Goal: Information Seeking & Learning: Check status

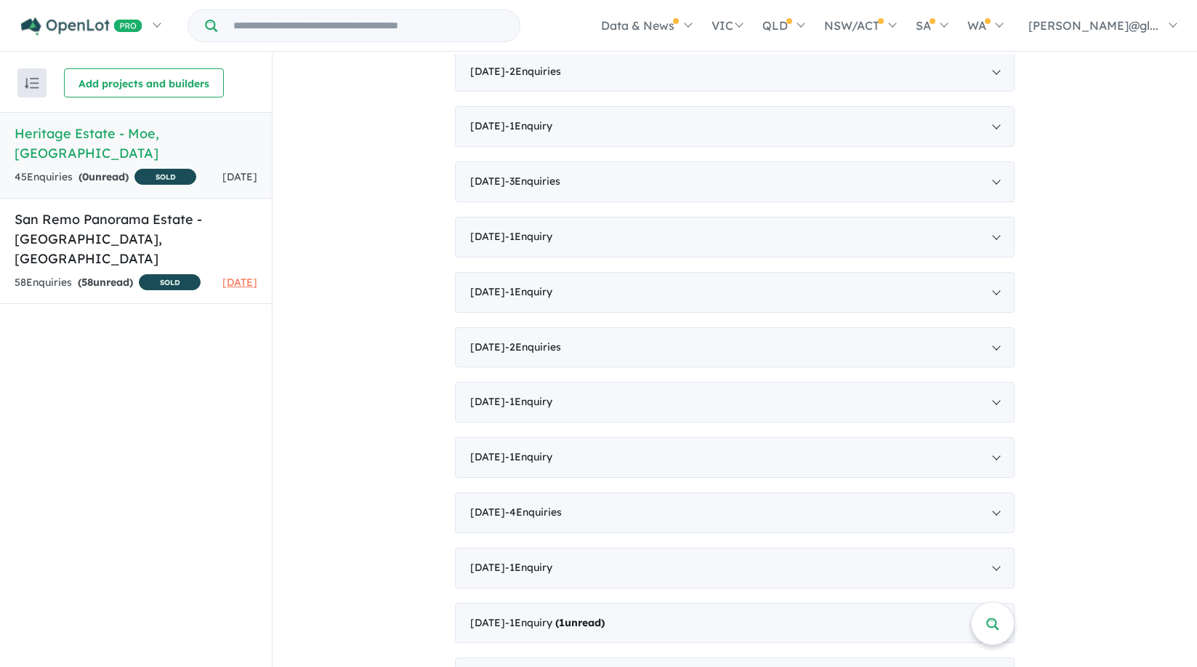
scroll to position [1179, 0]
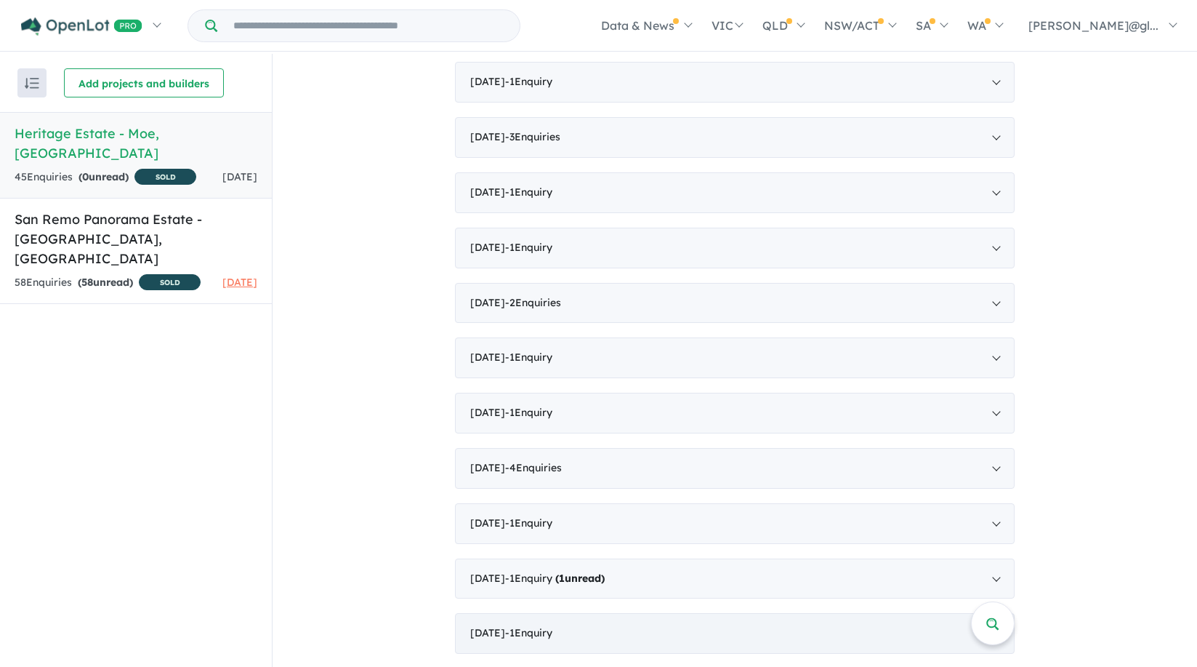
click at [494, 636] on div "[DATE] - 1 Enquir y ( 0 unread)" at bounding box center [735, 633] width 560 height 41
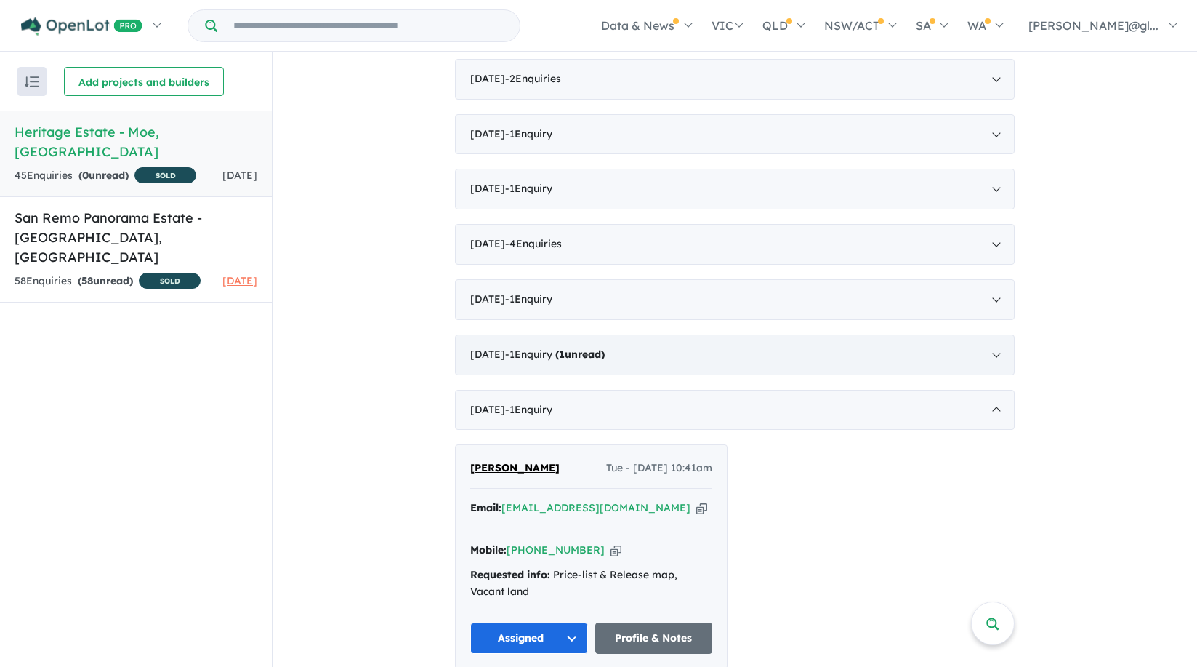
click at [501, 358] on div "[DATE] - 1 Enquir y ( 1 unread)" at bounding box center [735, 354] width 560 height 41
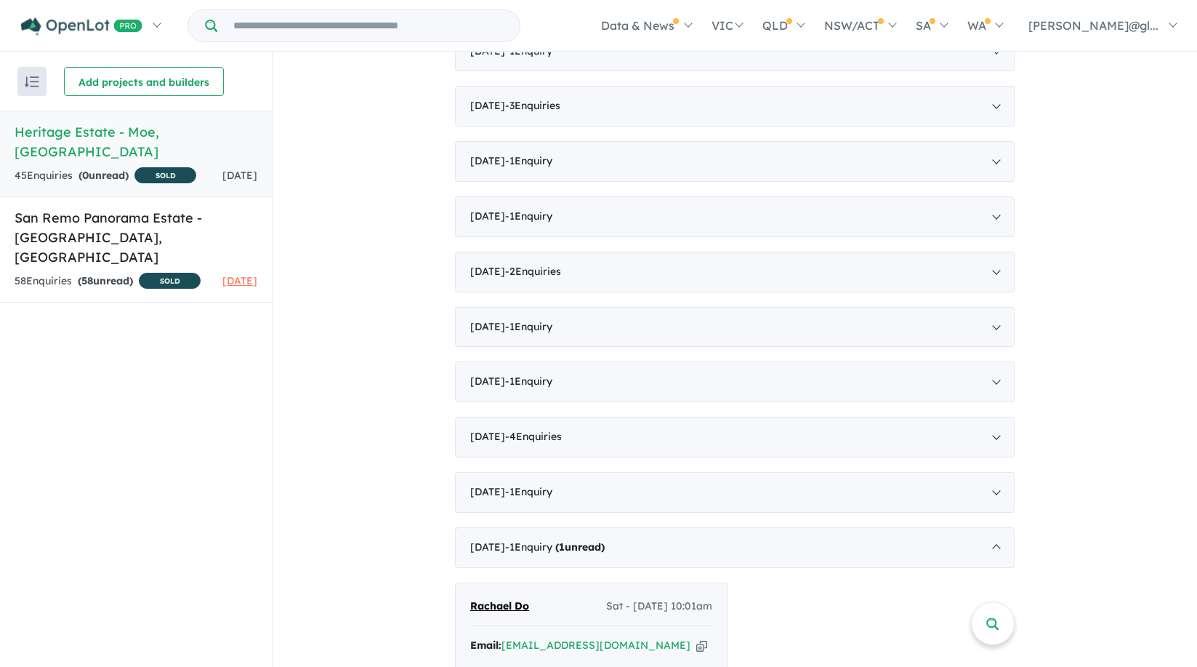
scroll to position [1144, 0]
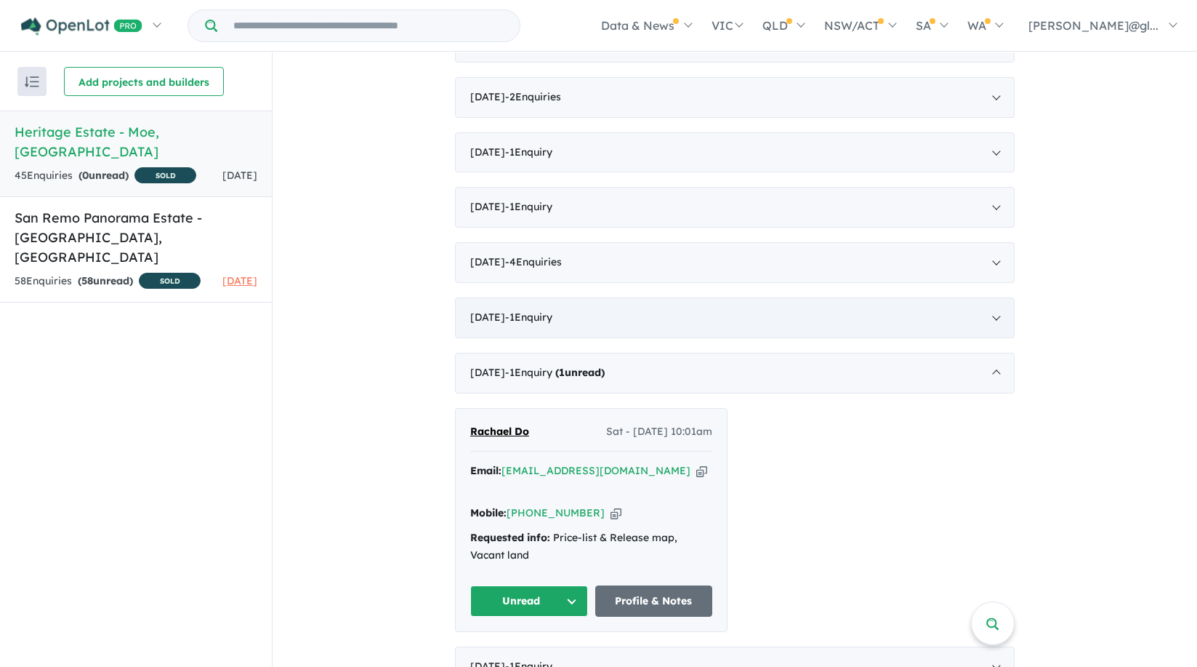
click at [499, 318] on div "[DATE] - 1 Enquir y ( 0 unread)" at bounding box center [735, 317] width 560 height 41
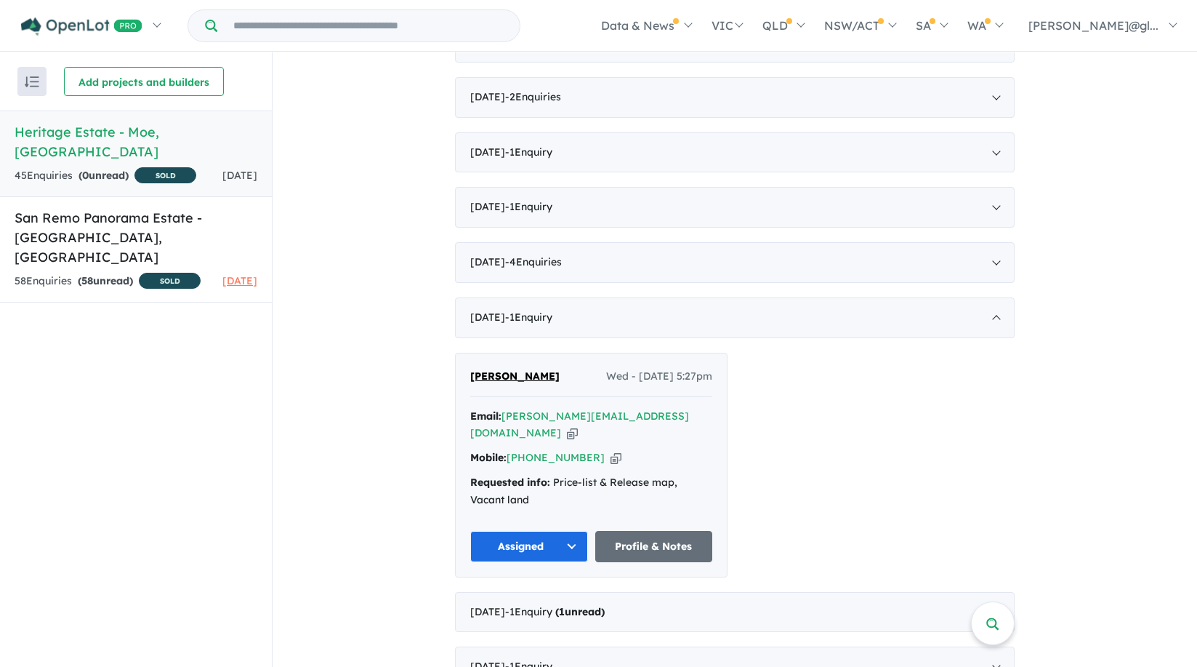
scroll to position [1162, 0]
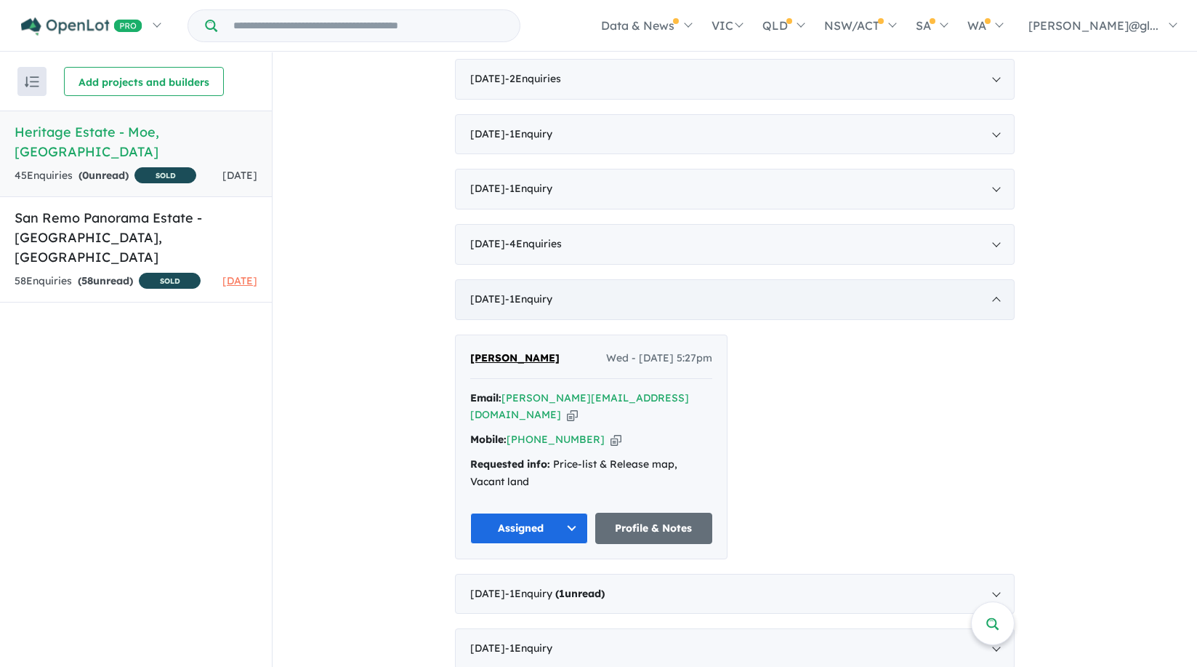
click at [493, 294] on div "[DATE] - 1 Enquir y ( 0 unread)" at bounding box center [735, 299] width 560 height 41
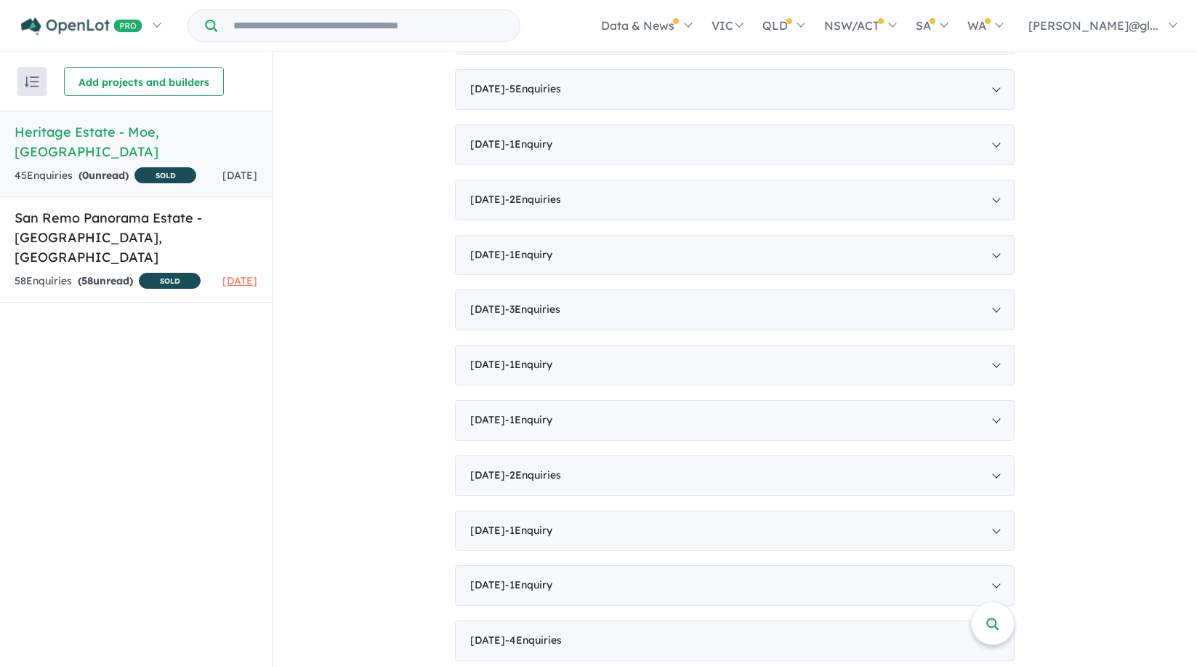
scroll to position [940, 0]
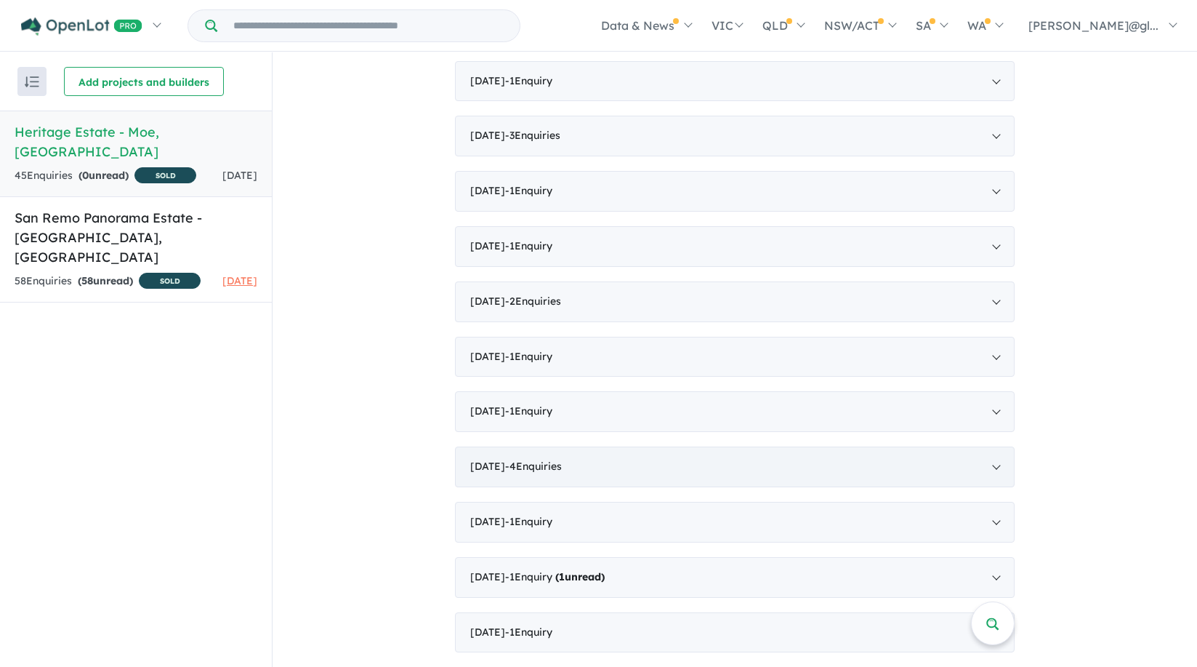
click at [504, 467] on div "[DATE] - 4 Enquir ies ( 0 unread)" at bounding box center [735, 466] width 560 height 41
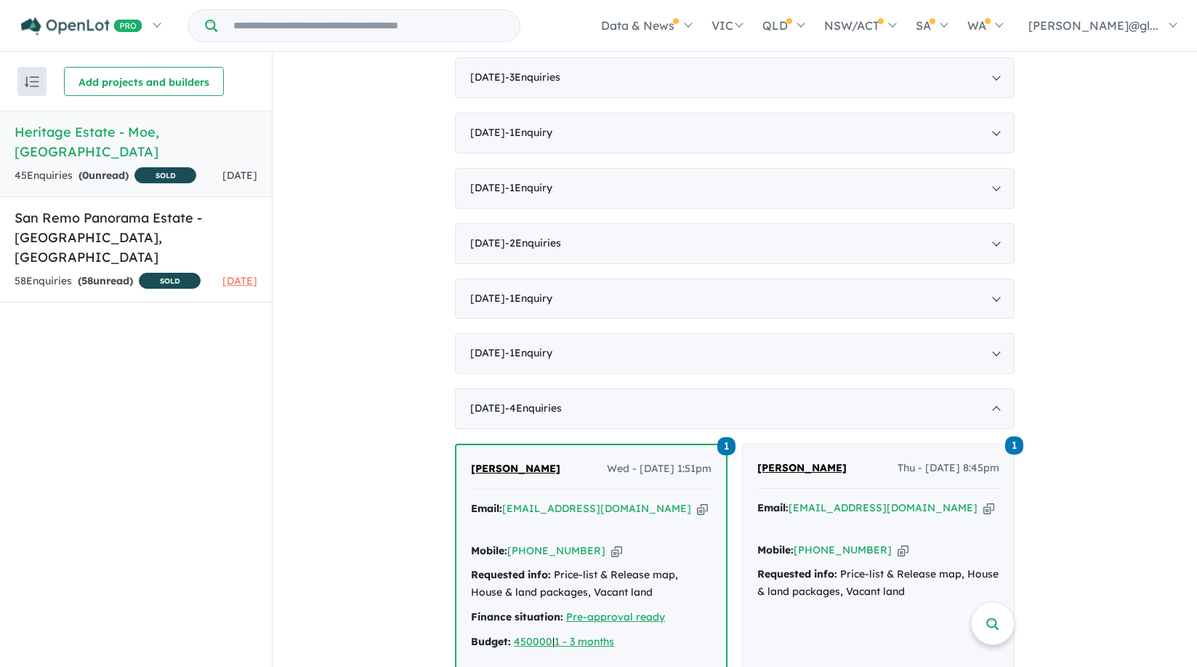
scroll to position [823, 0]
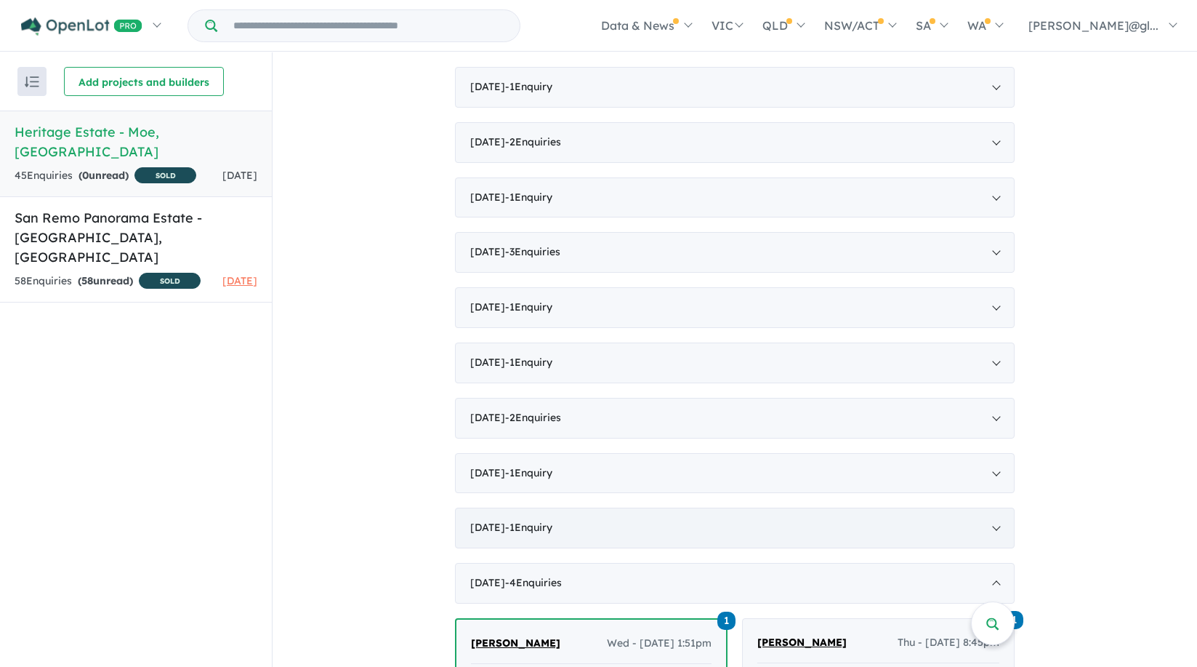
click at [502, 538] on div "[DATE] - 1 Enquir y ( 0 unread)" at bounding box center [735, 527] width 560 height 41
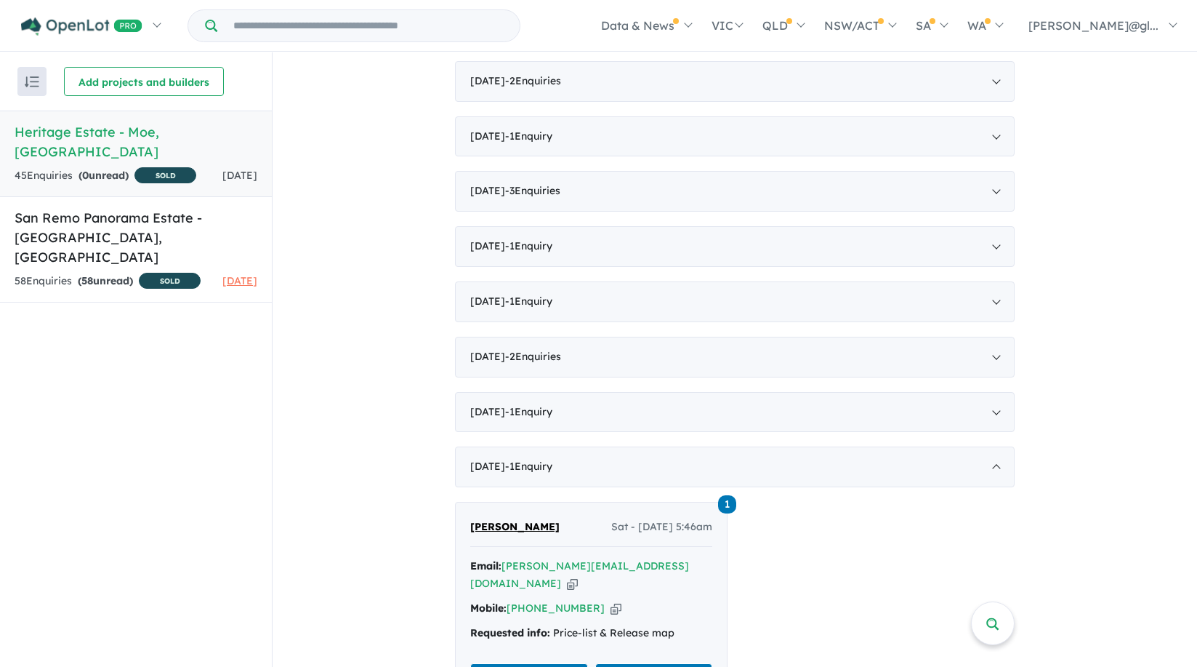
scroll to position [797, 0]
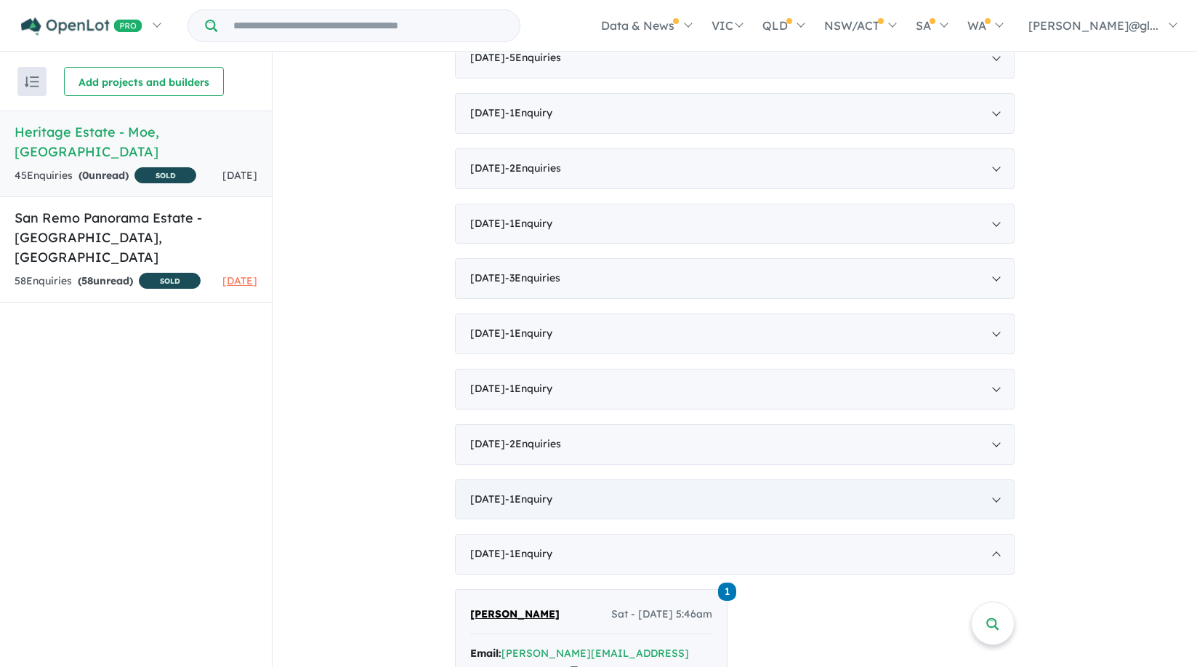
click at [502, 502] on div "[DATE] - 1 Enquir y ( 0 unread)" at bounding box center [735, 499] width 560 height 41
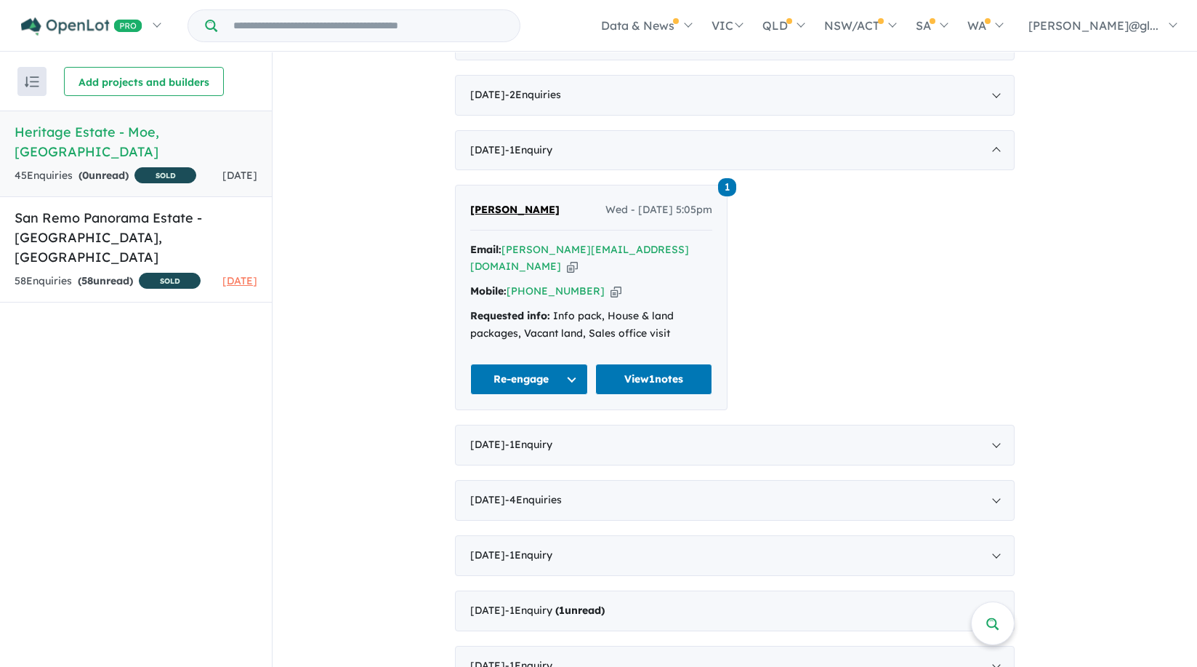
scroll to position [884, 0]
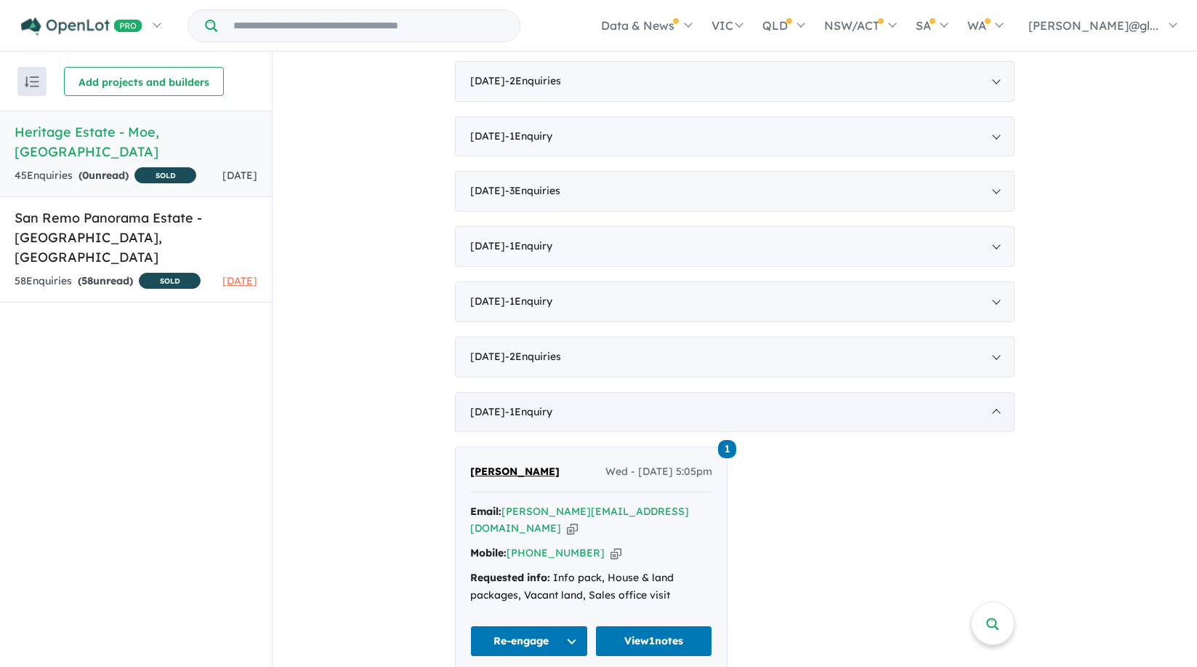
click at [510, 414] on div "[DATE] - 1 Enquir y ( 0 unread)" at bounding box center [735, 412] width 560 height 41
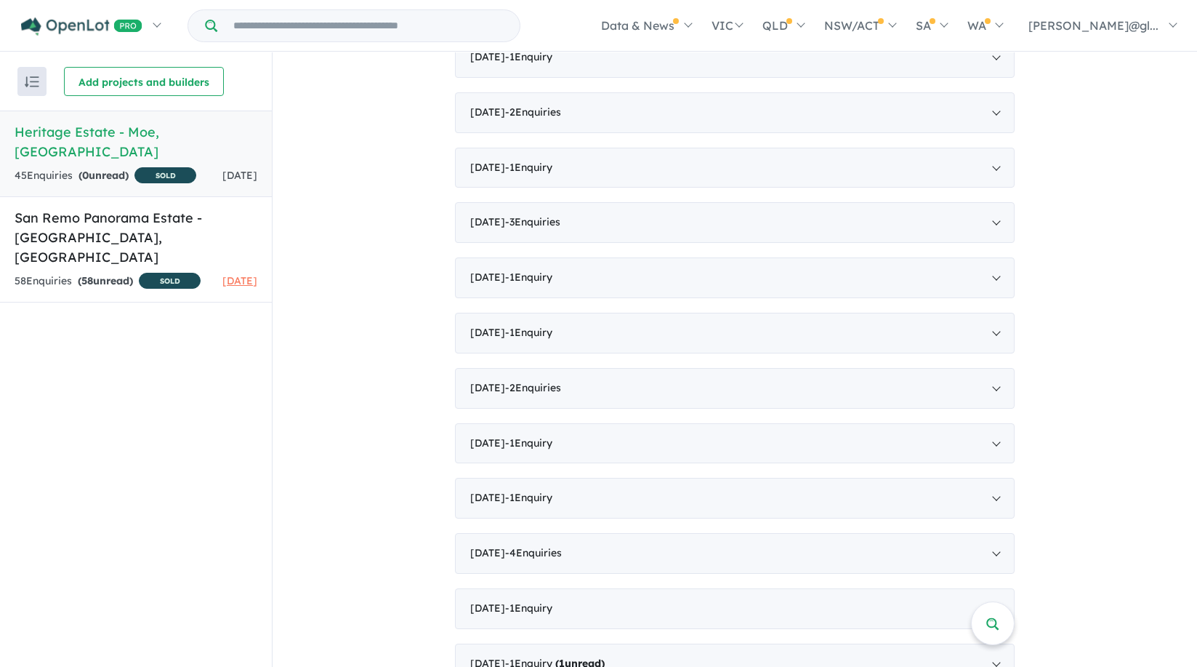
scroll to position [766, 0]
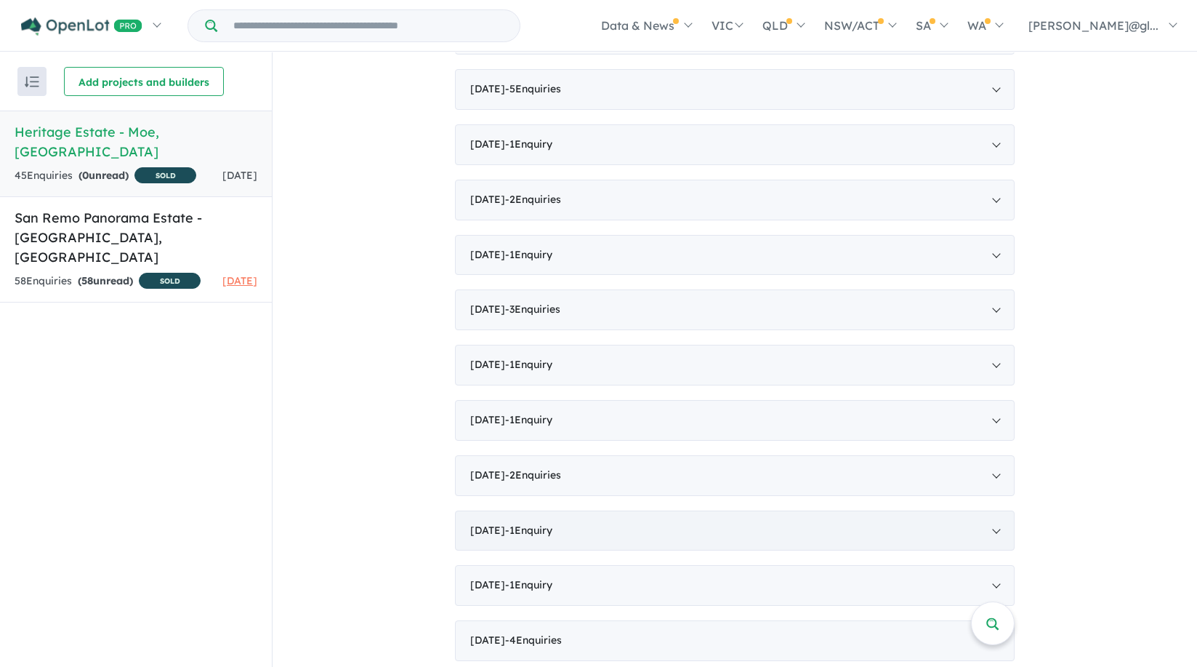
click at [501, 526] on div "[DATE] - 1 Enquir y ( 0 unread)" at bounding box center [735, 530] width 560 height 41
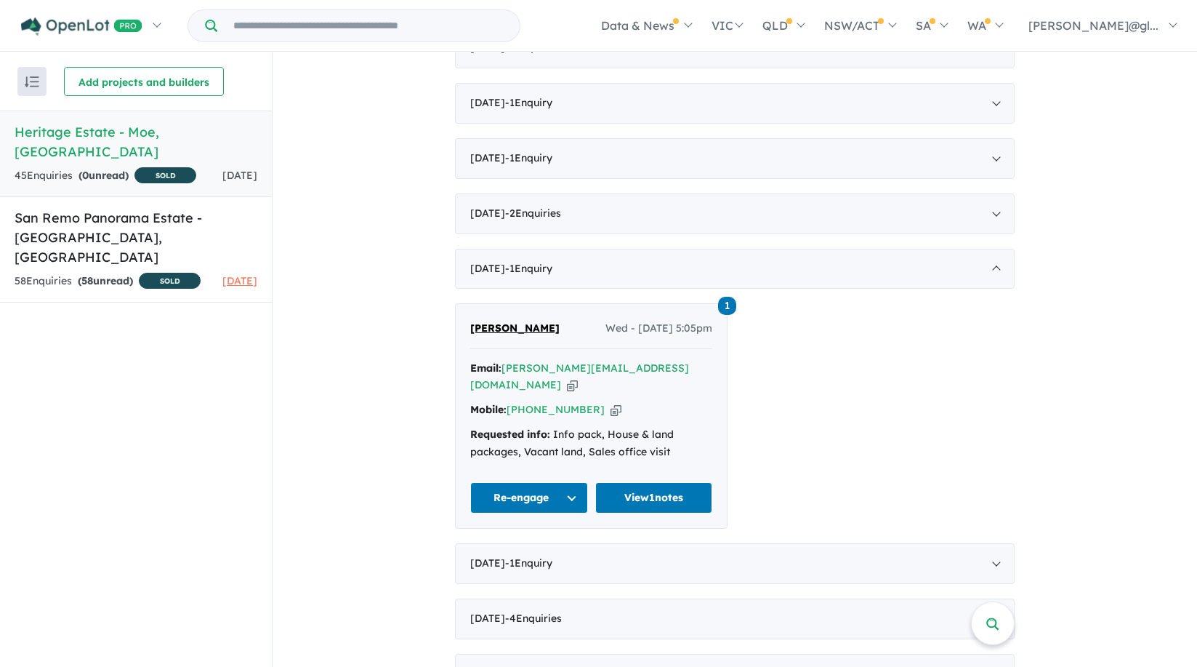
scroll to position [1115, 0]
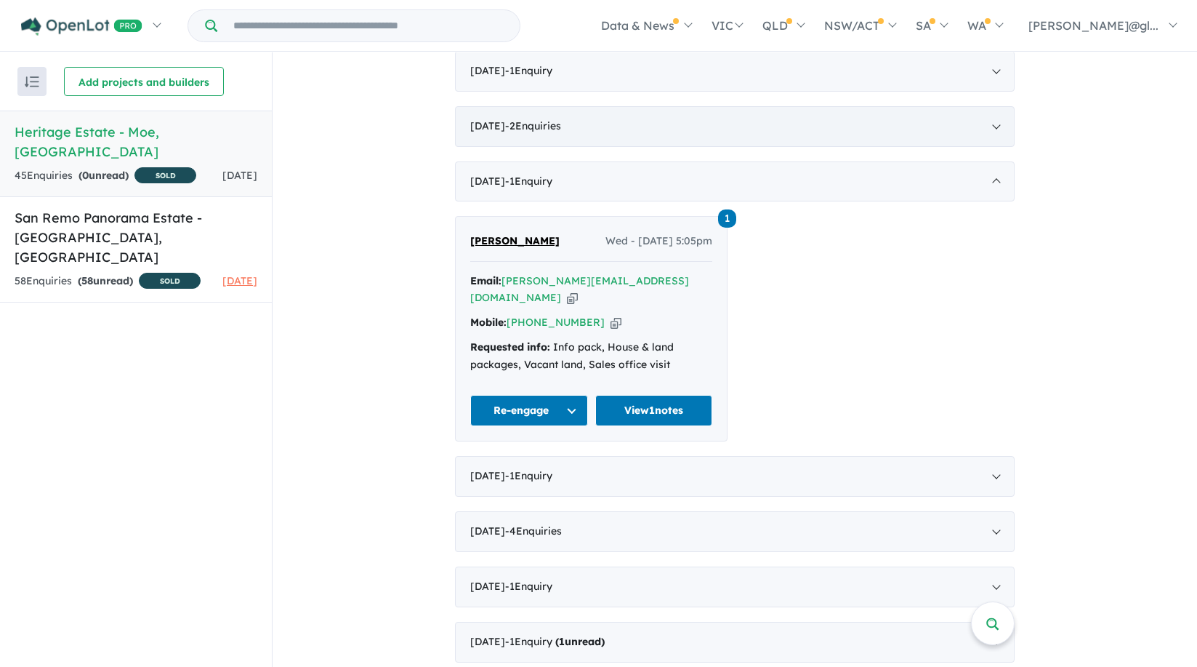
click at [482, 126] on div "[DATE] - 2 Enquir ies ( 0 unread)" at bounding box center [735, 126] width 560 height 41
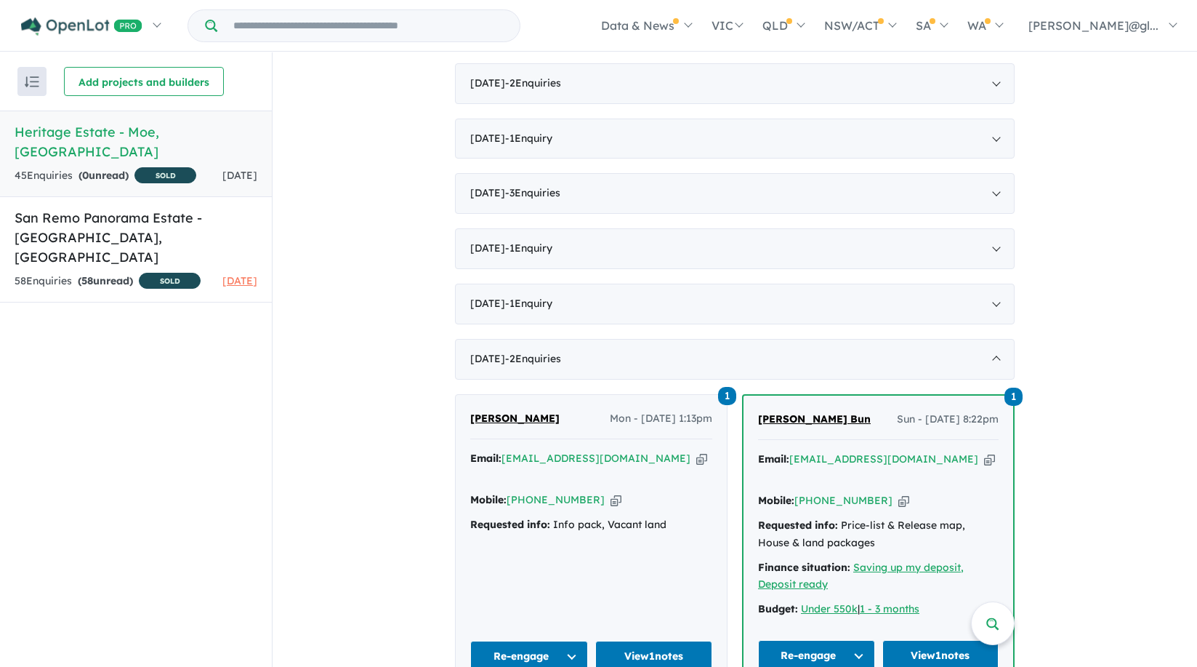
scroll to position [795, 0]
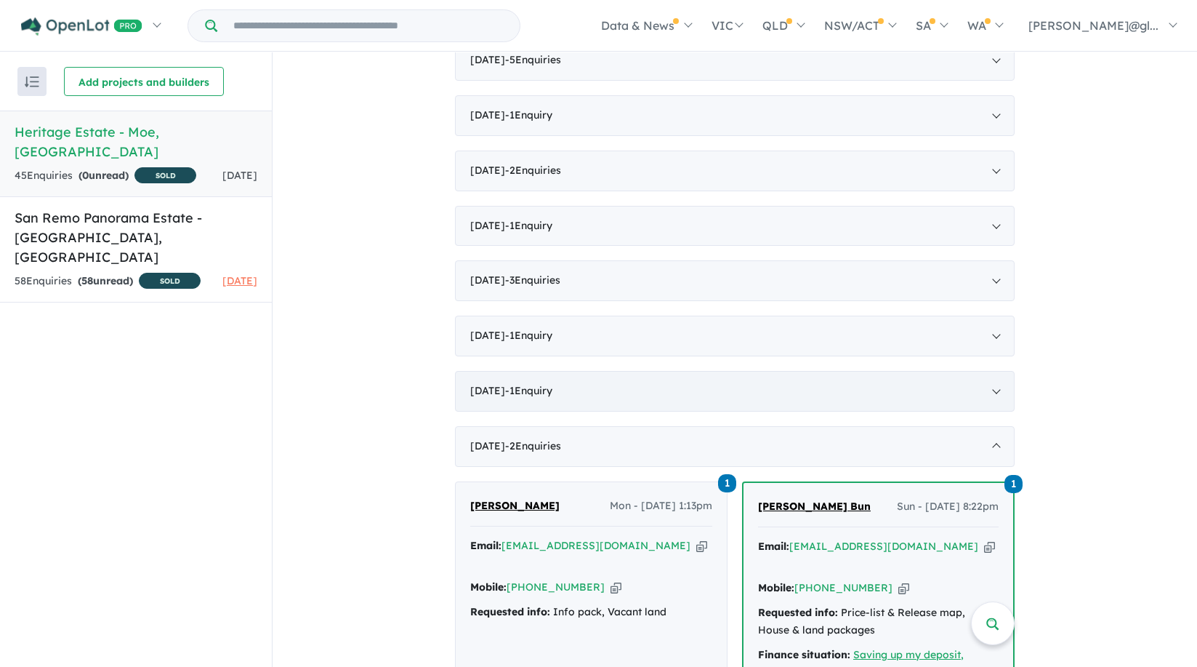
click at [510, 391] on span "- 1 Enquir y ( 0 unread)" at bounding box center [528, 390] width 47 height 13
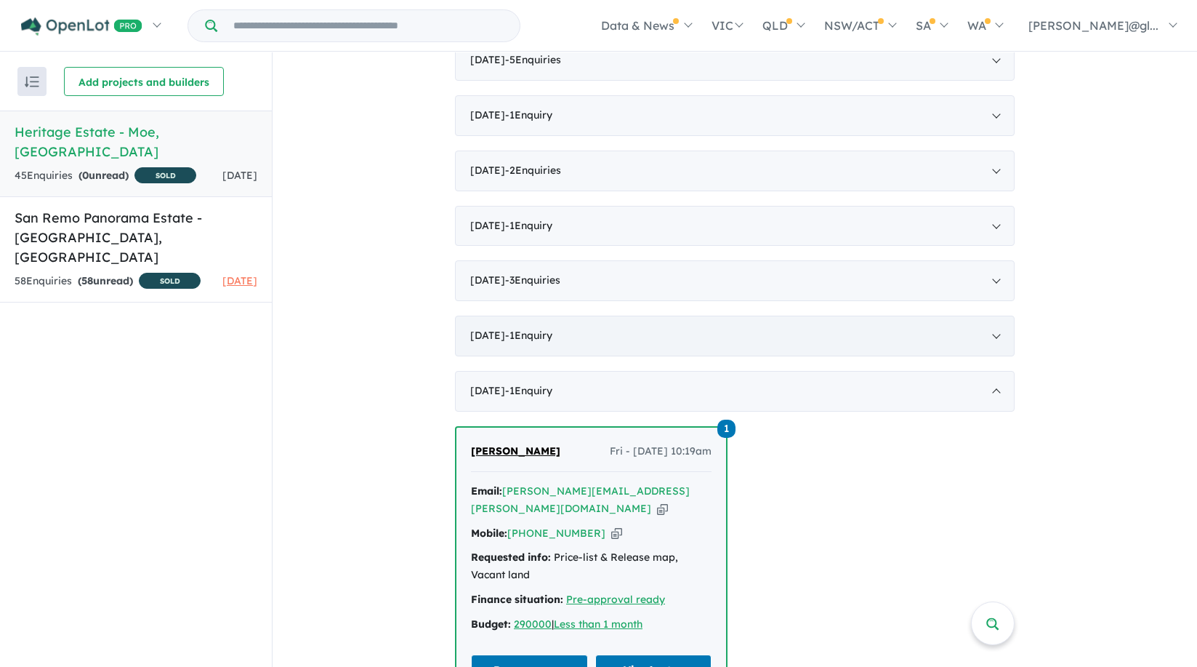
click at [509, 330] on div "[DATE] - 1 Enquir y ( 0 unread)" at bounding box center [735, 336] width 560 height 41
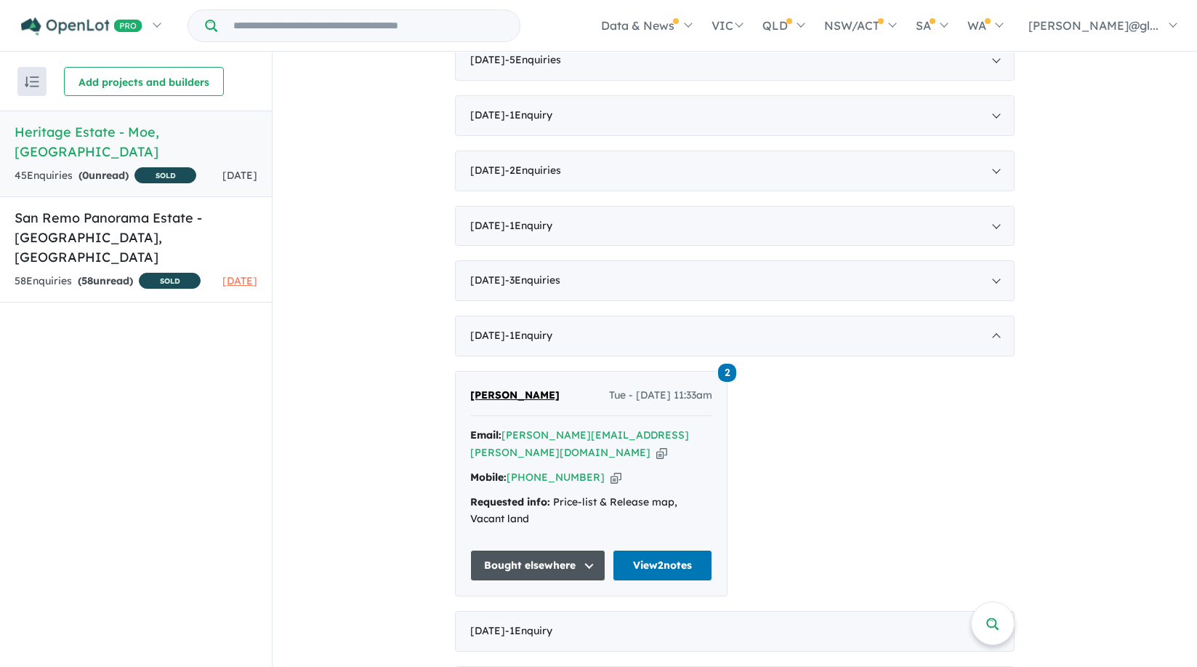
scroll to position [882, 0]
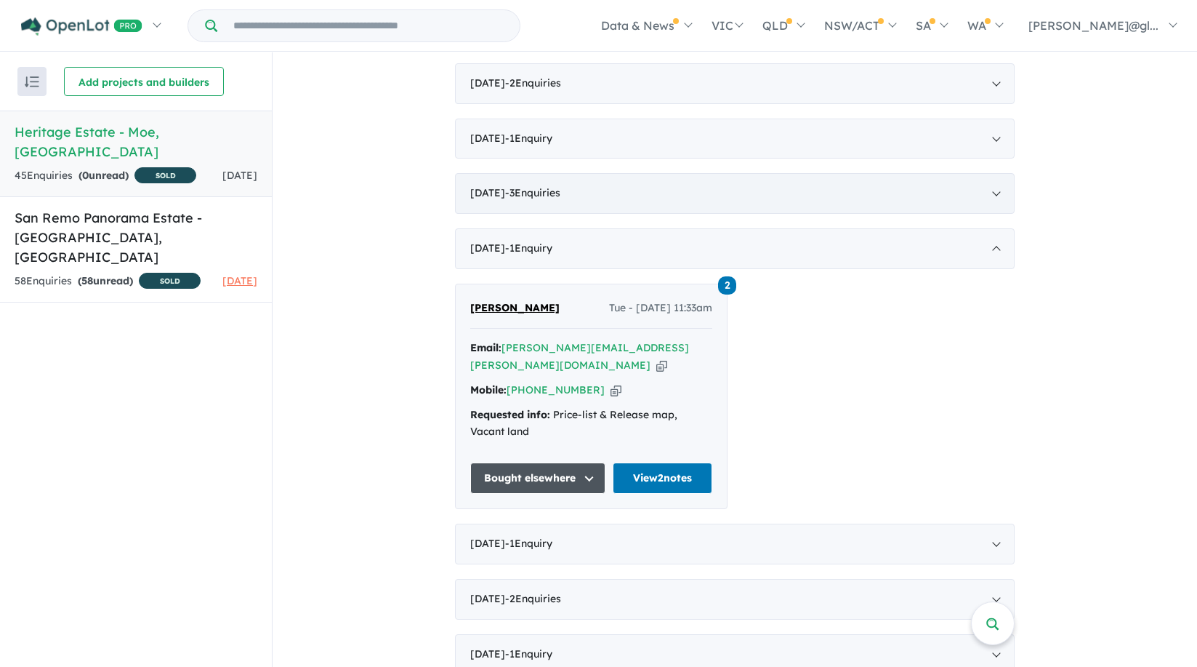
click at [491, 191] on div "[DATE] - 3 Enquir ies ( 0 unread)" at bounding box center [735, 193] width 560 height 41
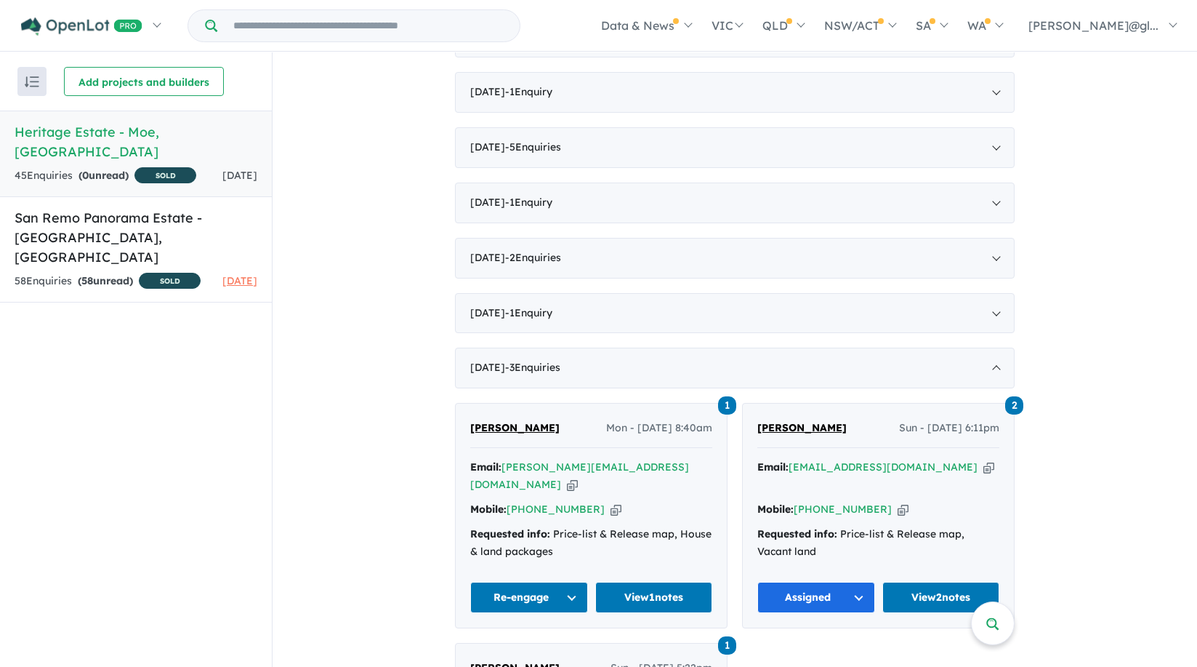
scroll to position [620, 0]
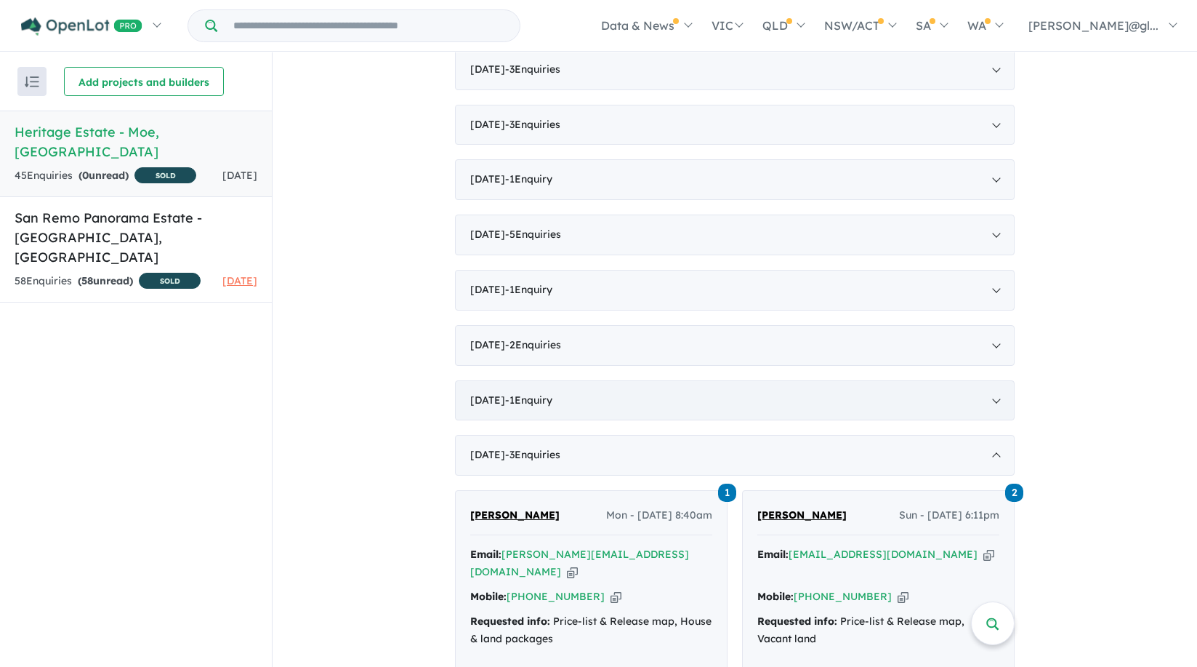
click at [490, 398] on div "[DATE] - 1 Enquir y ( 0 unread)" at bounding box center [735, 400] width 560 height 41
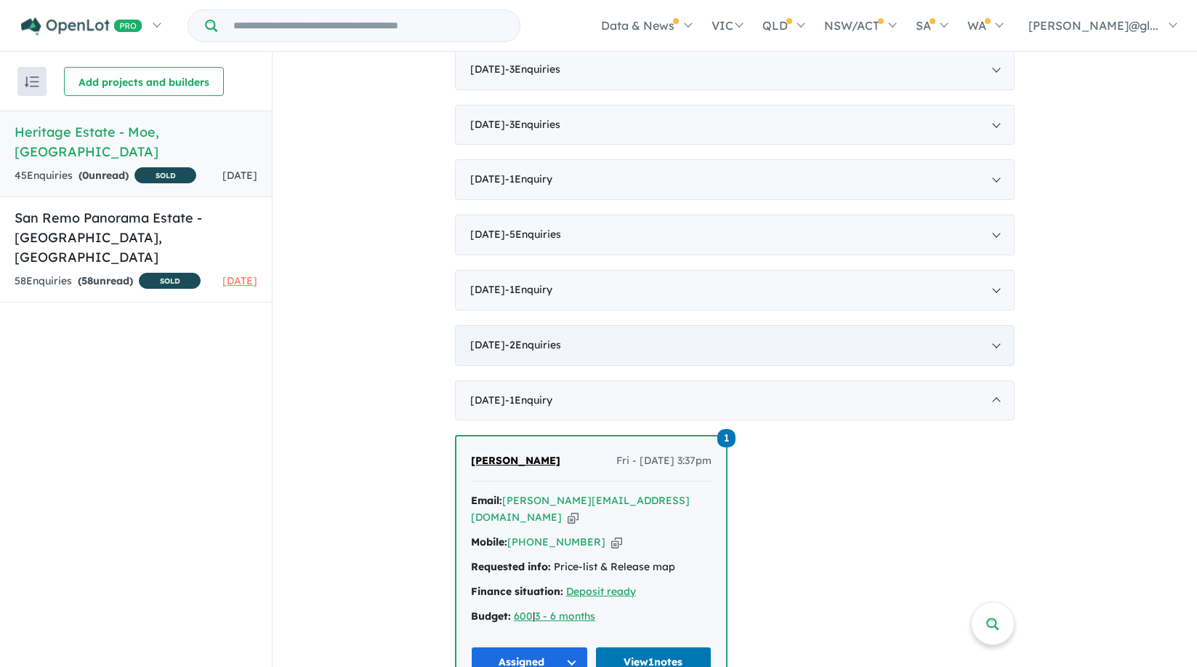
click at [505, 345] on div "[DATE] - 2 Enquir ies ( 0 unread)" at bounding box center [735, 345] width 560 height 41
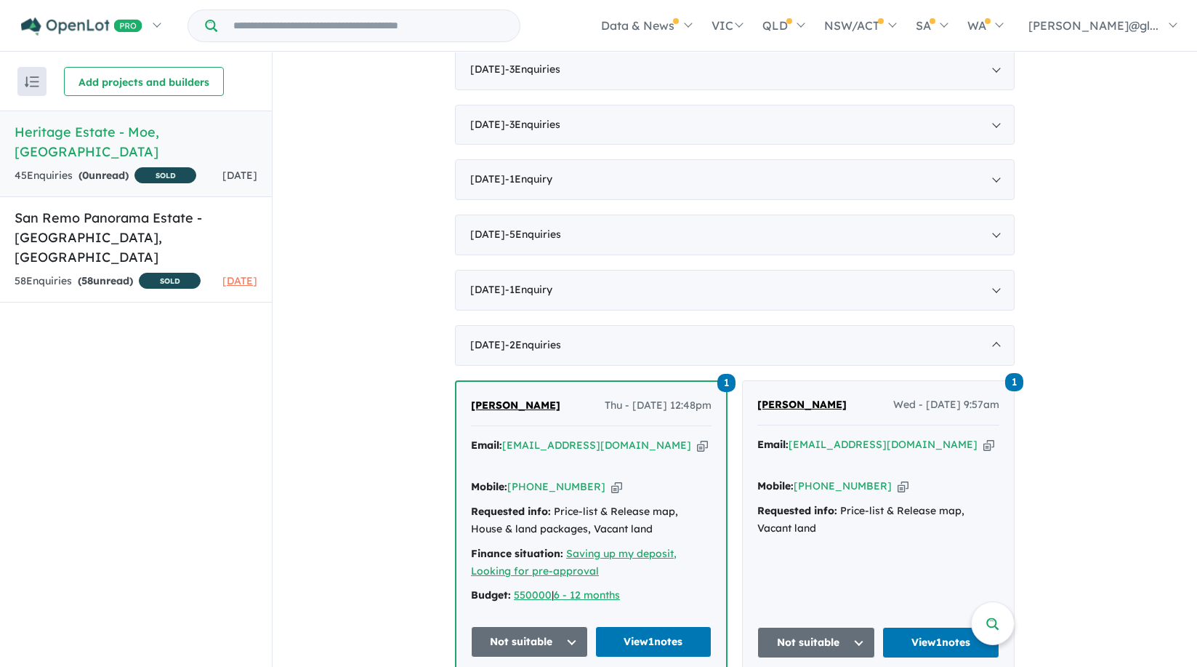
scroll to position [533, 0]
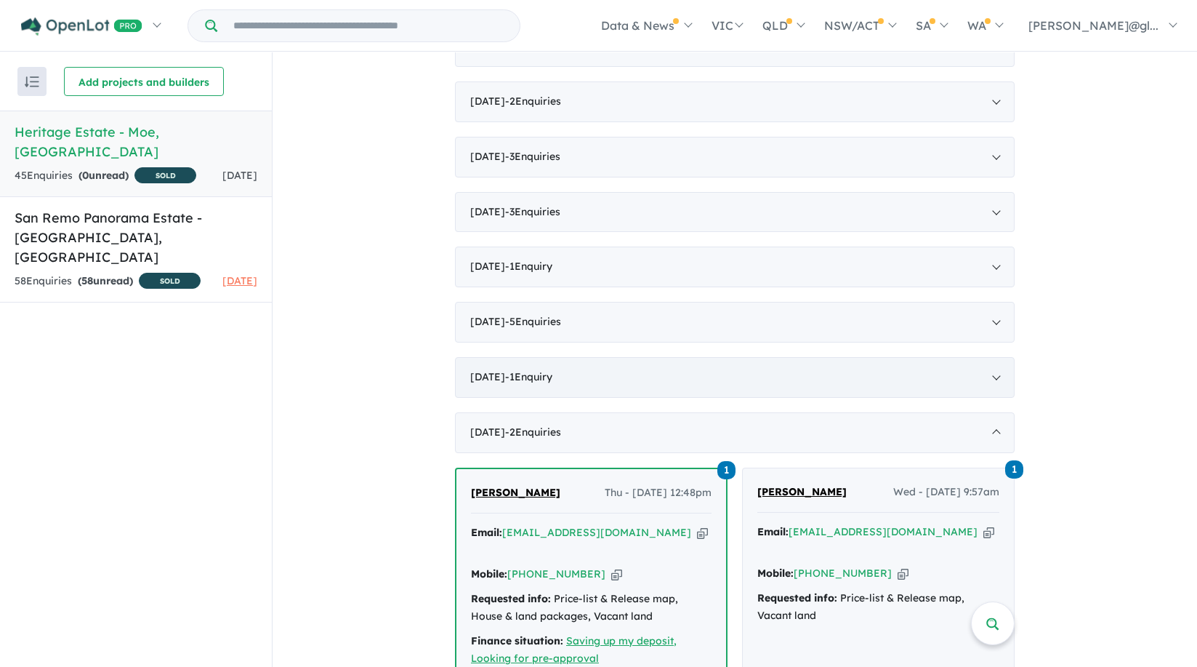
click at [515, 378] on span "- 1 Enquir y ( 0 unread)" at bounding box center [528, 376] width 47 height 13
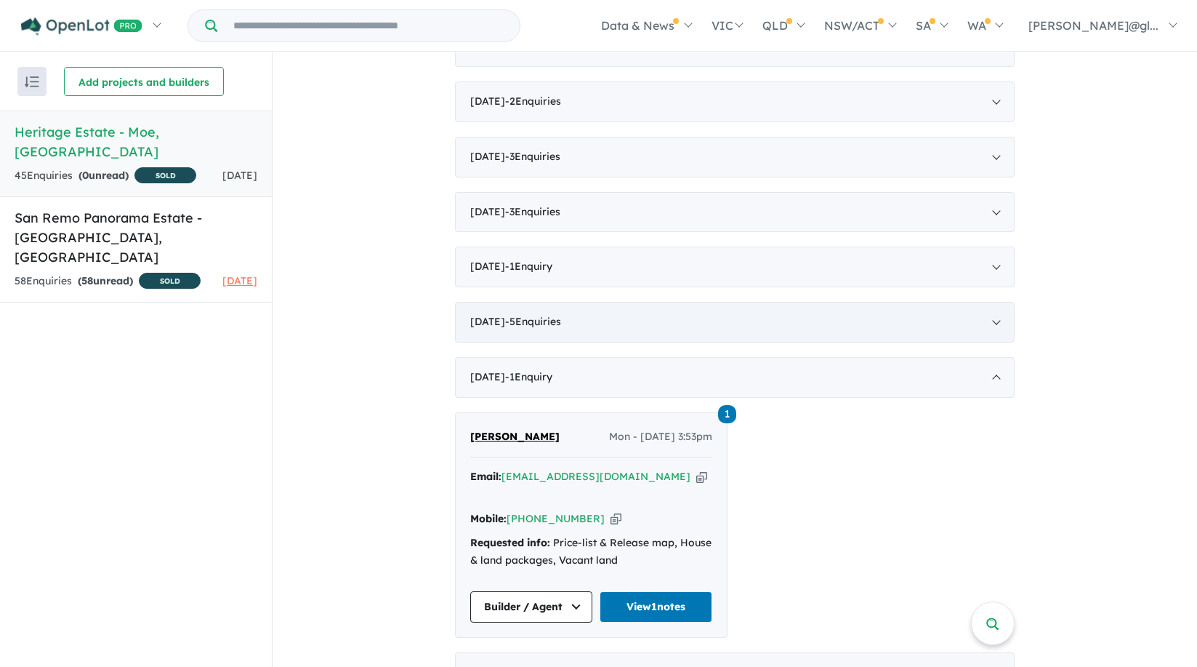
click at [507, 319] on div "[DATE] - 5 Enquir ies ( 0 unread)" at bounding box center [735, 322] width 560 height 41
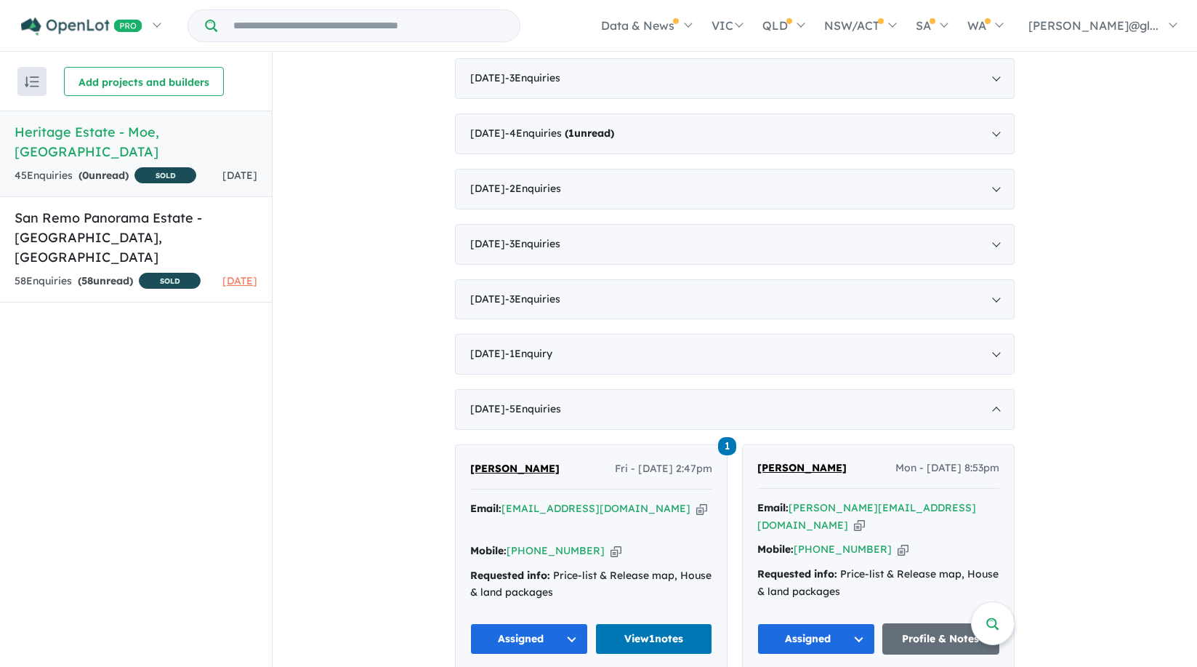
scroll to position [358, 0]
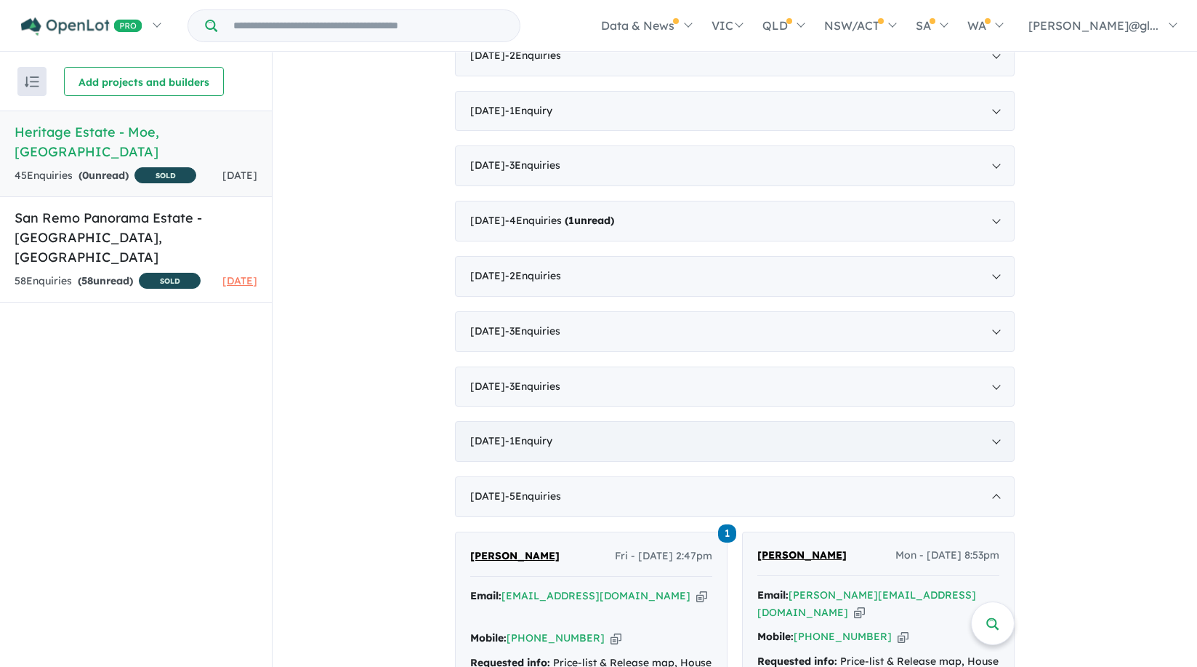
click at [523, 443] on div "[DATE] - 1 Enquir y ( 0 unread)" at bounding box center [735, 441] width 560 height 41
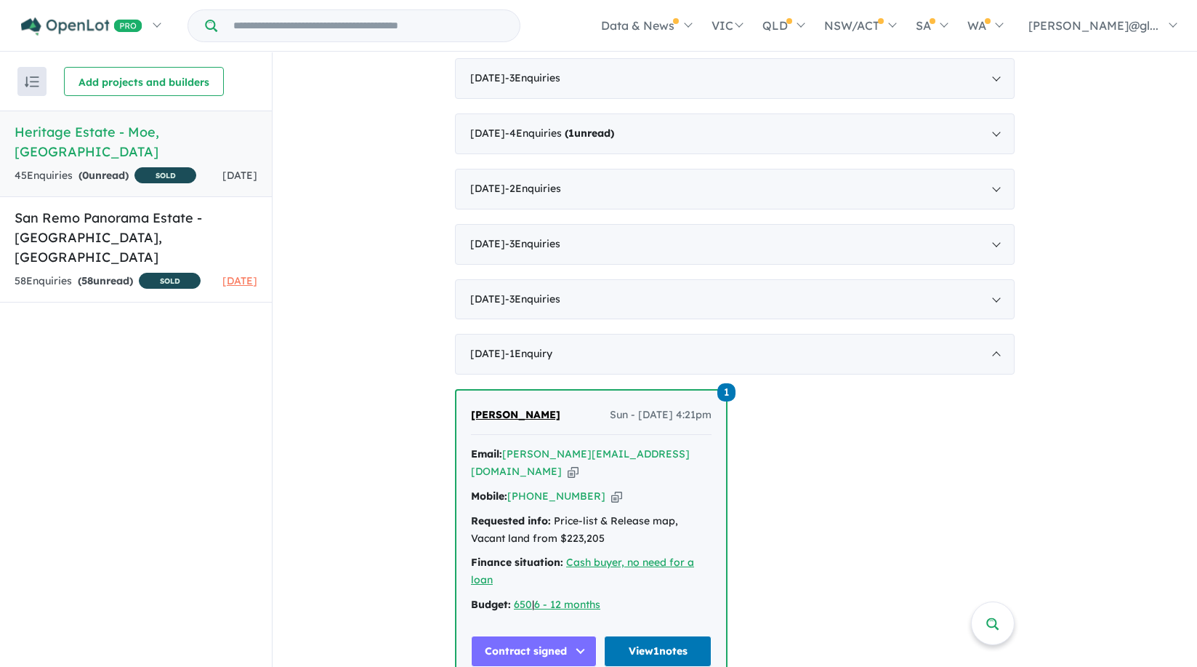
scroll to position [533, 0]
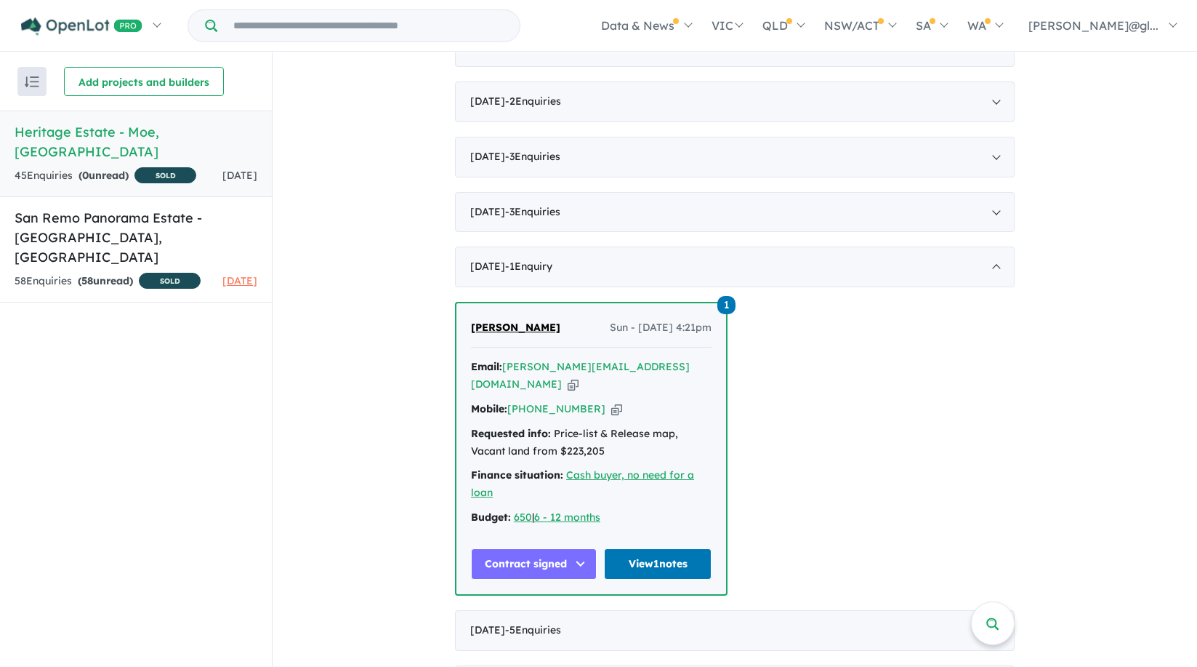
click at [372, 378] on div "View 2 projects in your account Heritage Estate - Moe SOLD Land sizes from 560 …" at bounding box center [735, 450] width 925 height 1862
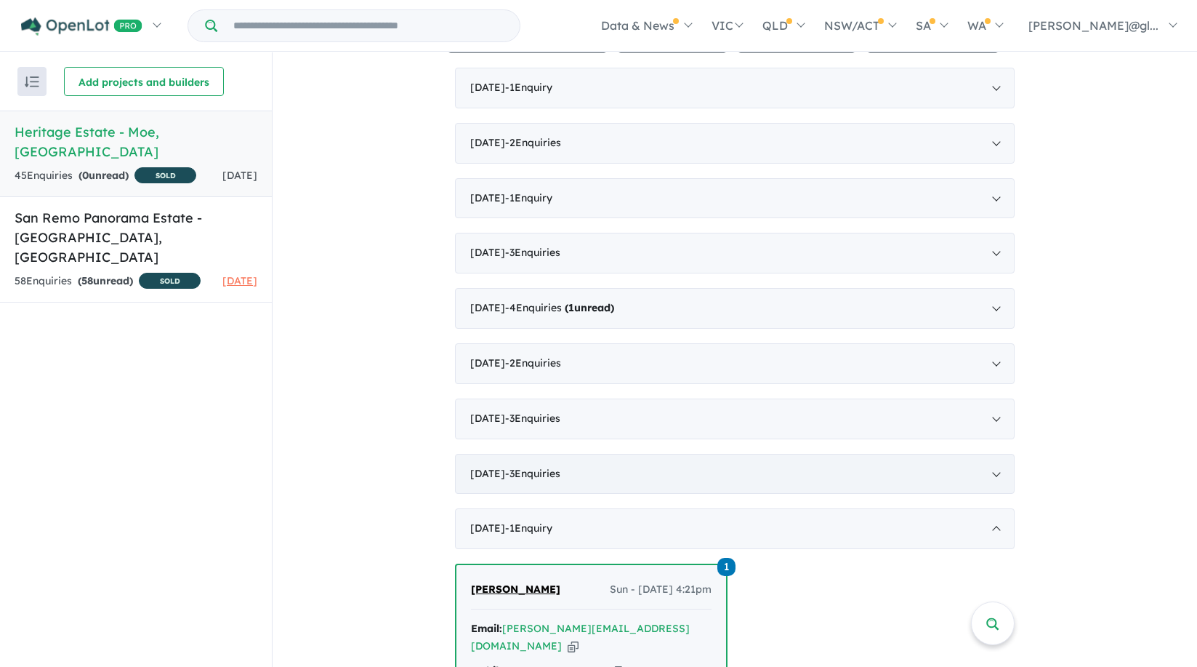
click at [515, 476] on div "[DATE] - 3 Enquir ies ( 0 unread)" at bounding box center [735, 474] width 560 height 41
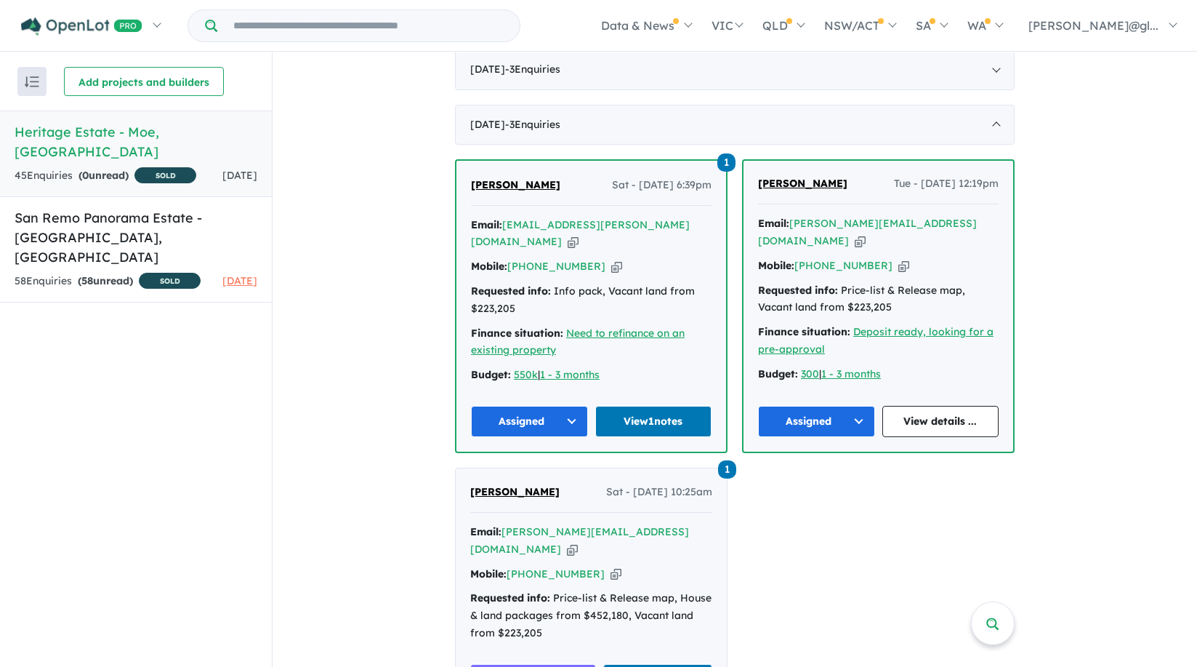
scroll to position [358, 0]
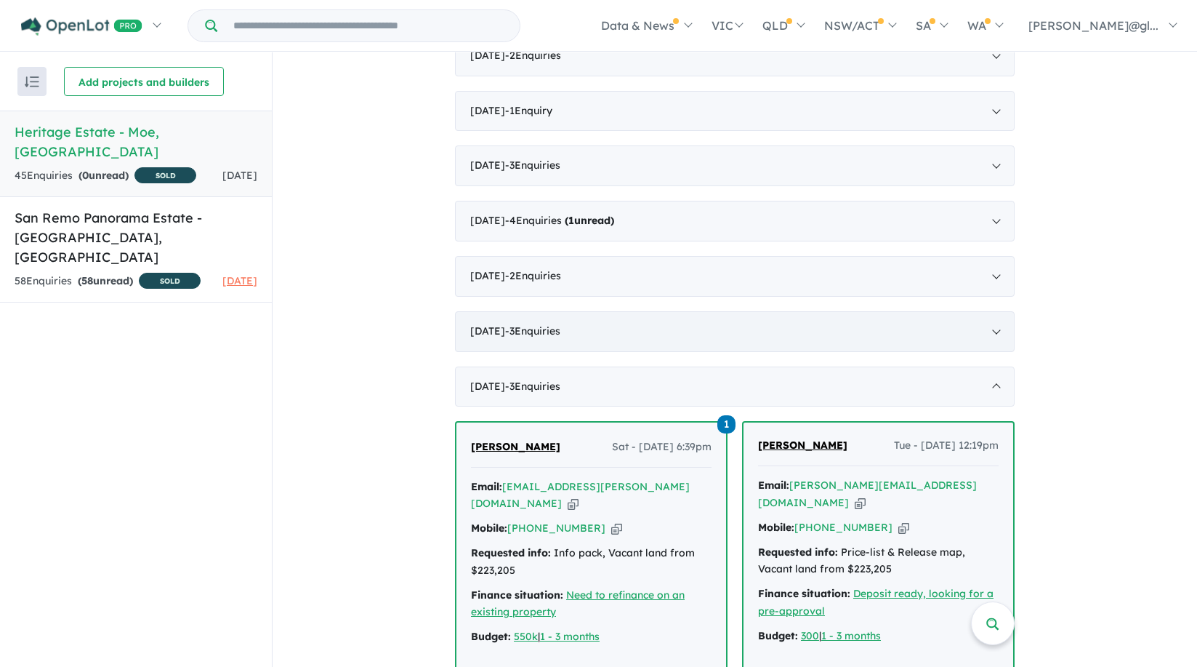
click at [509, 330] on div "[DATE] - 3 Enquir ies ( 0 unread)" at bounding box center [735, 331] width 560 height 41
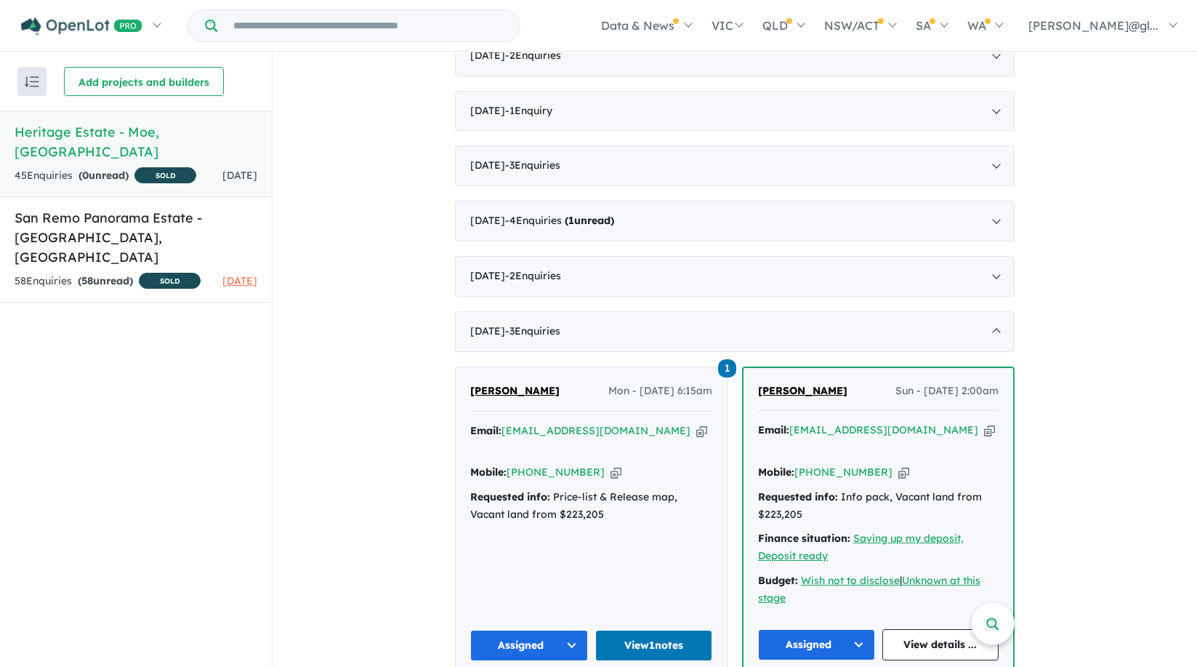
scroll to position [271, 0]
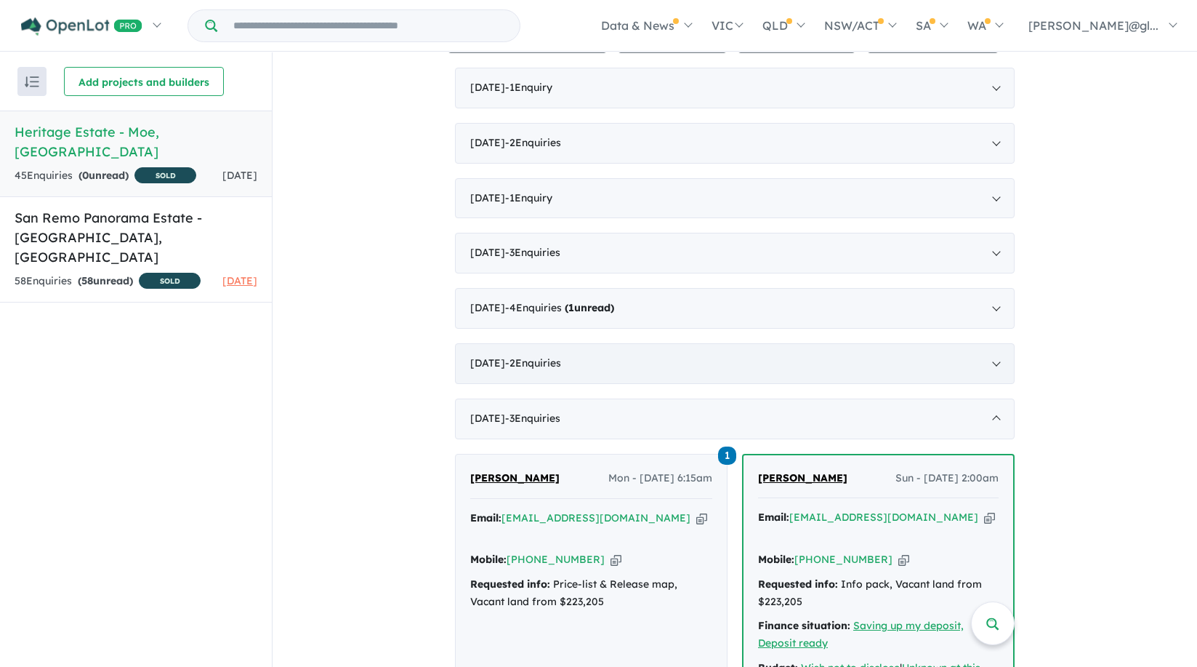
click at [504, 360] on div "[DATE] - 2 Enquir ies ( 0 unread)" at bounding box center [735, 363] width 560 height 41
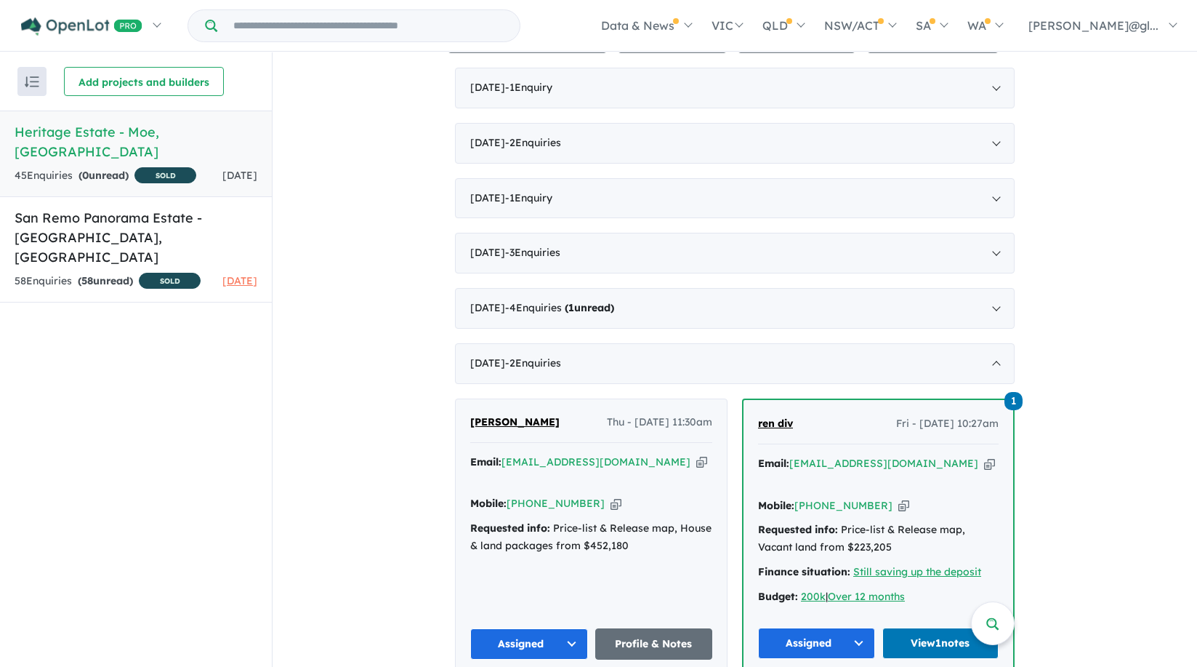
scroll to position [184, 0]
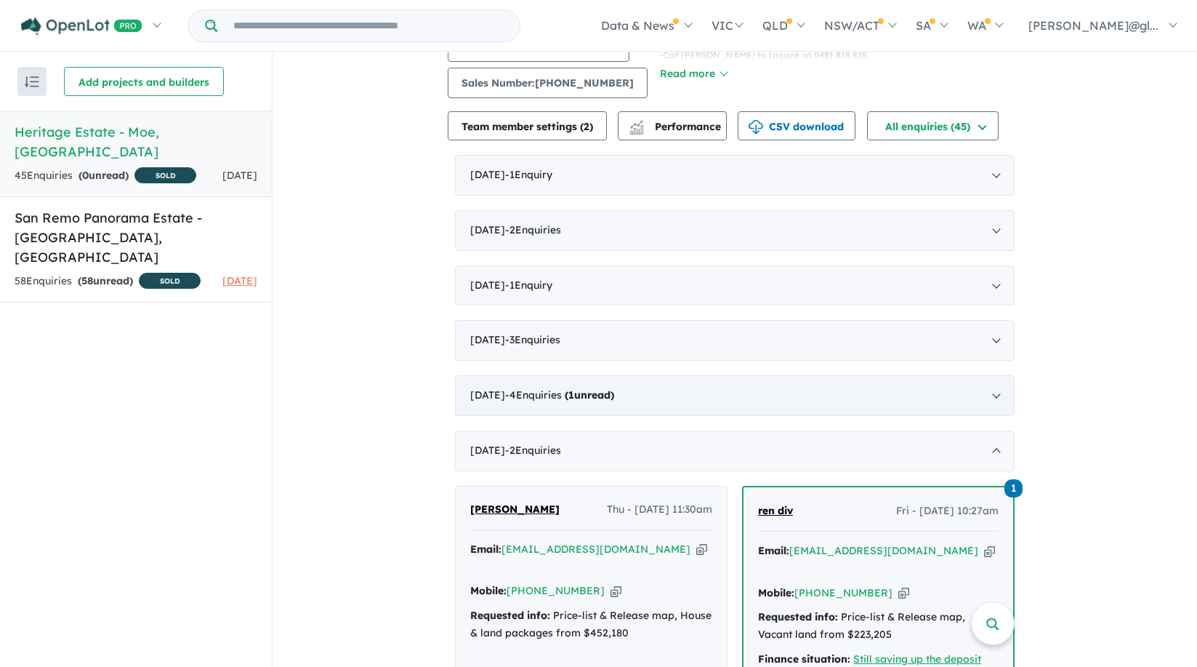
click at [500, 396] on div "[DATE] - 4 Enquir ies ( 1 unread)" at bounding box center [735, 395] width 560 height 41
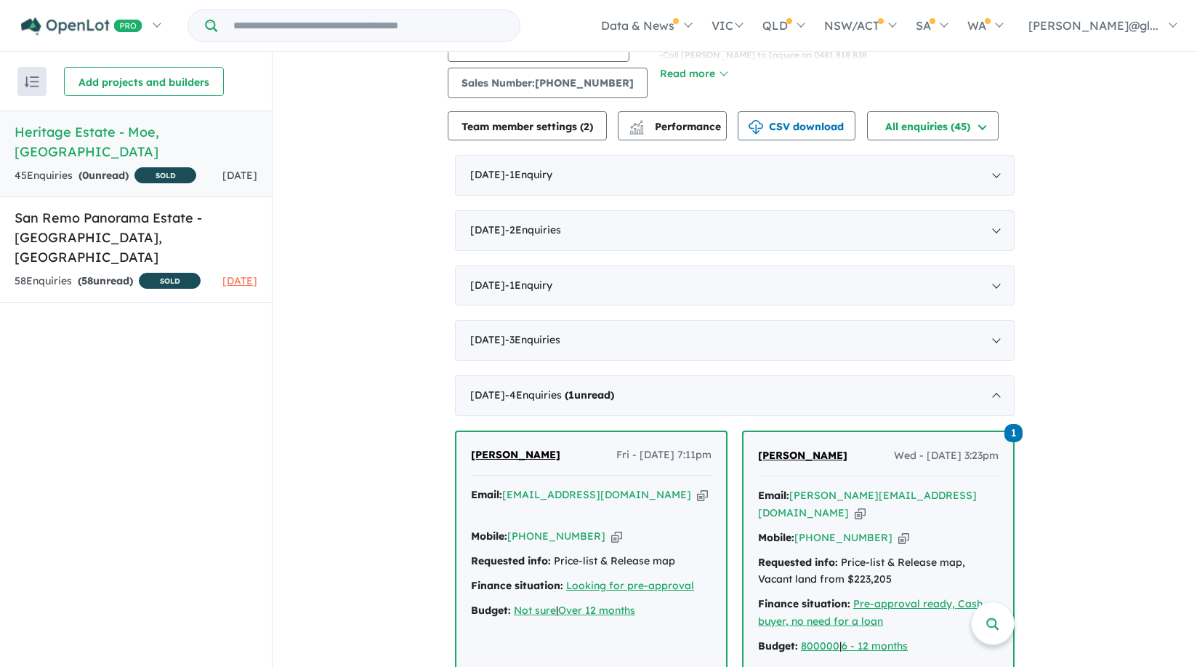
scroll to position [97, 0]
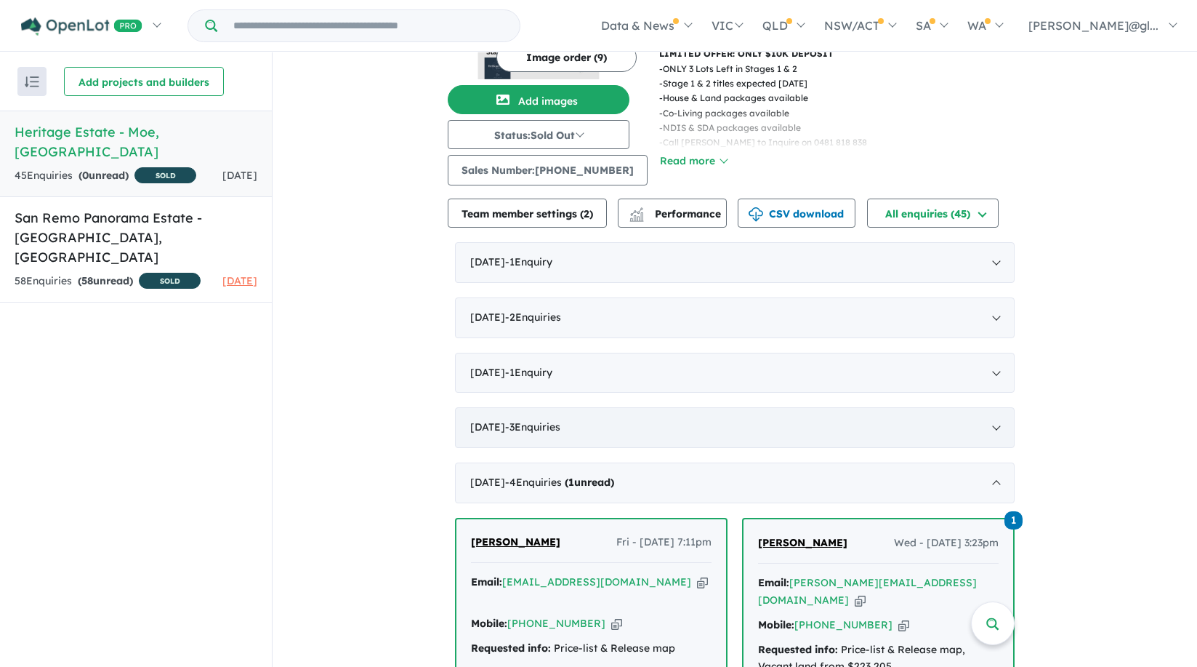
click at [505, 428] on div "[DATE] - 3 Enquir ies ( 0 unread)" at bounding box center [735, 427] width 560 height 41
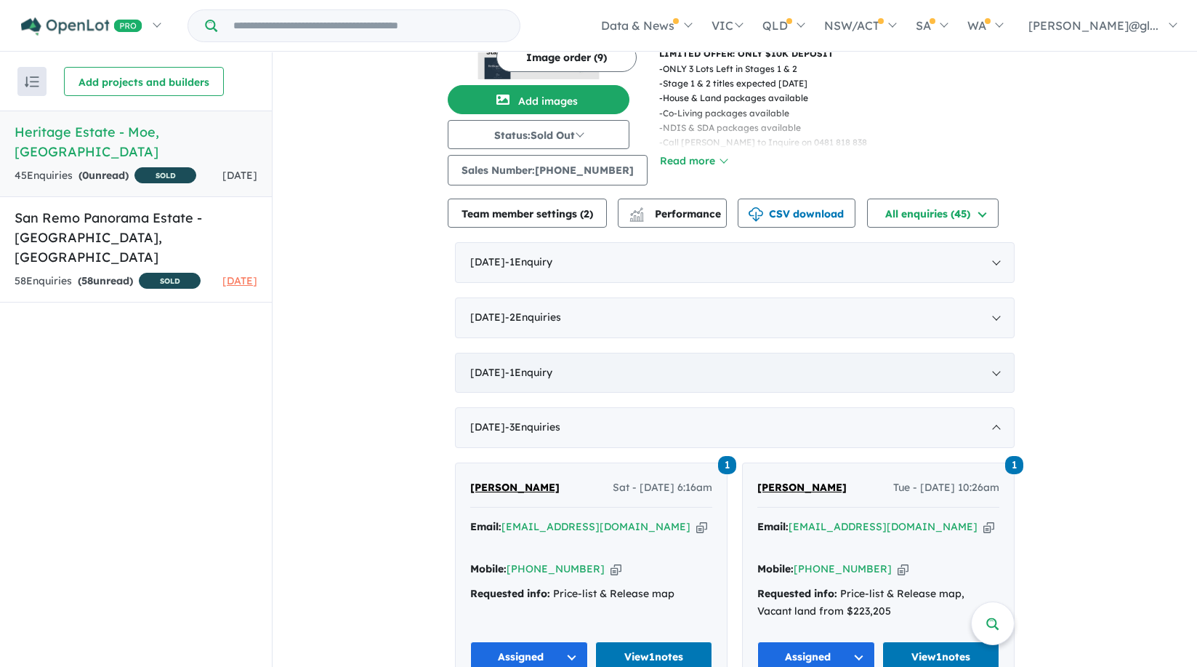
click at [495, 372] on div "[DATE] - 1 Enquir y ( 0 unread)" at bounding box center [735, 373] width 560 height 41
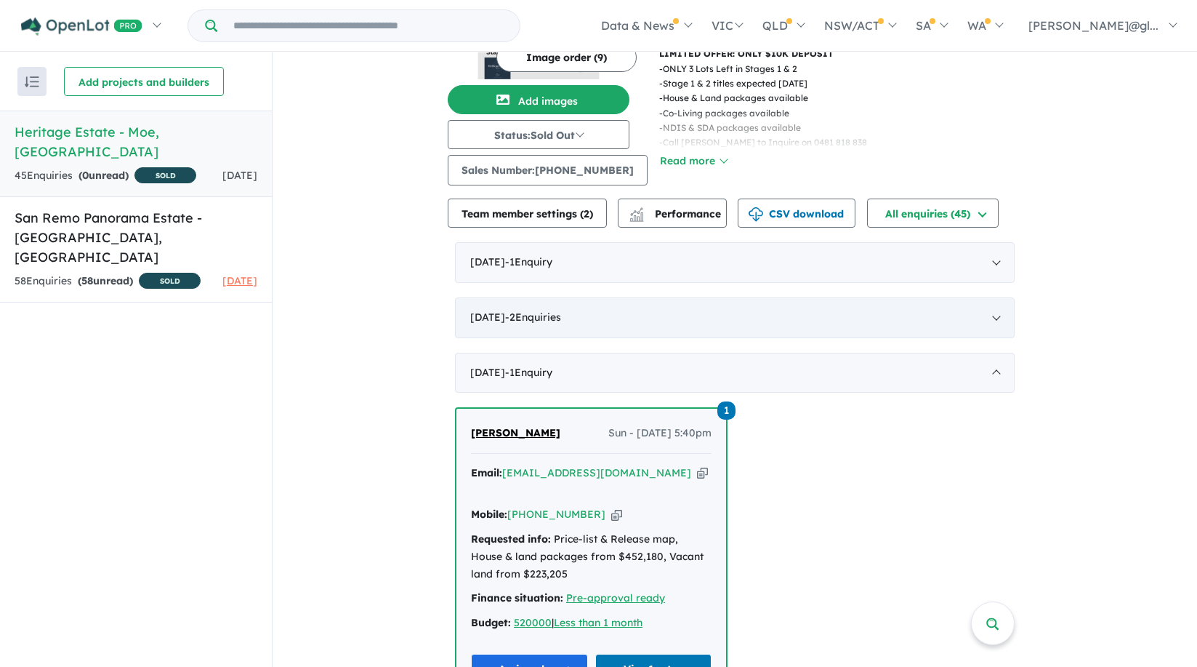
click at [499, 318] on div "[DATE] - 2 Enquir ies ( 0 unread)" at bounding box center [735, 317] width 560 height 41
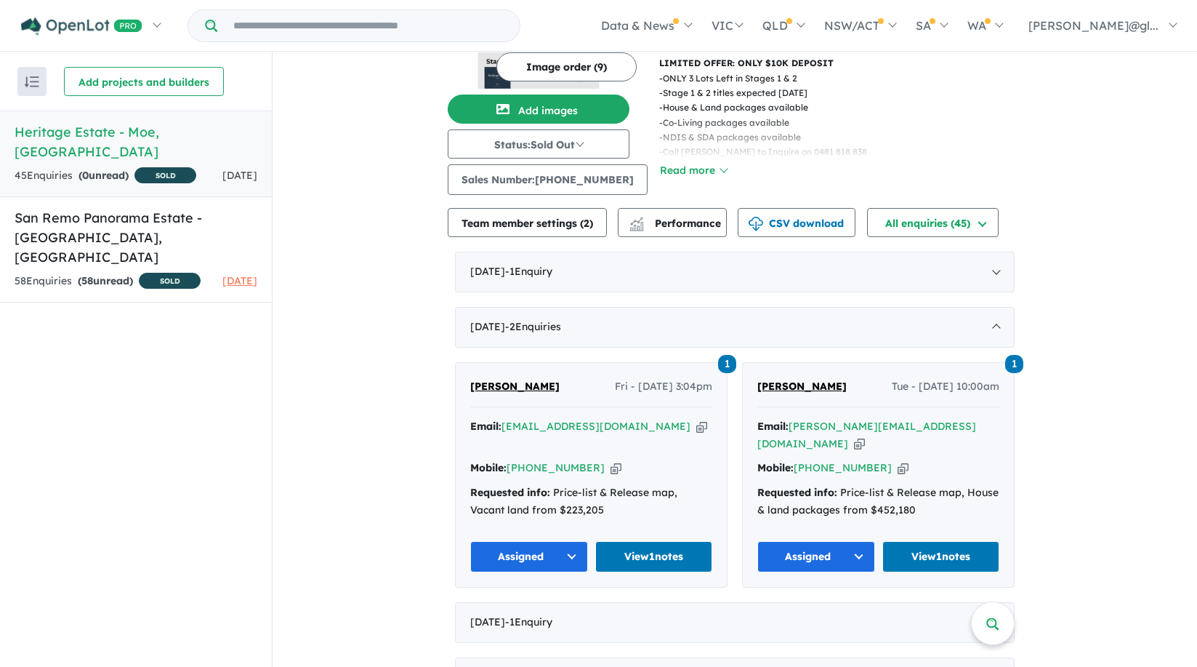
scroll to position [0, 0]
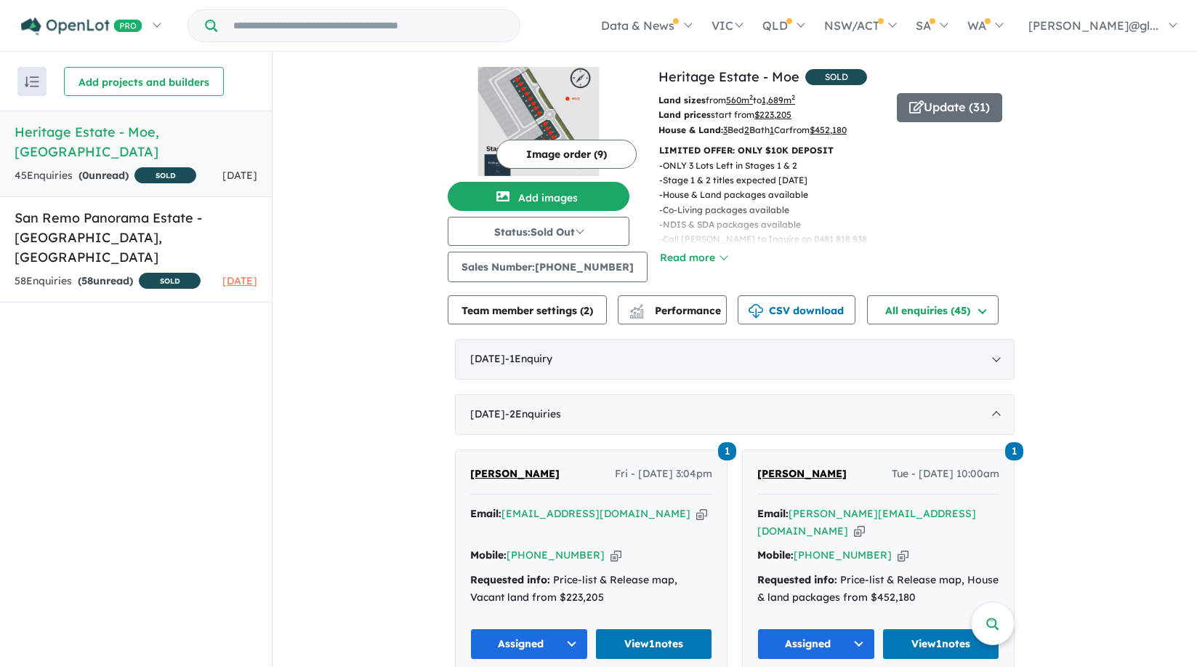
click at [502, 356] on div "[DATE] - 1 Enquir y ( 0 unread)" at bounding box center [735, 359] width 560 height 41
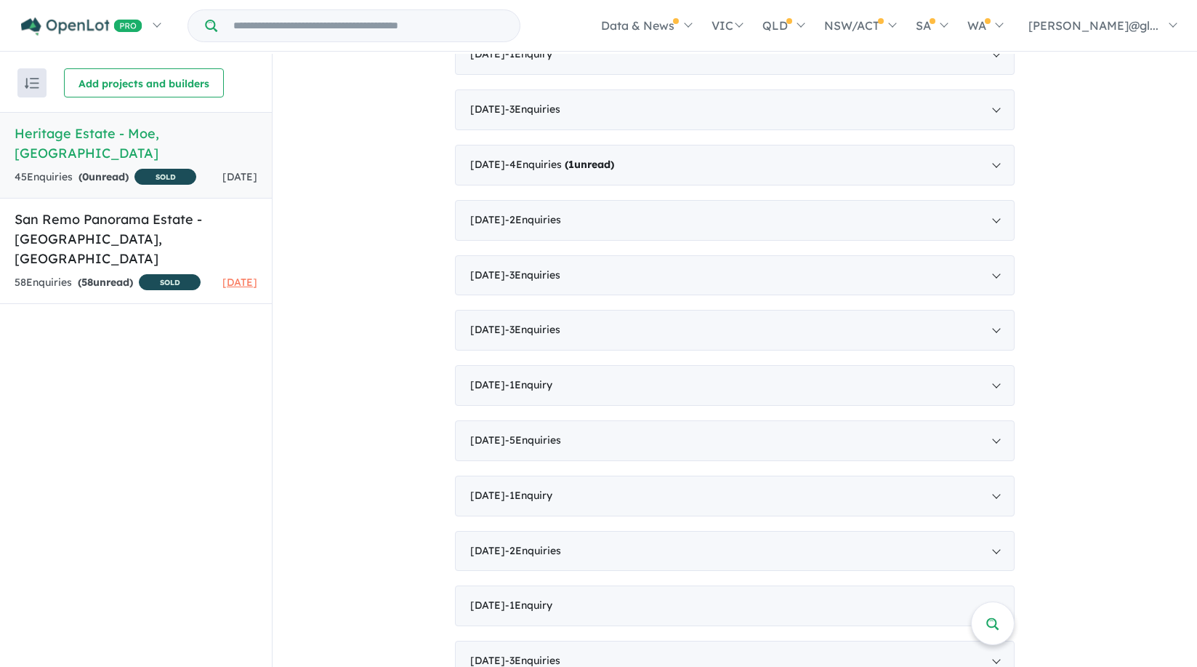
scroll to position [481, 0]
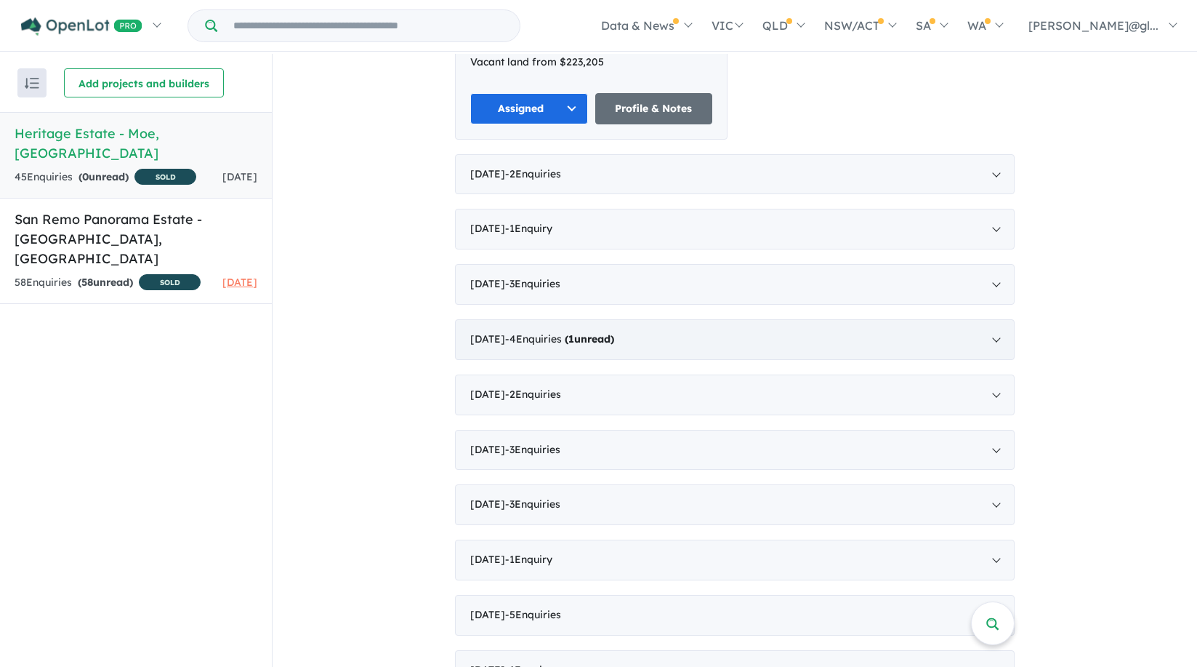
click at [494, 345] on div "[DATE] - 4 Enquir ies ( 1 unread)" at bounding box center [735, 339] width 560 height 41
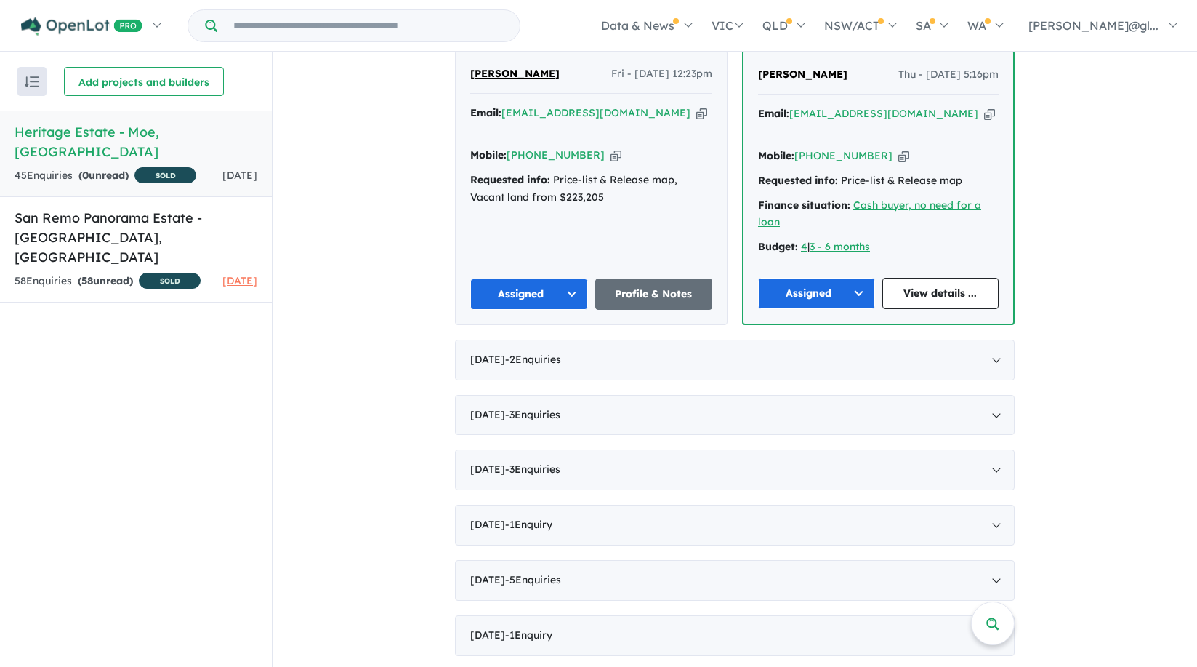
scroll to position [1047, 0]
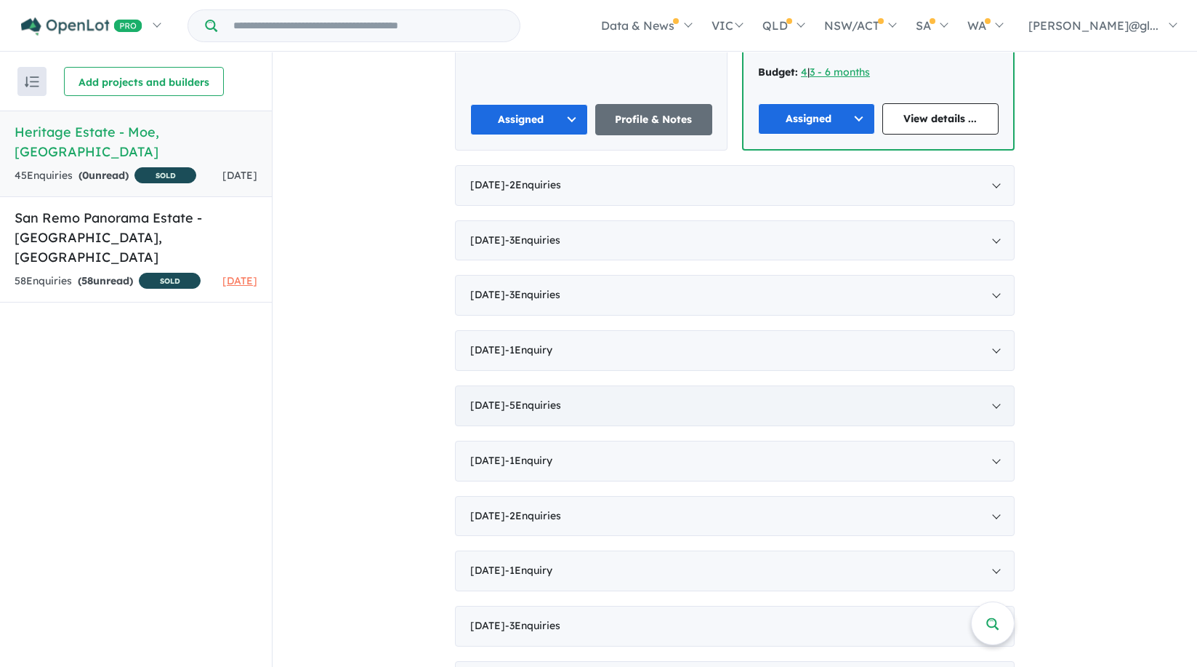
click at [491, 385] on div "[DATE] - 5 Enquir ies ( 0 unread)" at bounding box center [735, 405] width 560 height 41
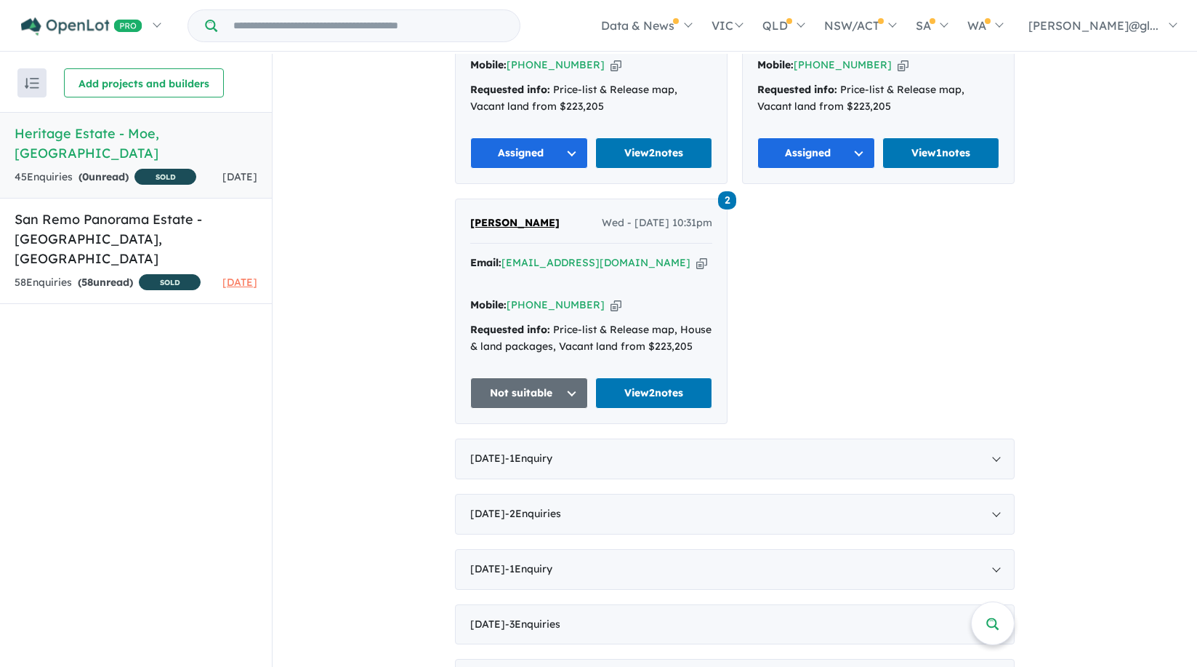
scroll to position [1347, 0]
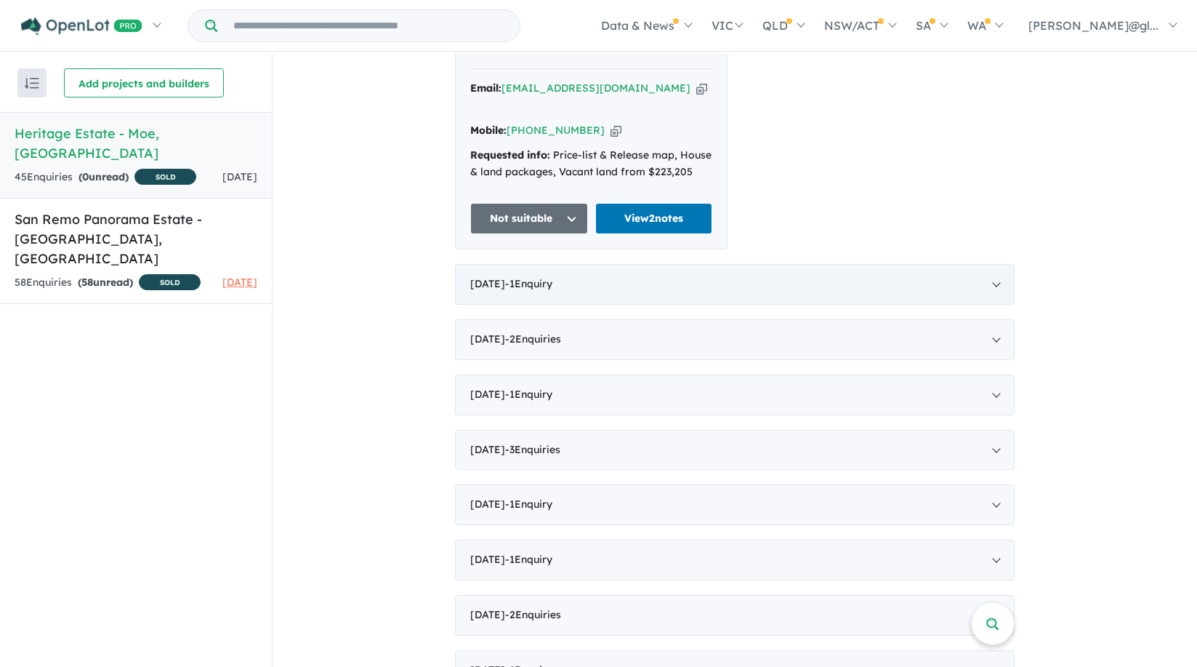
click at [517, 277] on span "- 1 Enquir y ( 0 unread)" at bounding box center [528, 283] width 47 height 13
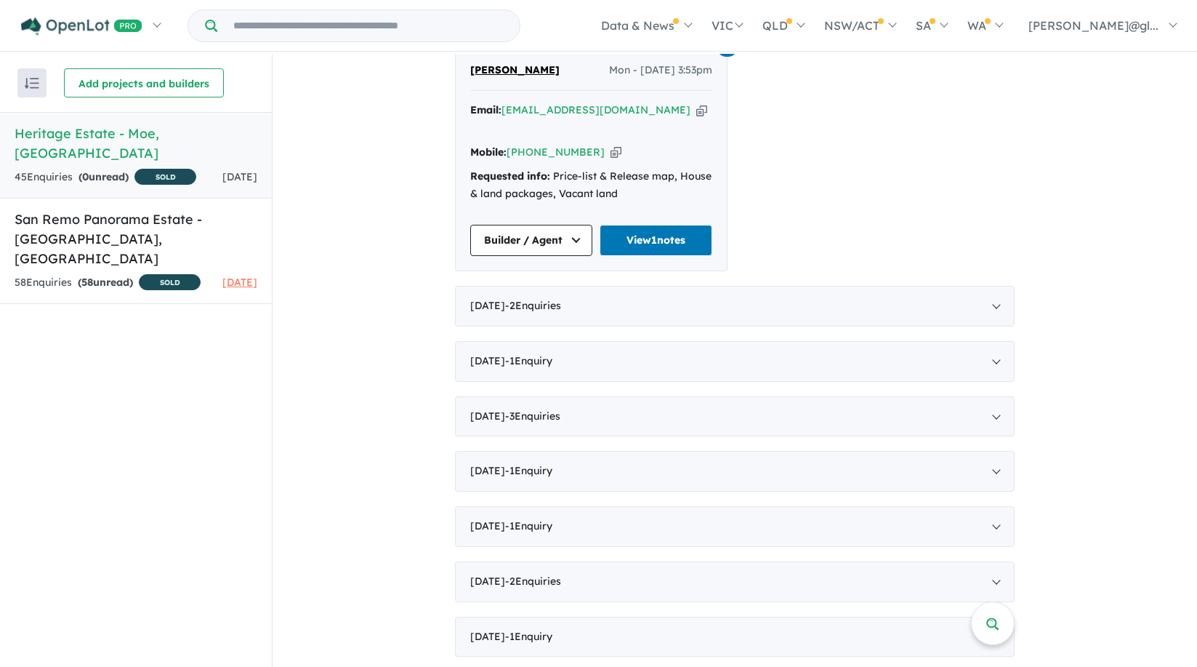
scroll to position [814, 0]
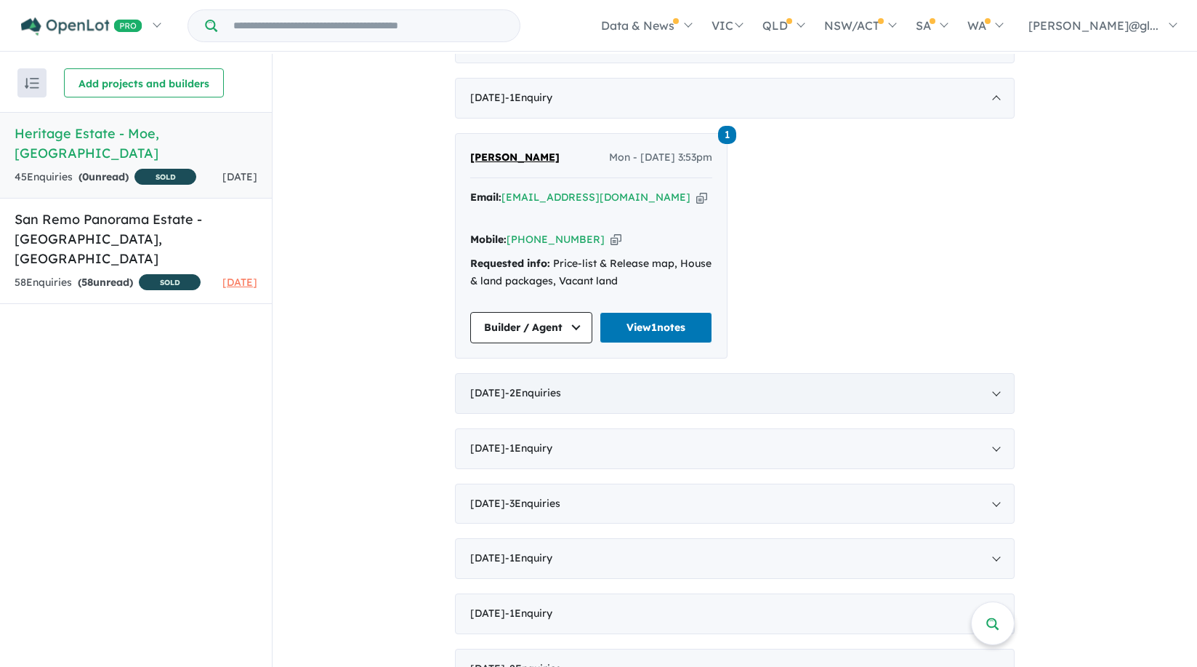
click at [502, 375] on div "[DATE] - 2 Enquir ies ( 0 unread)" at bounding box center [735, 393] width 560 height 41
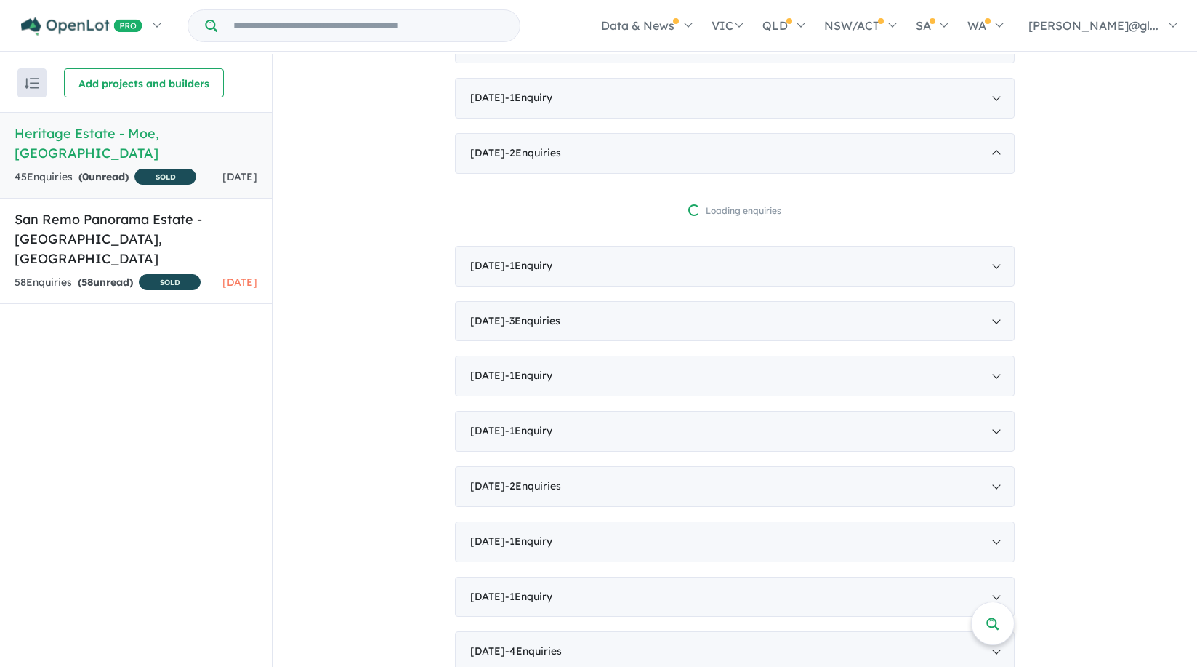
scroll to position [1, 0]
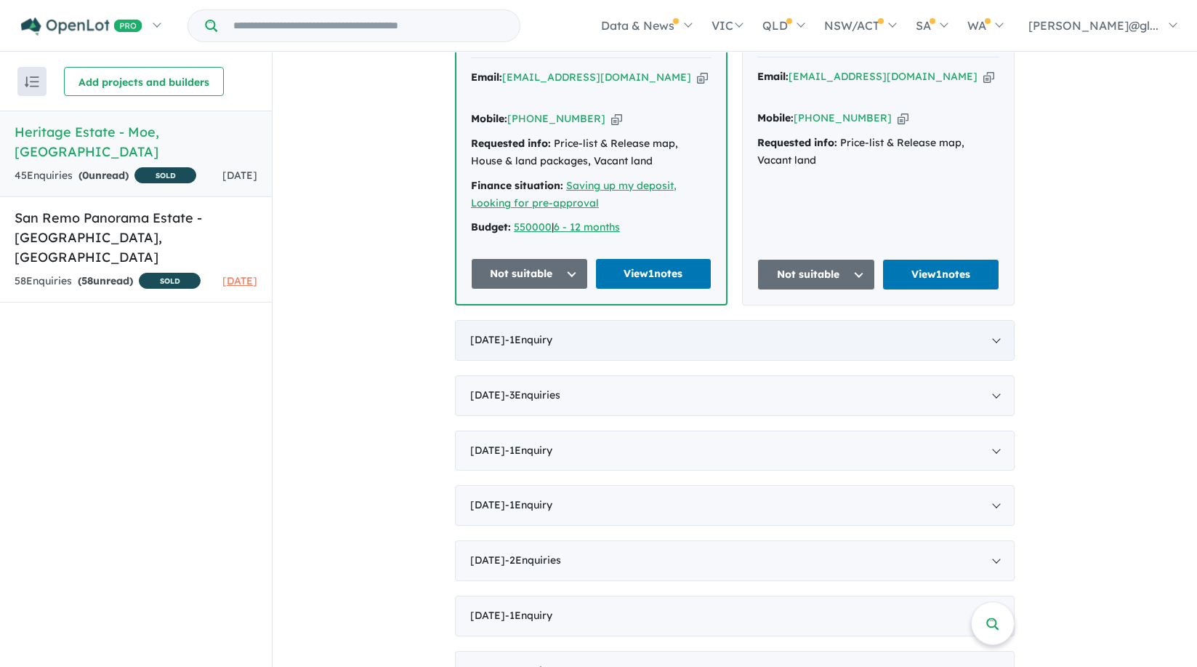
click at [497, 324] on div "[DATE] - 1 Enquir y ( 0 unread)" at bounding box center [735, 340] width 560 height 41
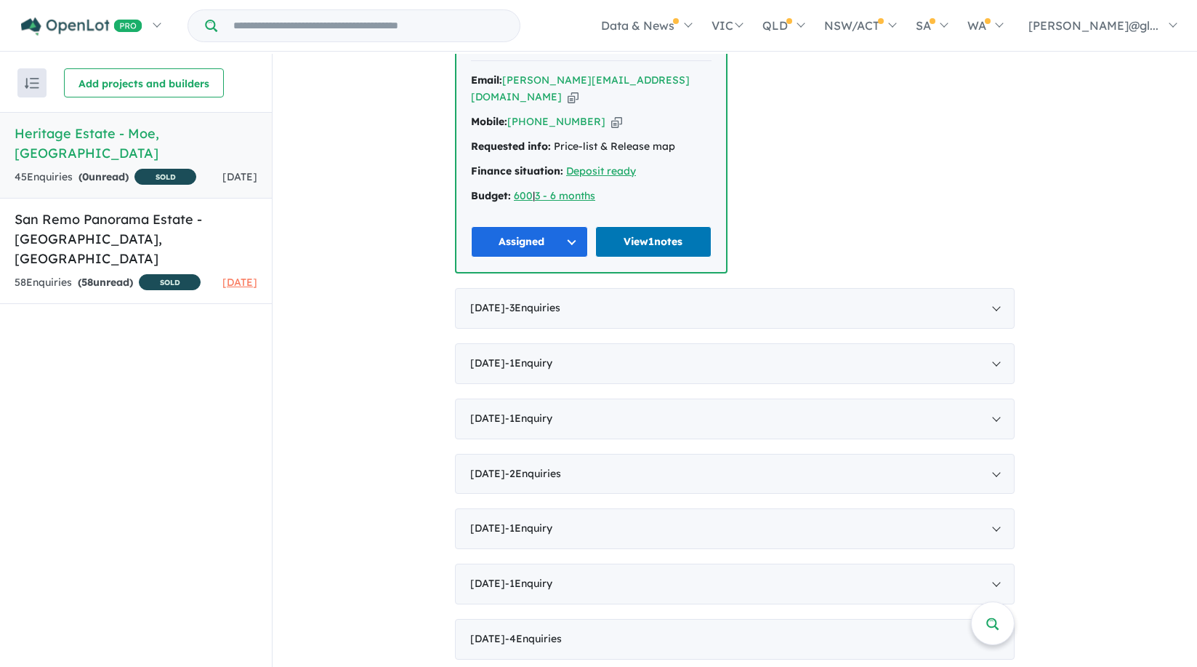
scroll to position [955, 0]
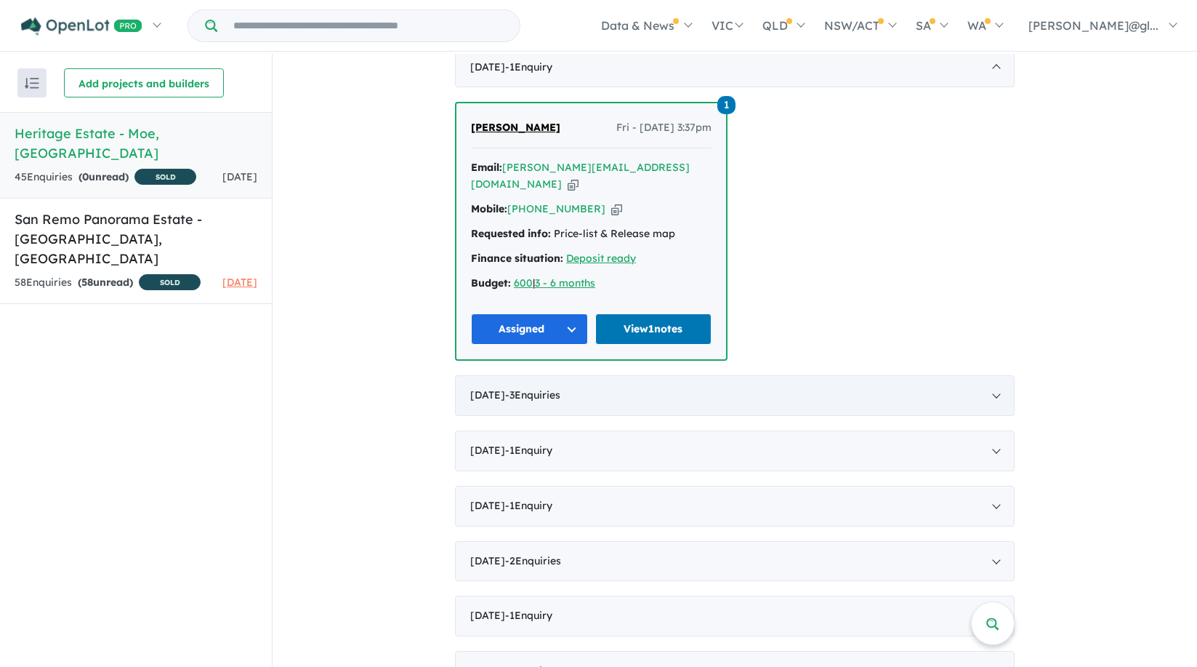
click at [493, 380] on div "[DATE] - 3 Enquir ies ( 0 unread)" at bounding box center [735, 395] width 560 height 41
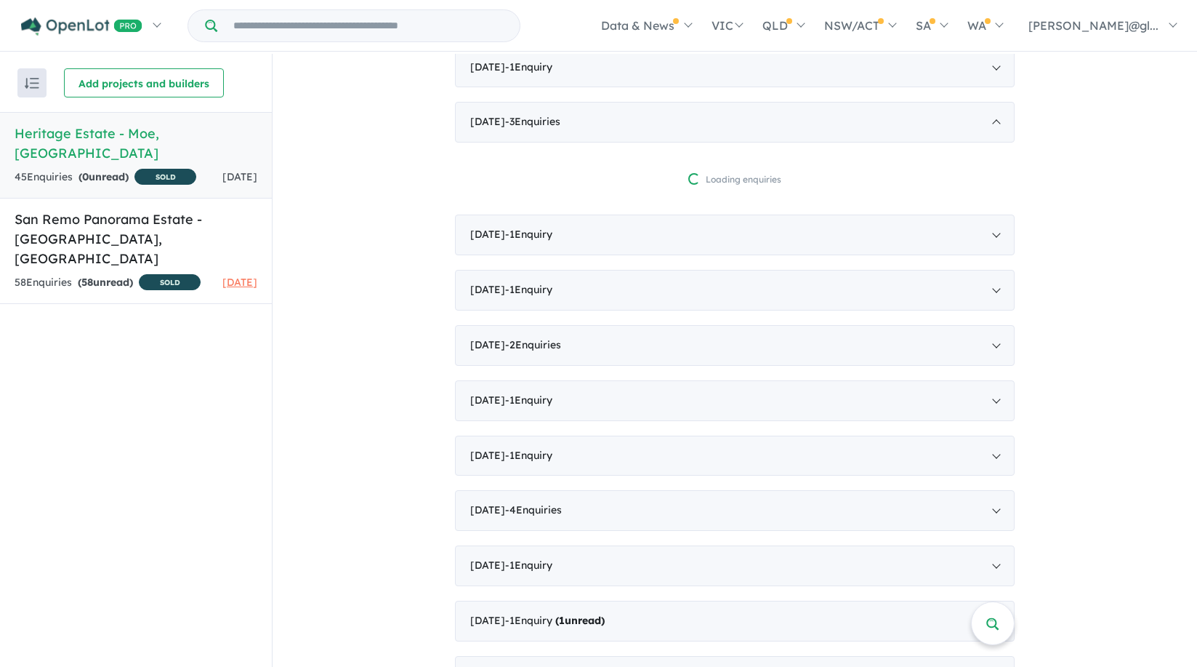
scroll to position [1, 0]
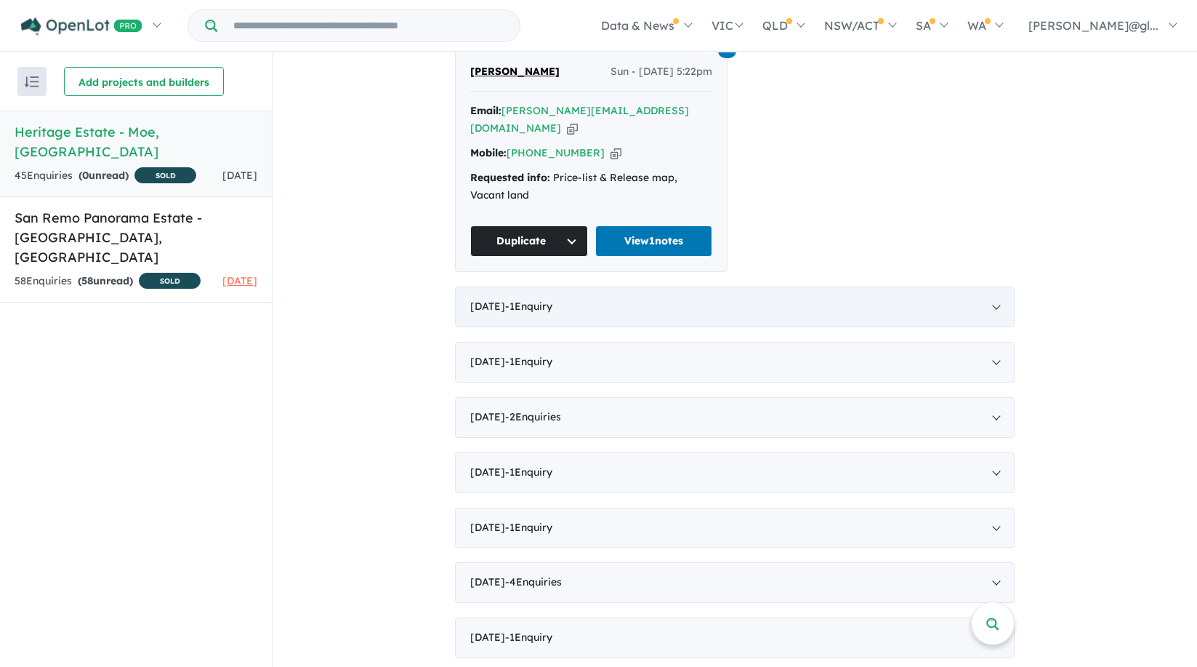
click at [510, 313] on div "[DATE] - 1 Enquir y ( 0 unread)" at bounding box center [735, 306] width 560 height 41
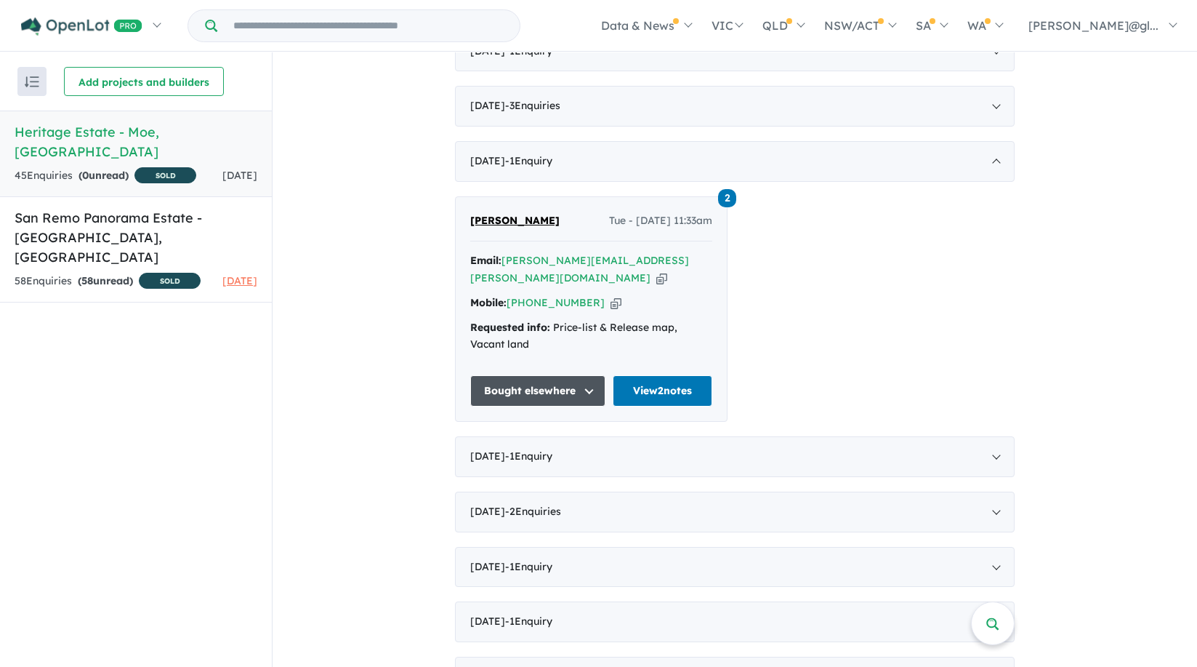
scroll to position [1144, 0]
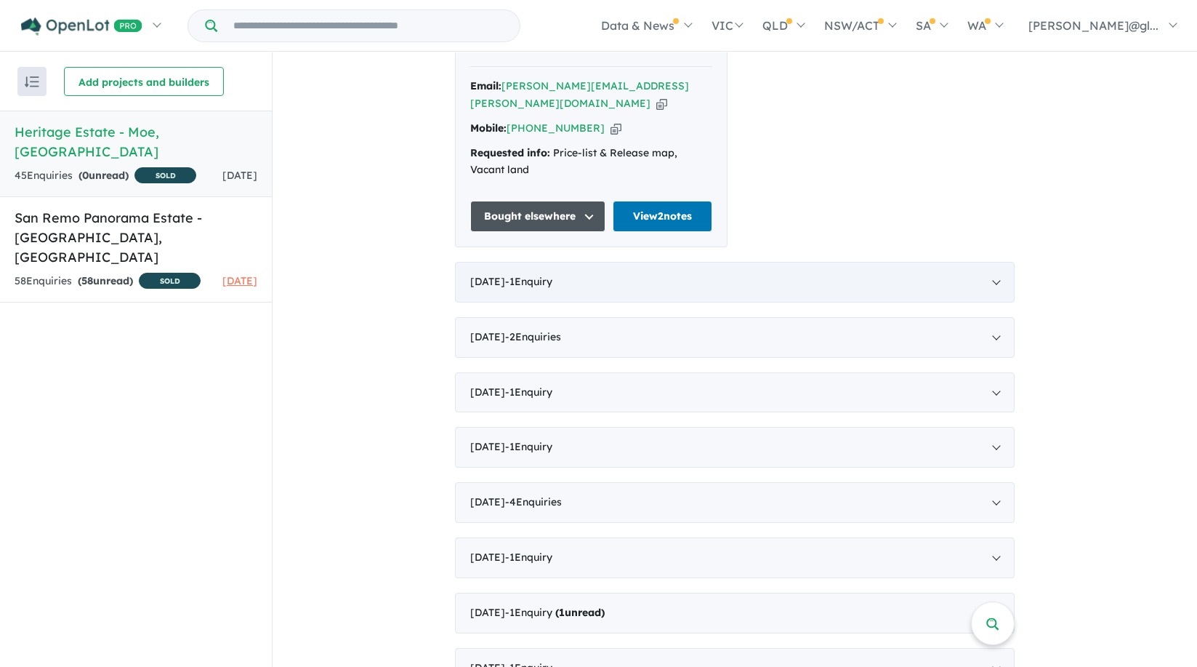
click at [499, 286] on div "[DATE] - 1 Enquir y ( 0 unread)" at bounding box center [735, 282] width 560 height 41
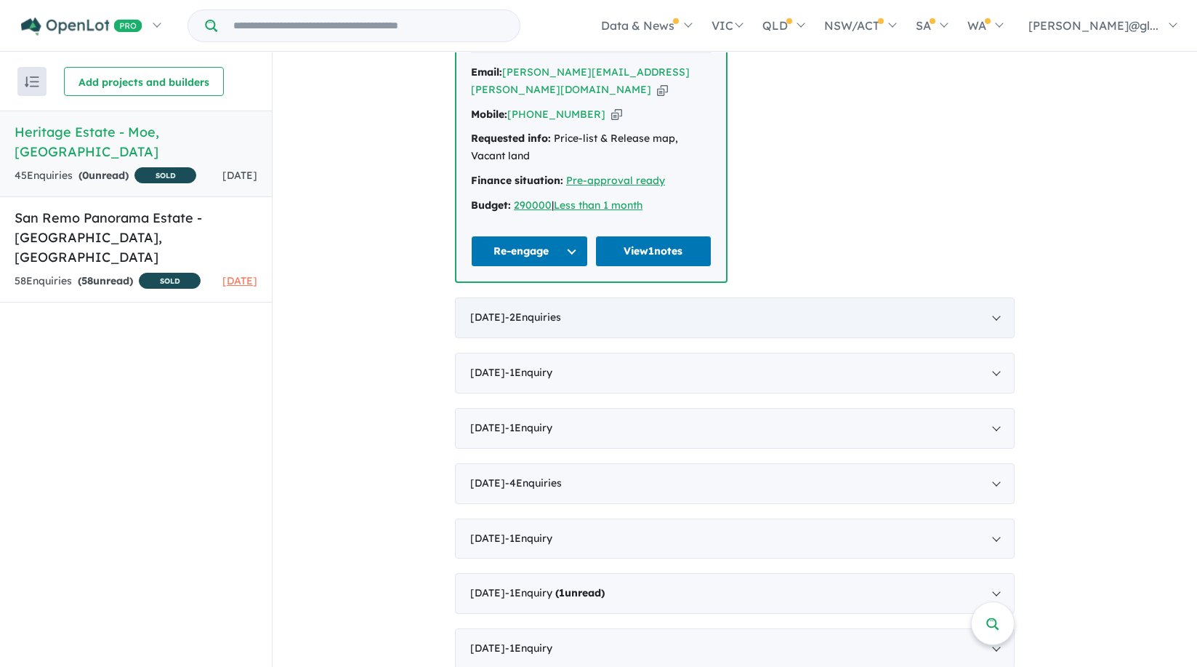
click at [498, 297] on div "[DATE] - 2 Enquir ies ( 0 unread)" at bounding box center [735, 317] width 560 height 41
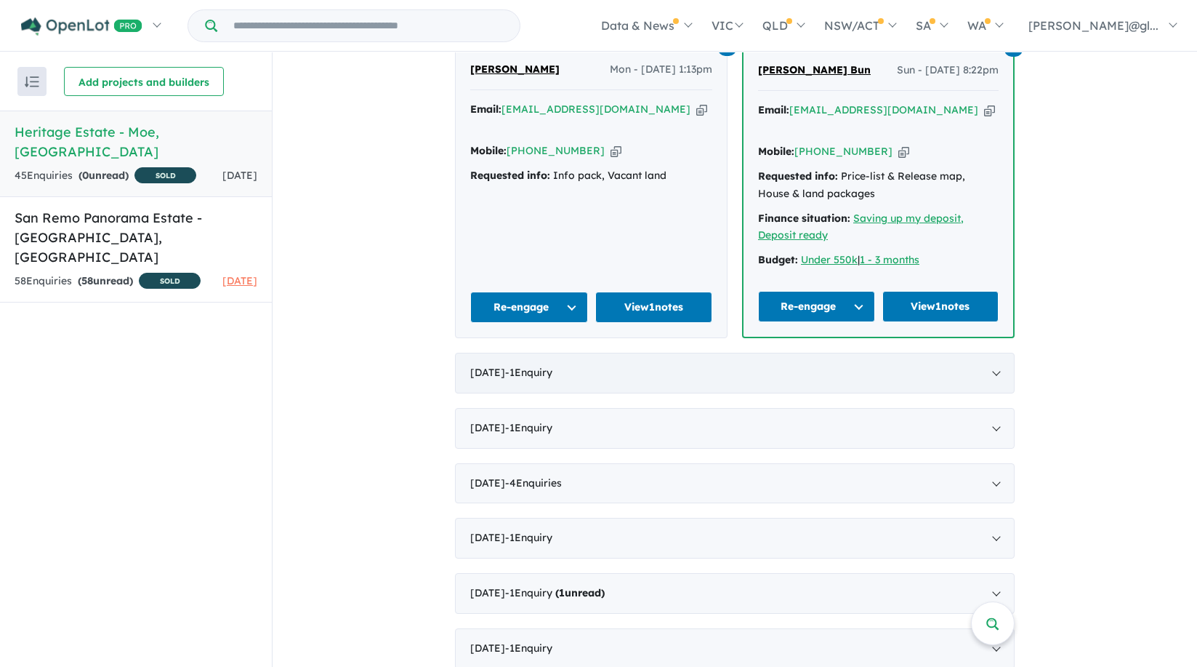
click at [499, 356] on div "[DATE] - 1 Enquir y ( 0 unread)" at bounding box center [735, 373] width 560 height 41
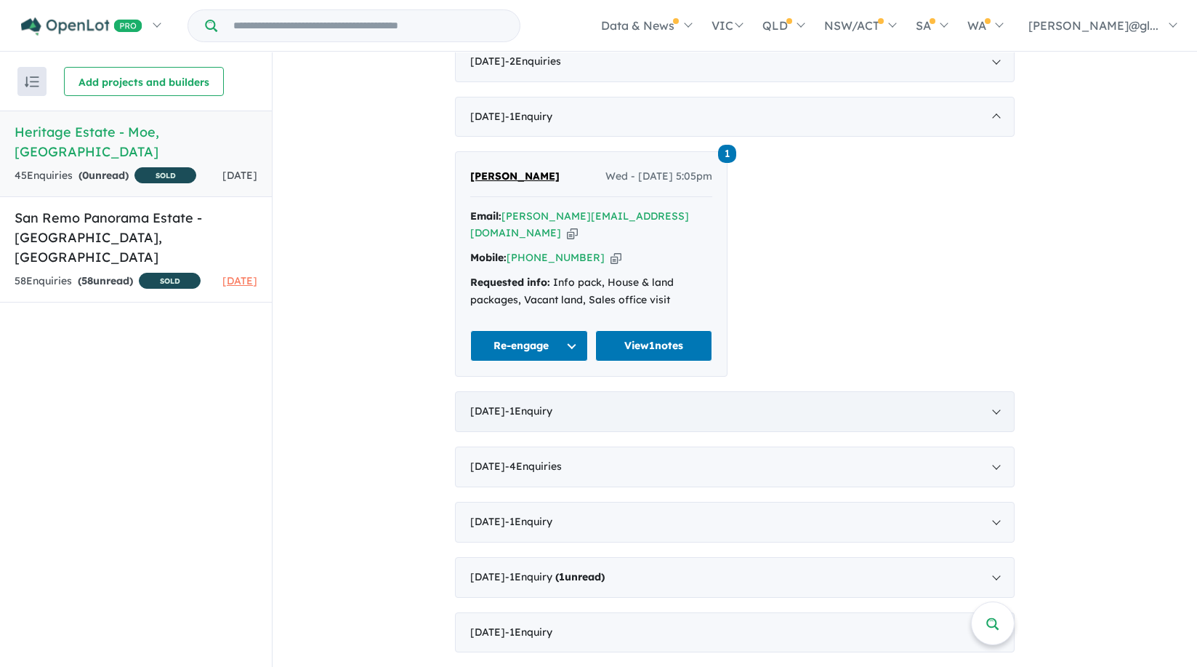
click at [499, 414] on div "[DATE] - 1 Enquir y ( 0 unread)" at bounding box center [735, 411] width 560 height 41
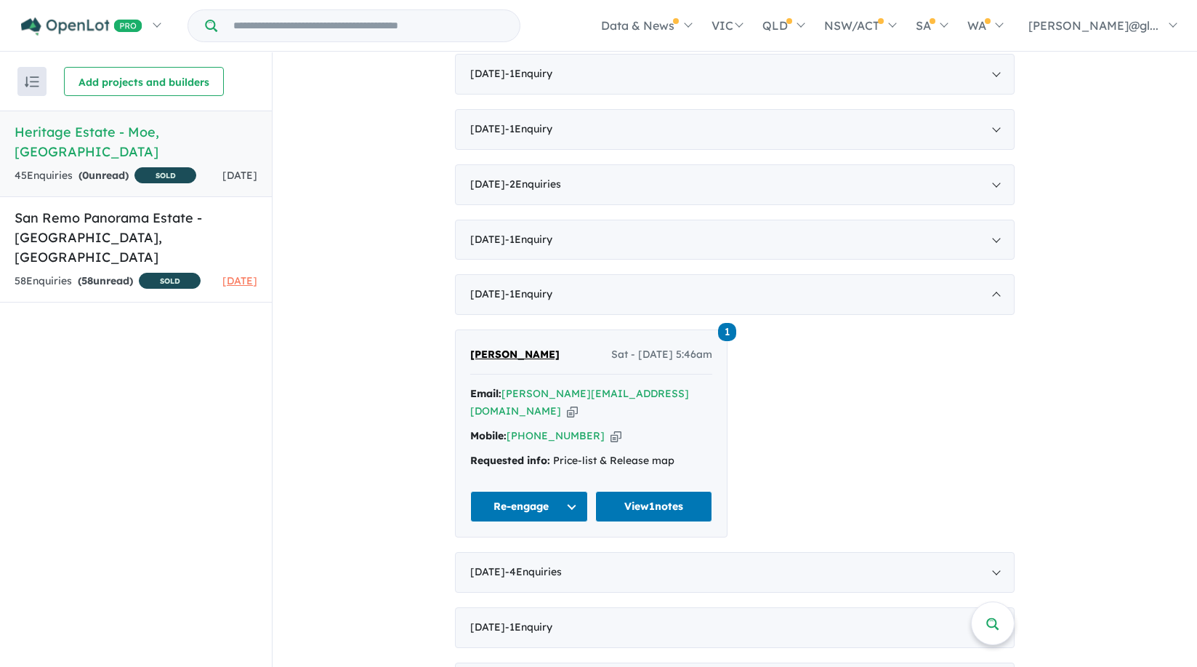
scroll to position [1146, 0]
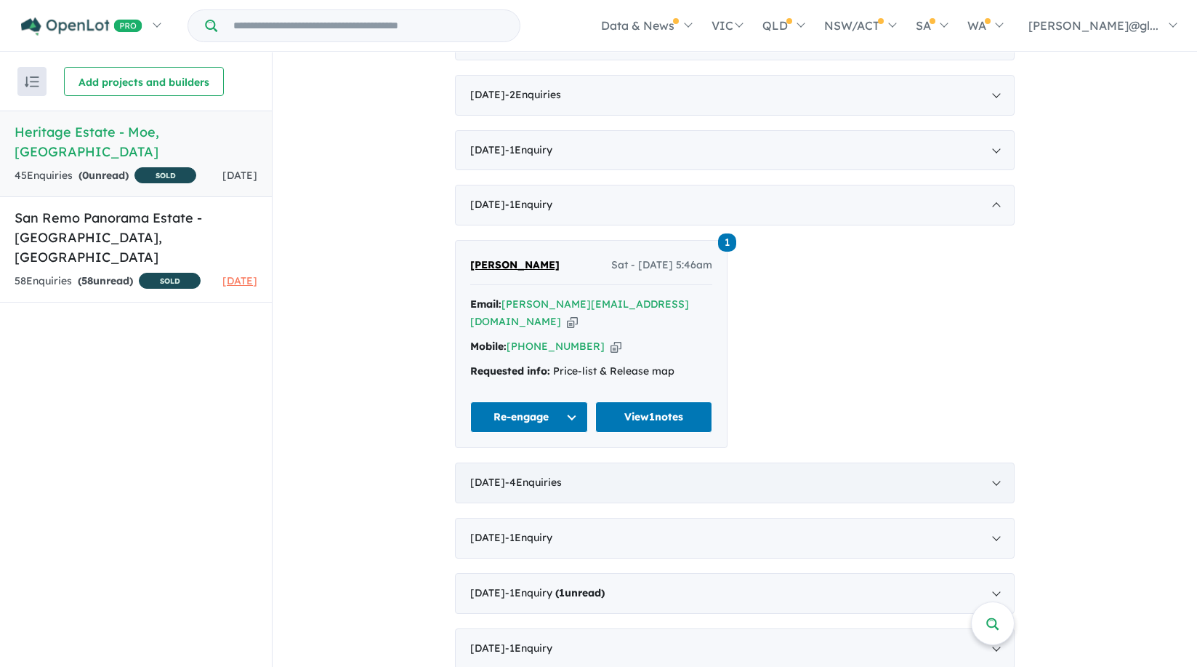
click at [492, 470] on div "[DATE] - 4 Enquir ies ( 0 unread)" at bounding box center [735, 482] width 560 height 41
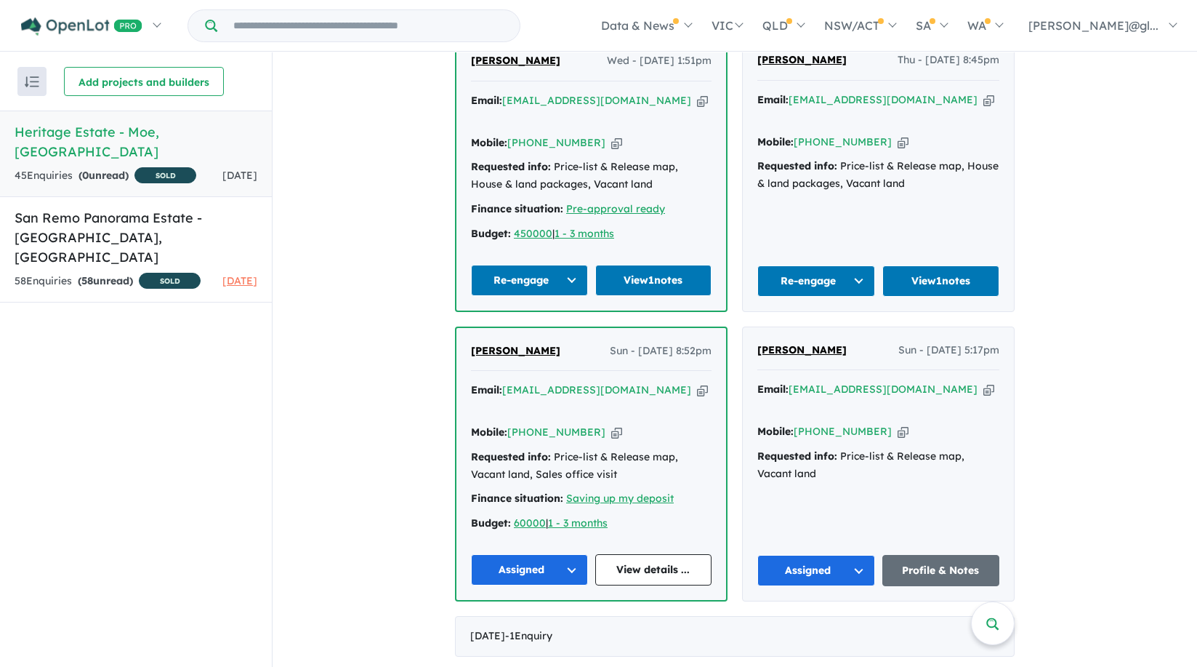
scroll to position [1486, 0]
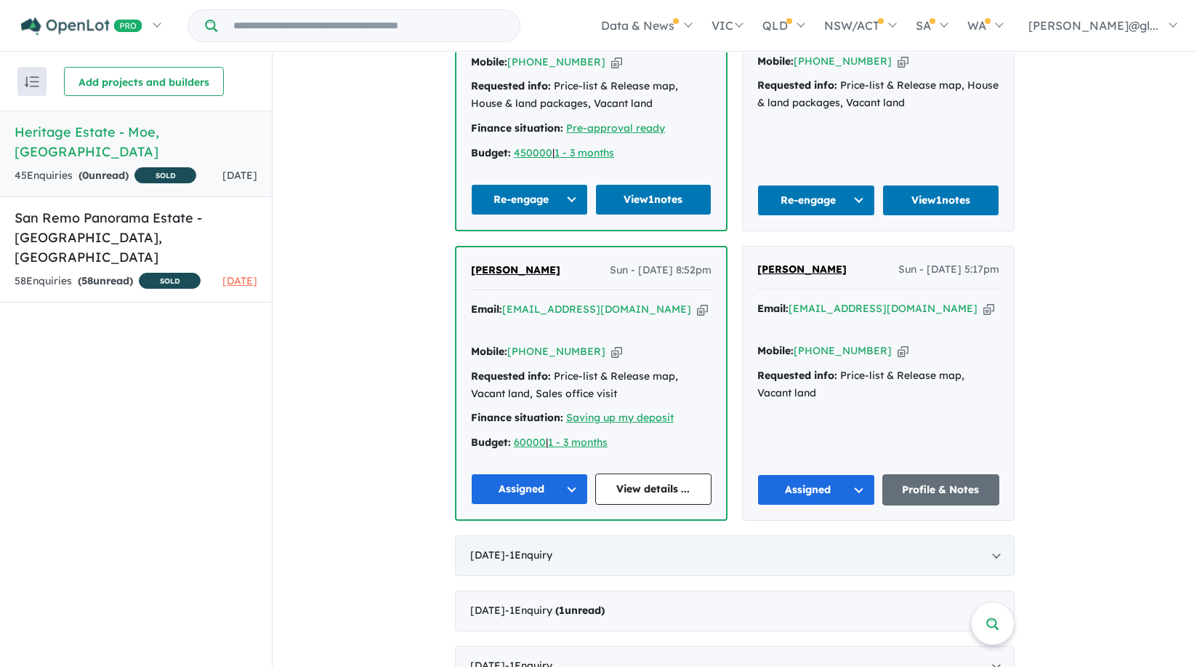
click at [507, 535] on div "[DATE] - 1 Enquir y ( 0 unread)" at bounding box center [735, 555] width 560 height 41
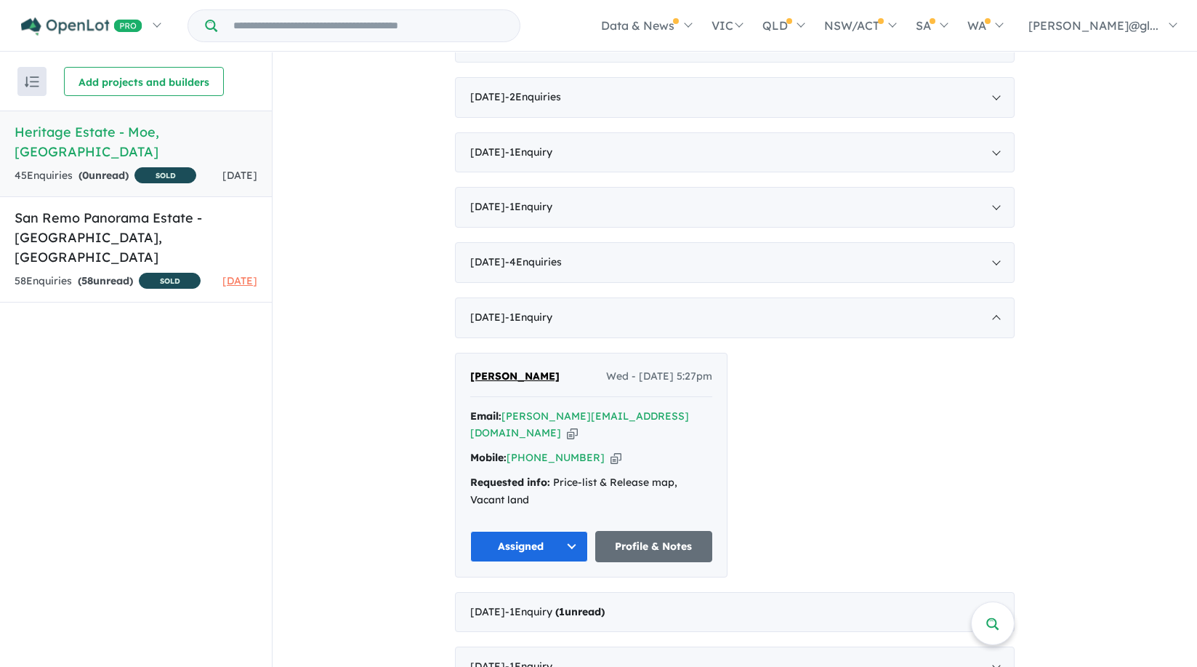
scroll to position [1162, 0]
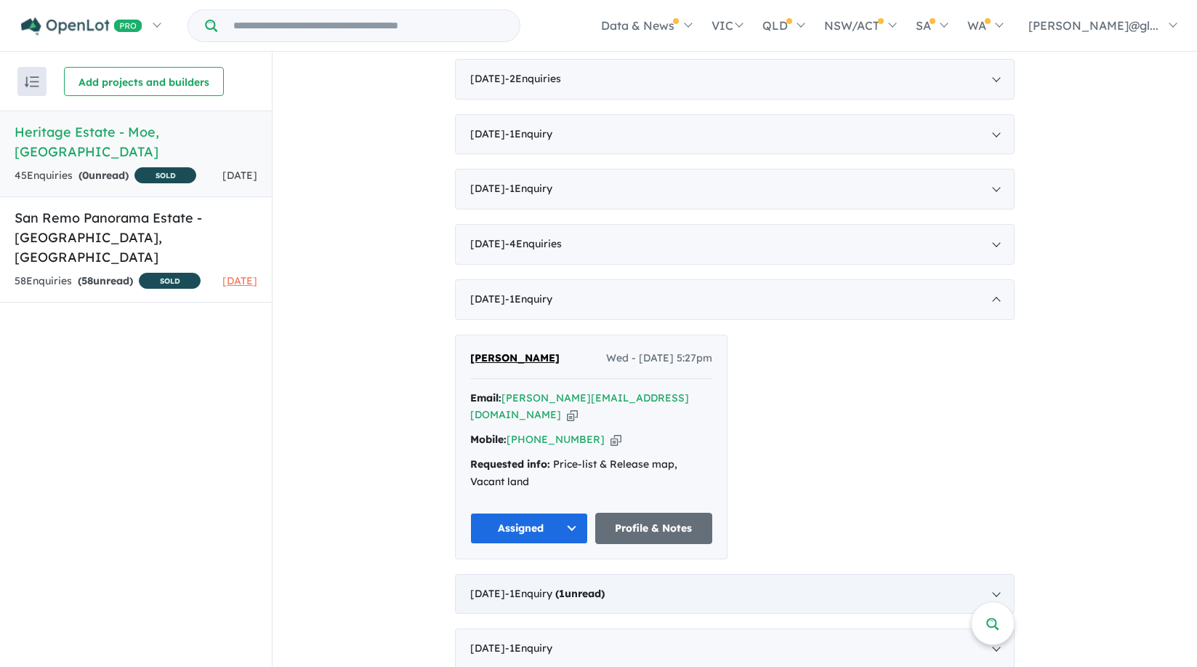
click at [505, 582] on div "[DATE] - 1 Enquir y ( 1 unread)" at bounding box center [735, 594] width 560 height 41
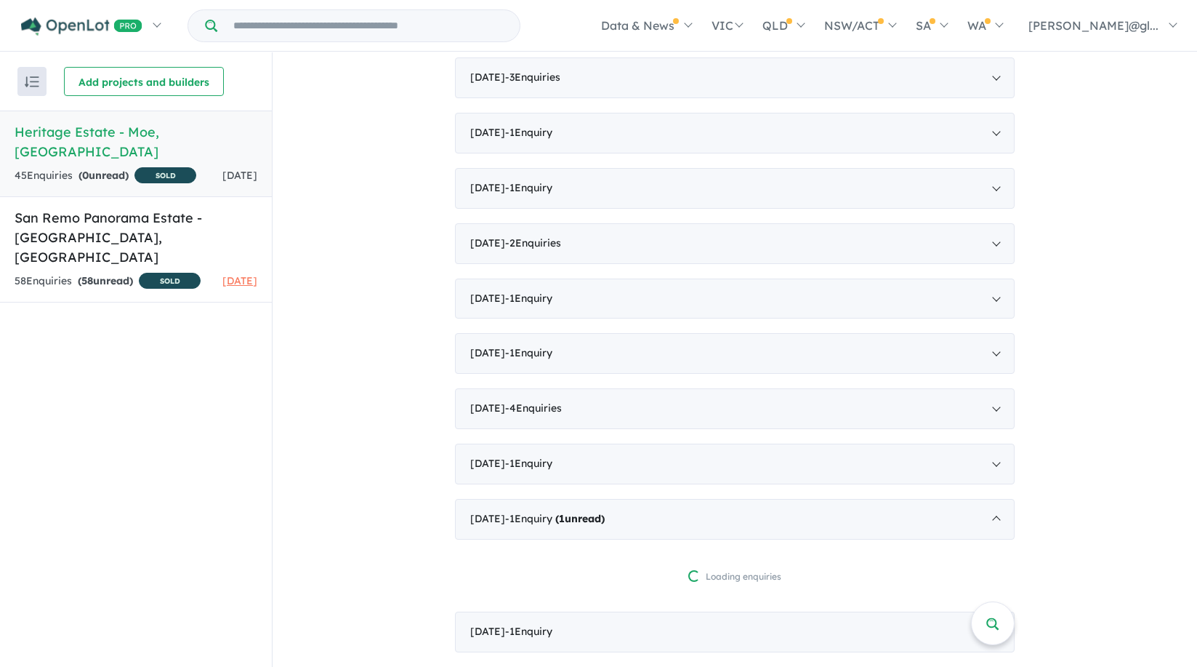
scroll to position [0, 0]
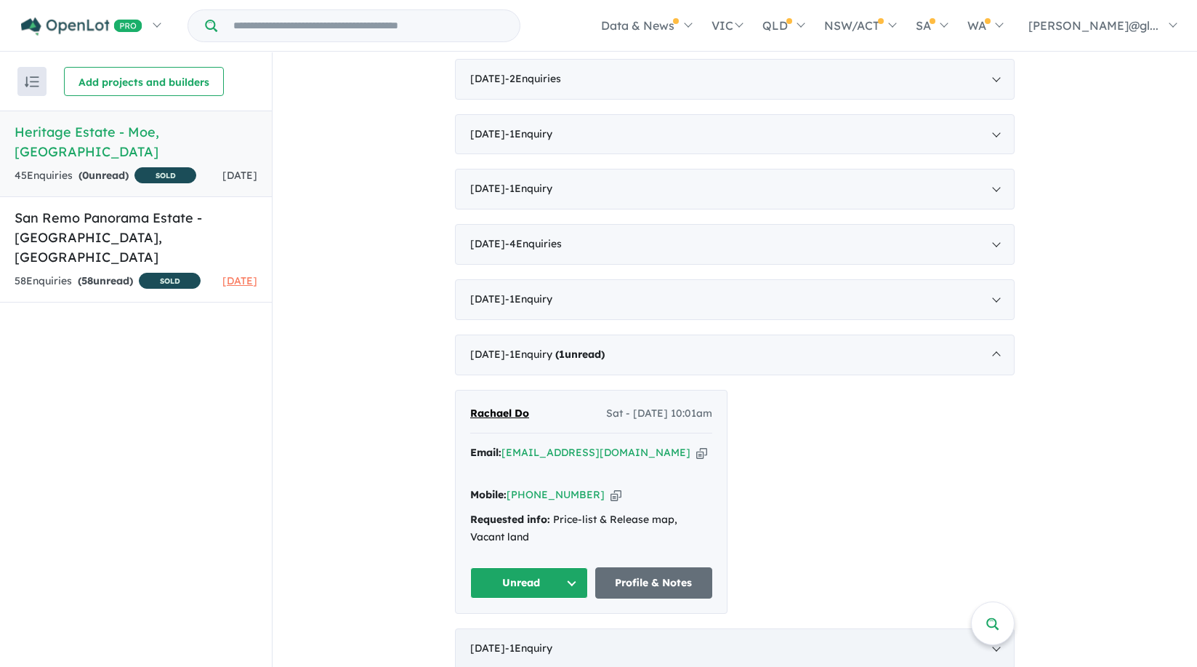
click at [513, 641] on span "- 1 Enquir y ( 0 unread)" at bounding box center [528, 647] width 47 height 13
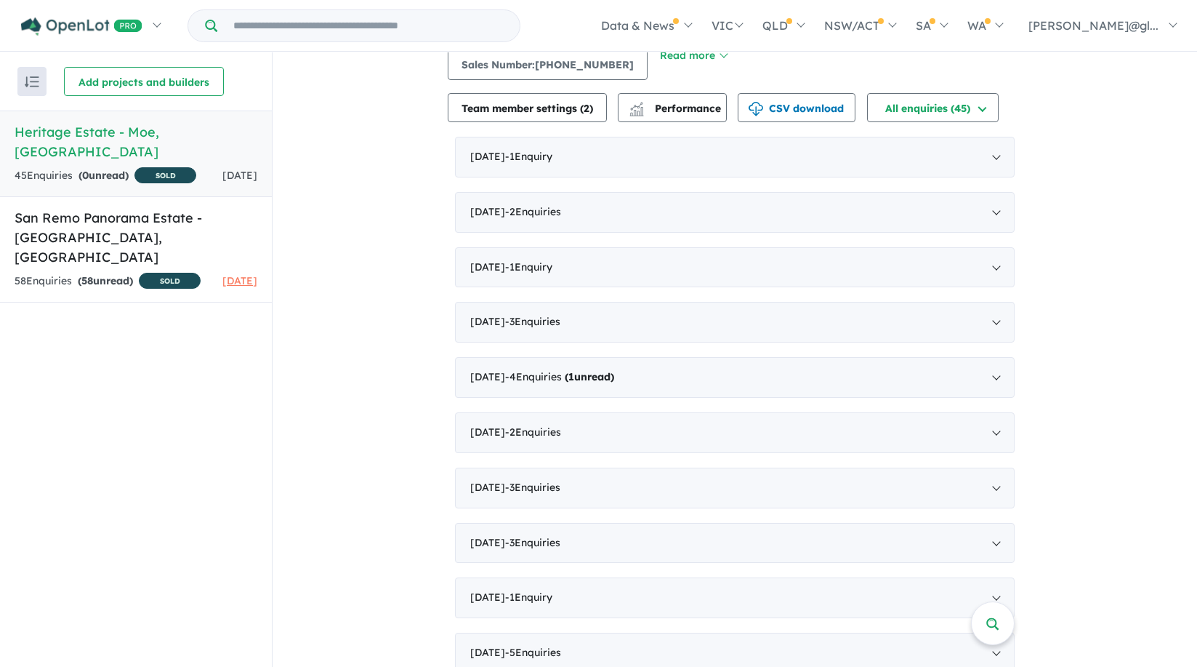
scroll to position [115, 0]
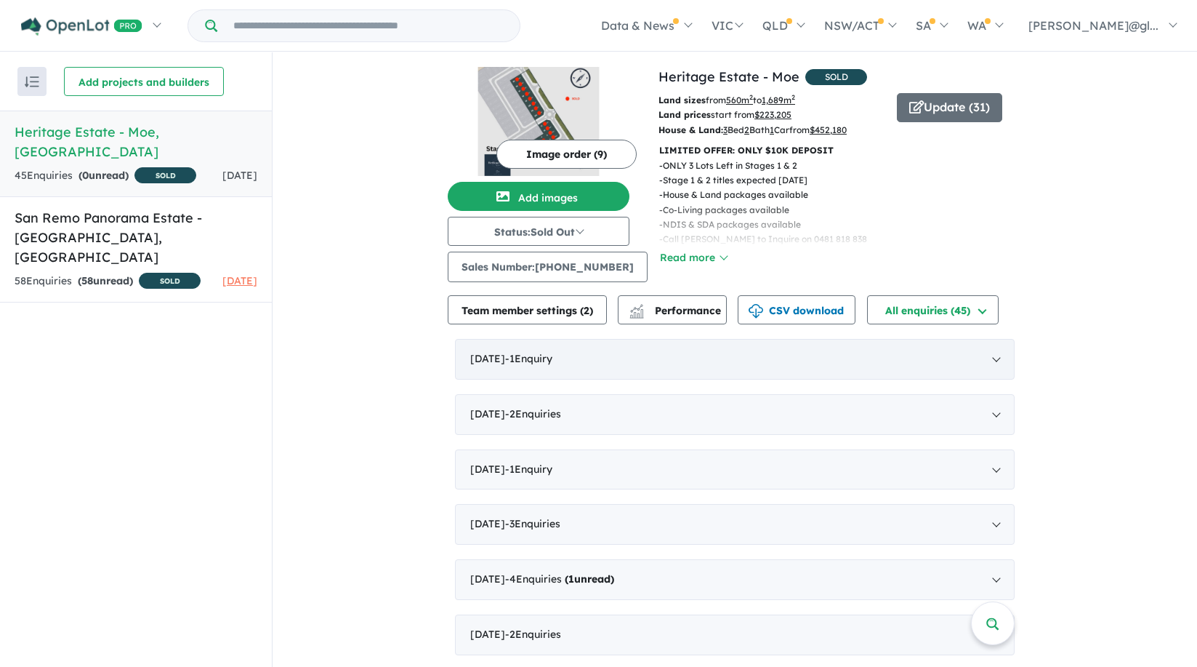
click at [489, 356] on div "[DATE] - 1 Enquir y ( 0 unread)" at bounding box center [735, 359] width 560 height 41
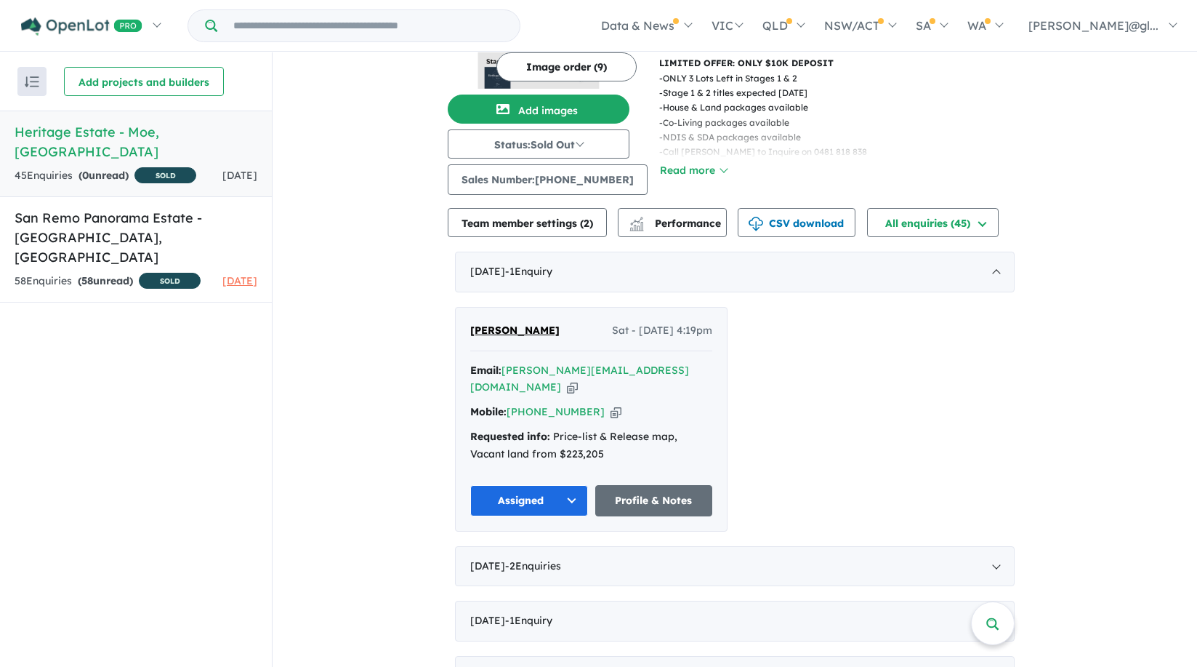
scroll to position [262, 0]
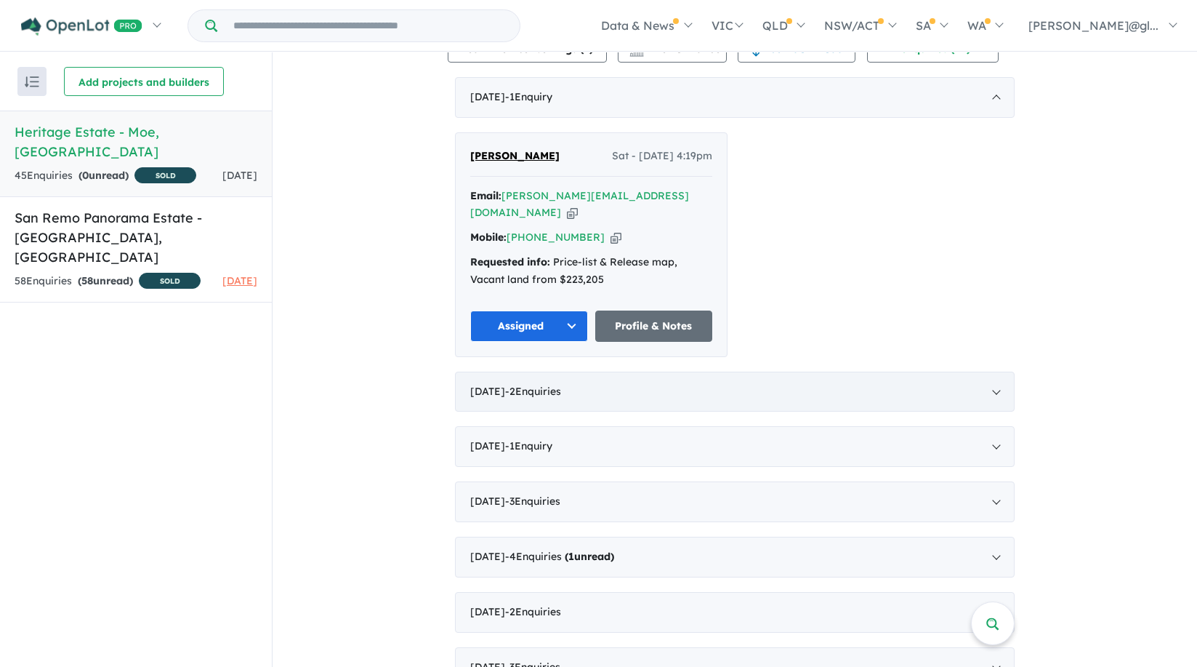
click at [497, 388] on div "[DATE] - 2 Enquir ies ( 0 unread)" at bounding box center [735, 392] width 560 height 41
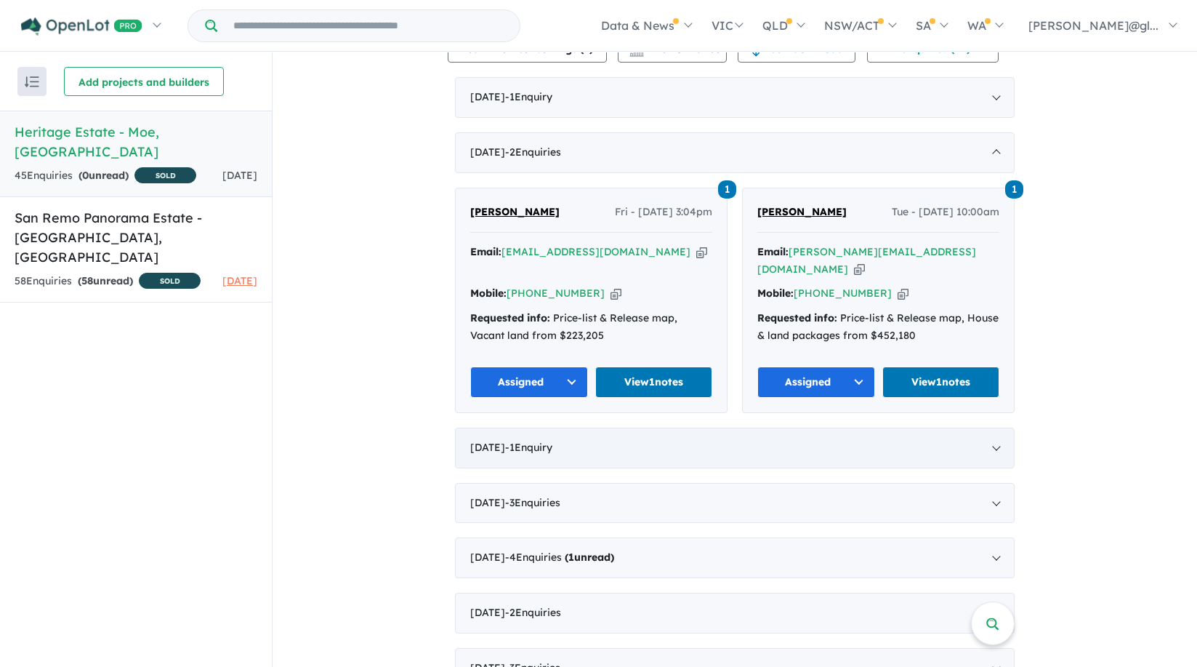
click at [491, 453] on div "[DATE] - 1 Enquir y ( 0 unread)" at bounding box center [735, 448] width 560 height 41
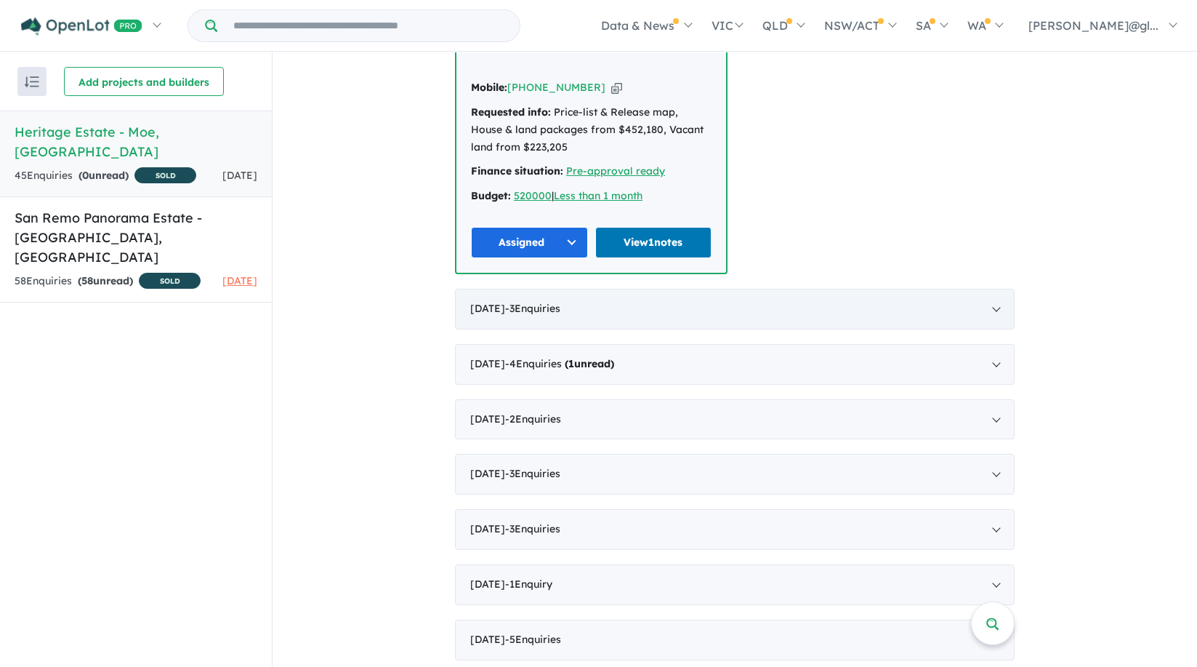
click at [501, 297] on div "[DATE] - 3 Enquir ies ( 0 unread)" at bounding box center [735, 309] width 560 height 41
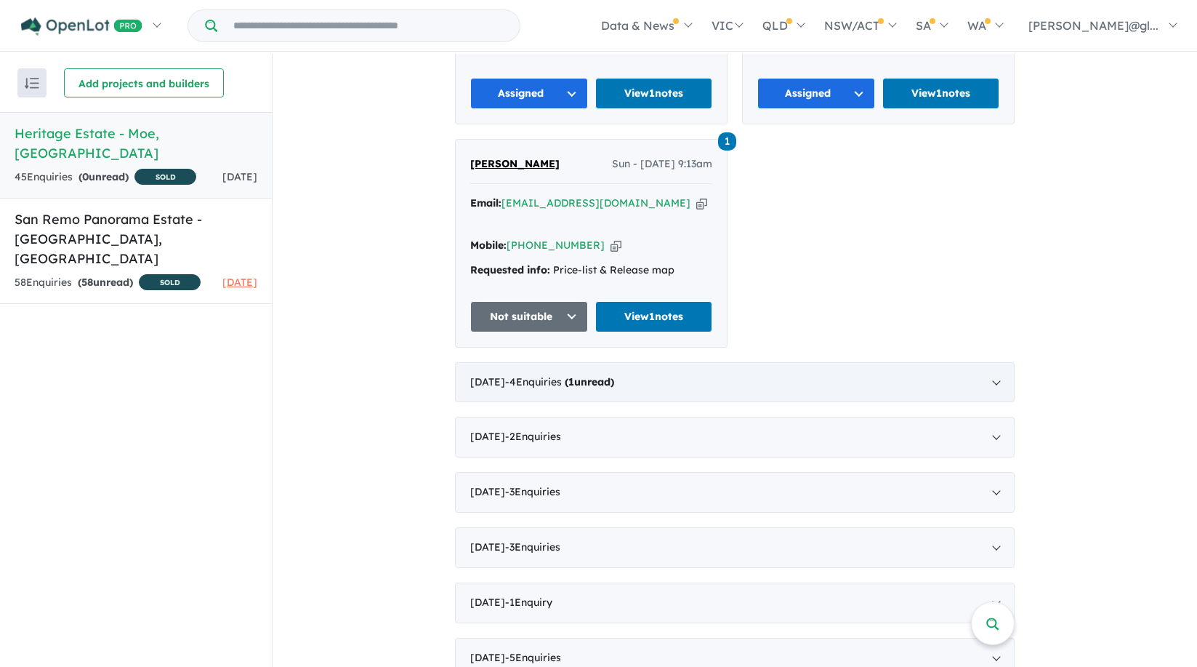
click at [493, 362] on div "[DATE] - 4 Enquir ies ( 1 unread)" at bounding box center [735, 382] width 560 height 41
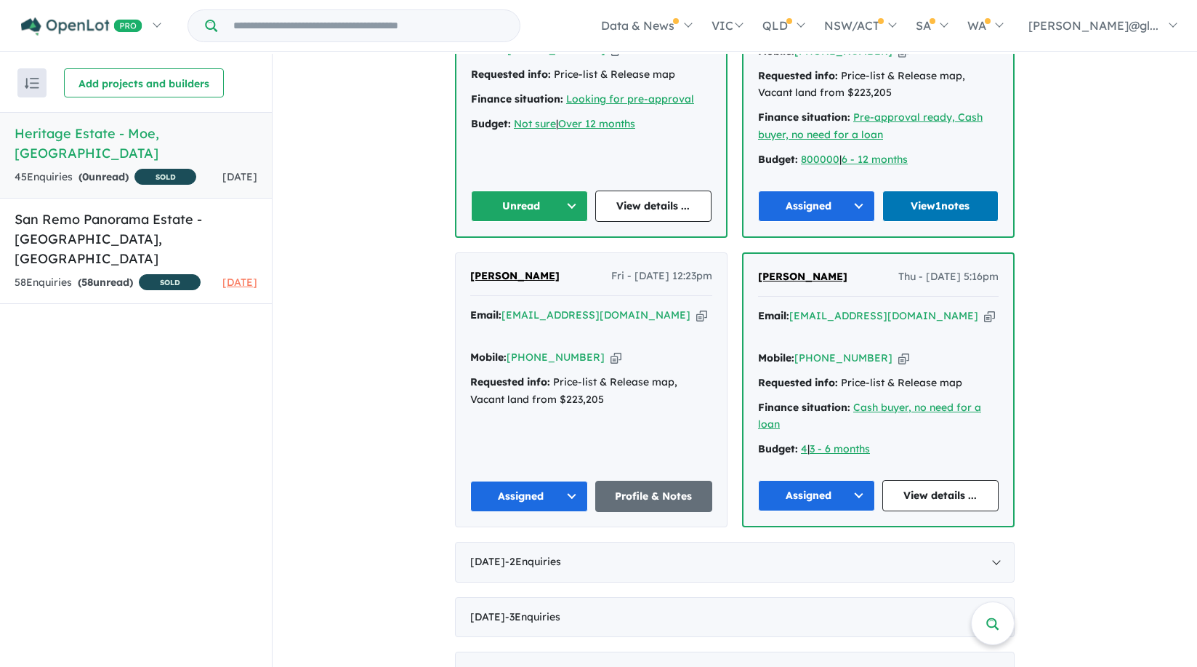
scroll to position [846, 0]
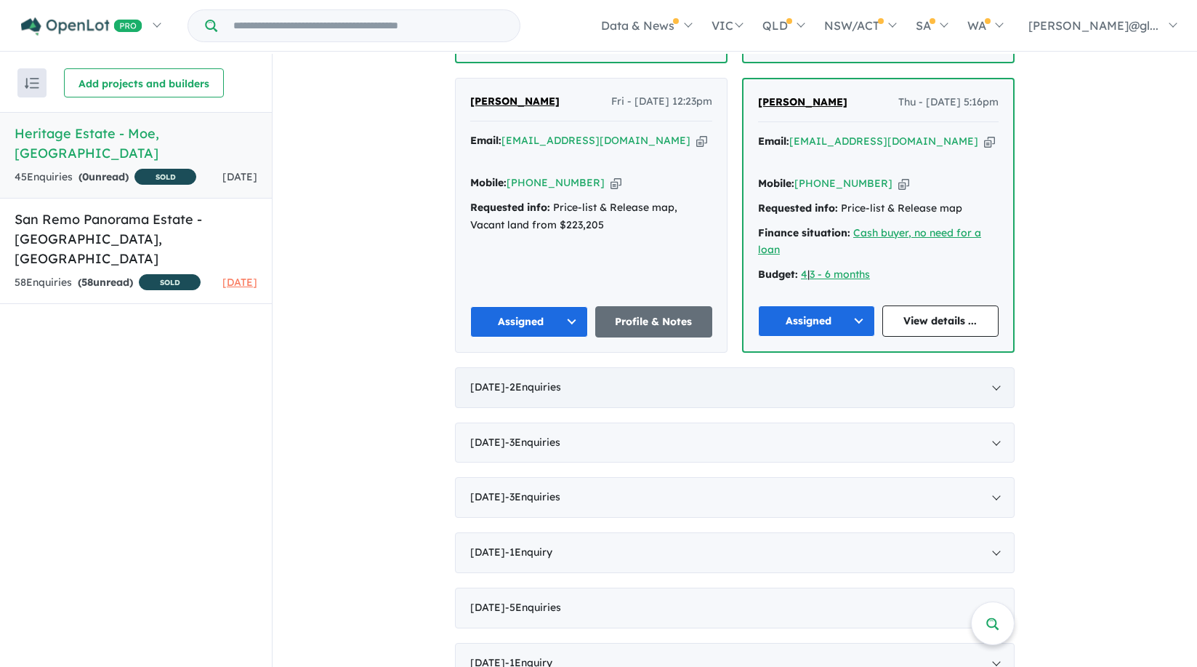
click at [497, 367] on div "[DATE] - 2 Enquir ies ( 0 unread)" at bounding box center [735, 387] width 560 height 41
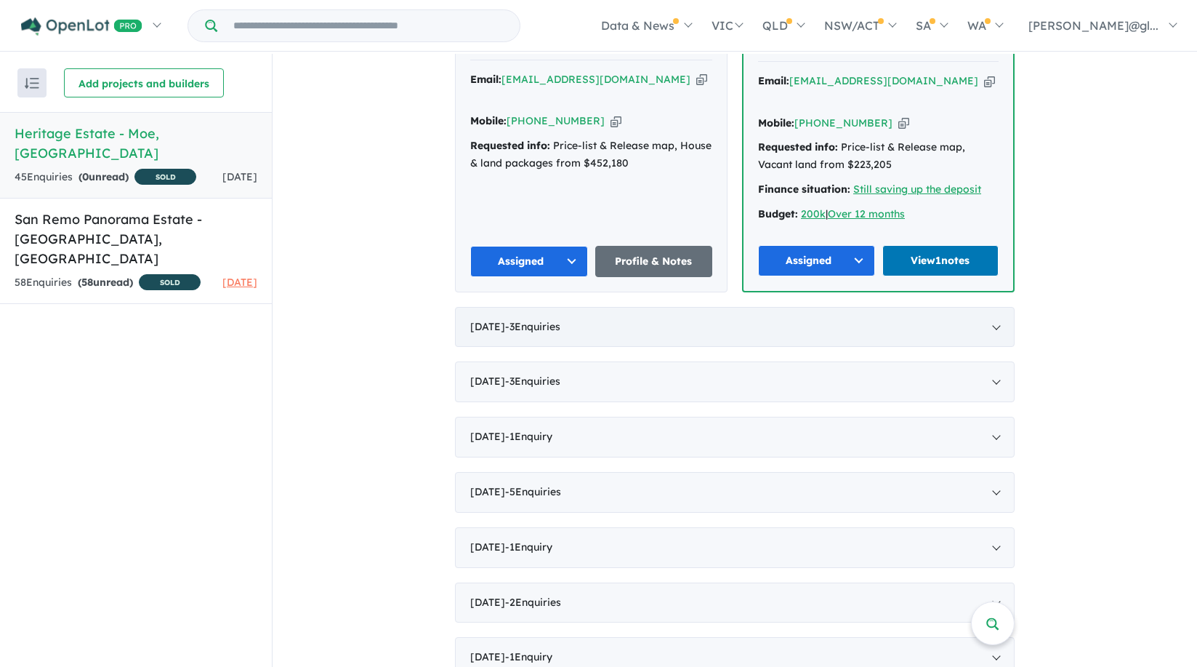
click at [516, 313] on div "[DATE] - 3 Enquir ies ( 0 unread)" at bounding box center [735, 327] width 560 height 41
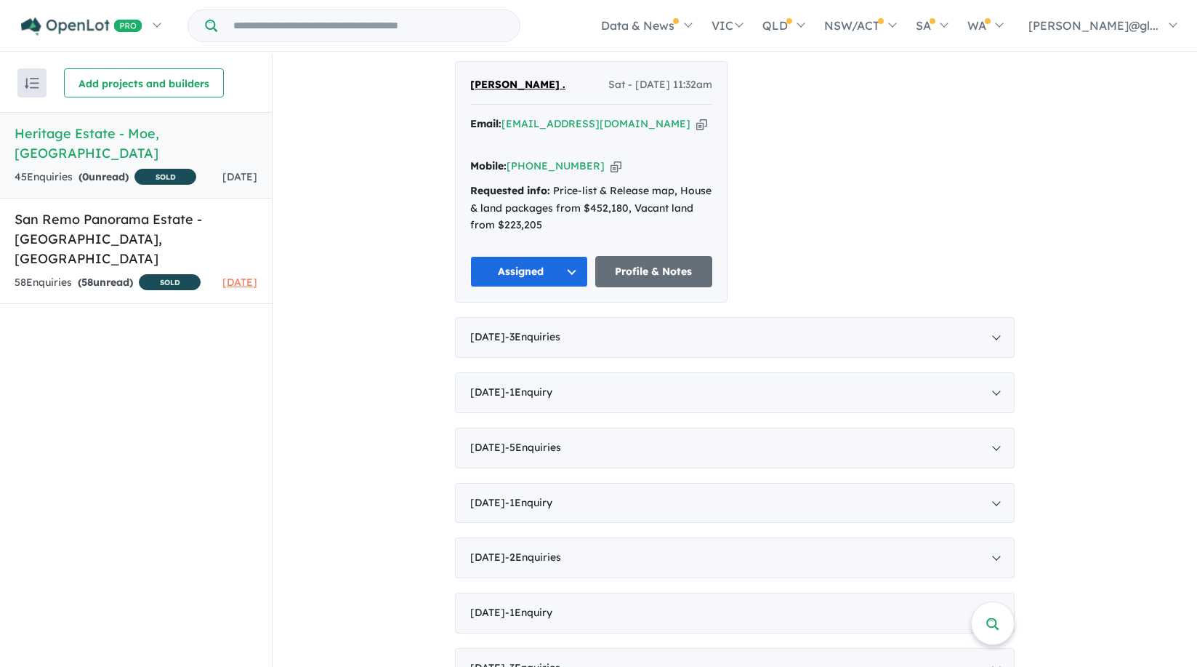
scroll to position [1077, 0]
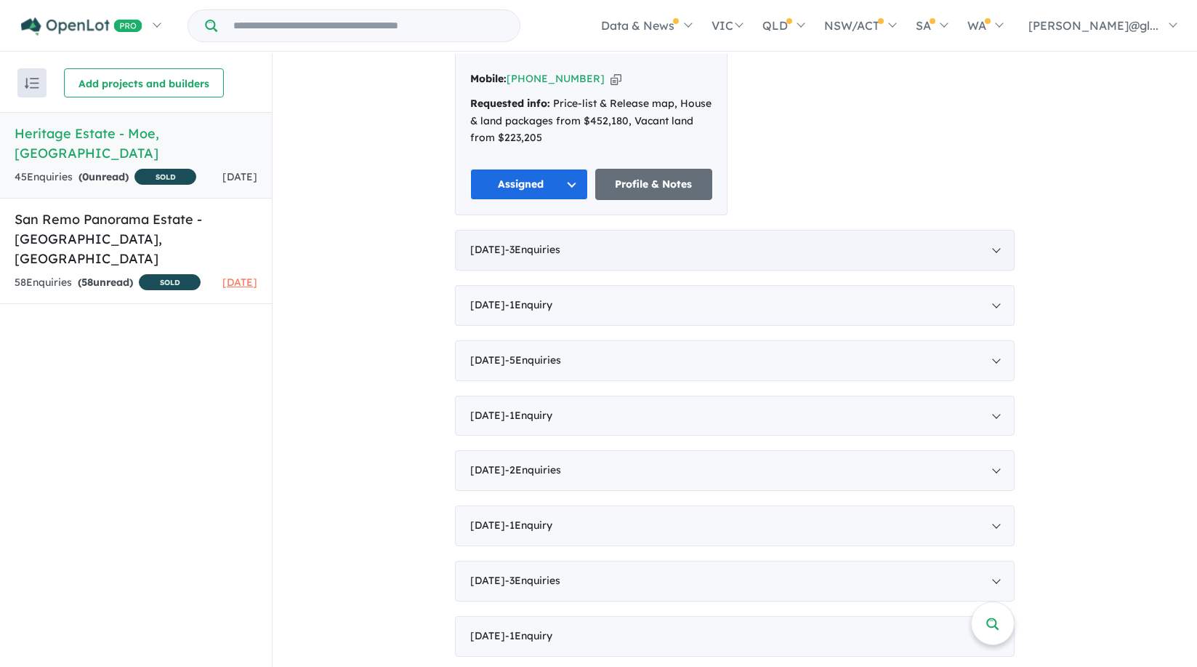
click at [516, 232] on div "[DATE] - 3 Enquir ies ( 0 unread)" at bounding box center [735, 250] width 560 height 41
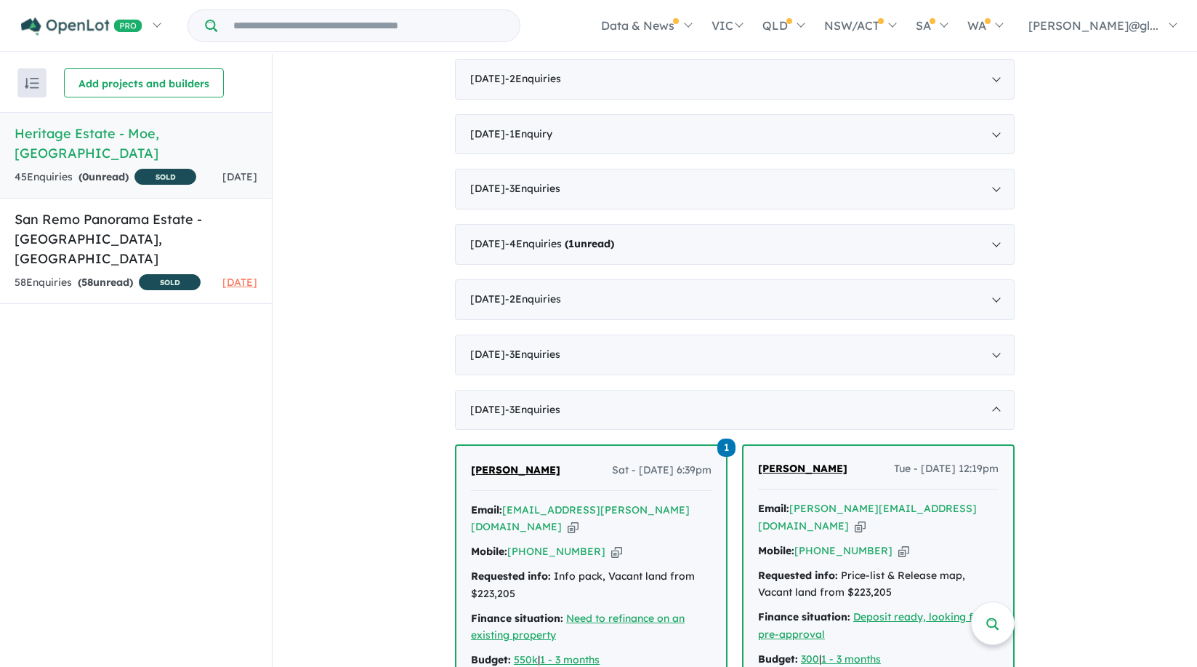
scroll to position [0, 0]
